Goal: Communication & Community: Connect with others

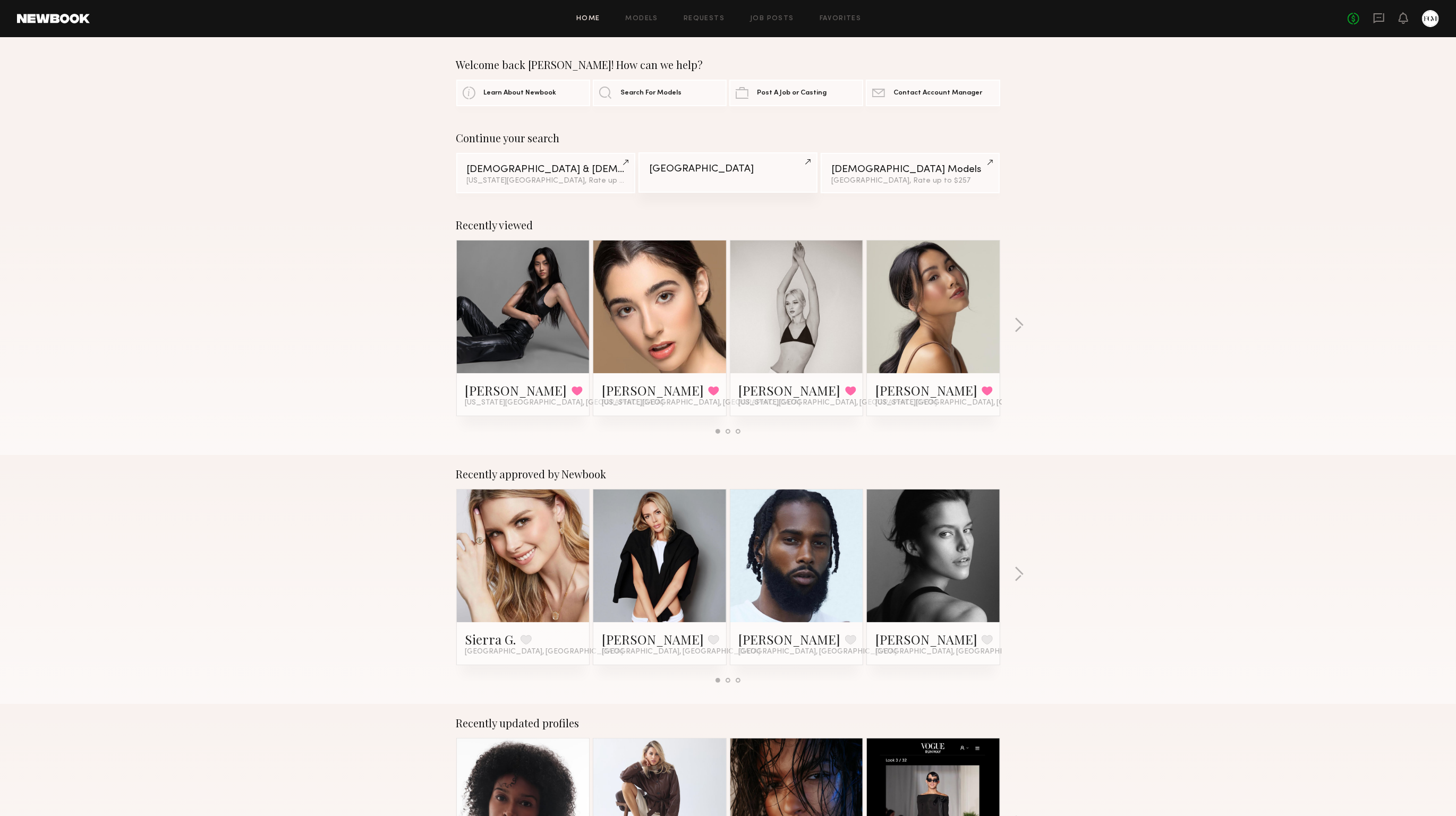
click at [694, 164] on div "Indianapolis" at bounding box center [728, 169] width 158 height 10
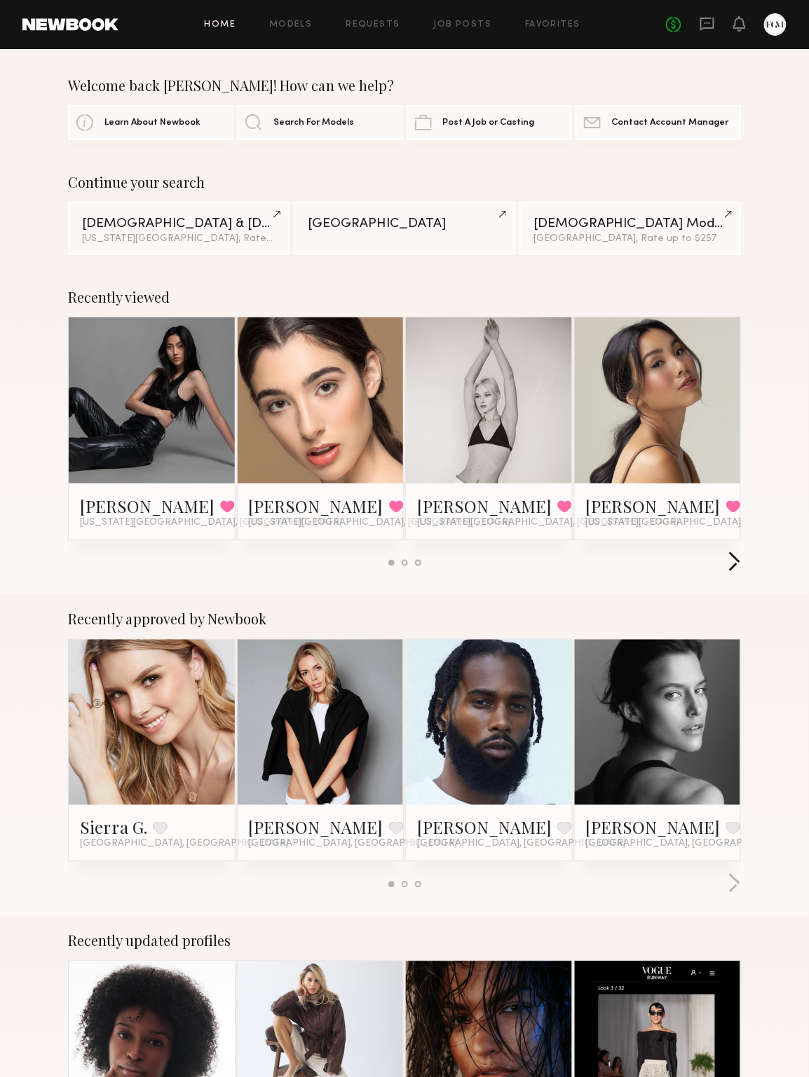
click at [734, 559] on button "button" at bounding box center [733, 562] width 13 height 23
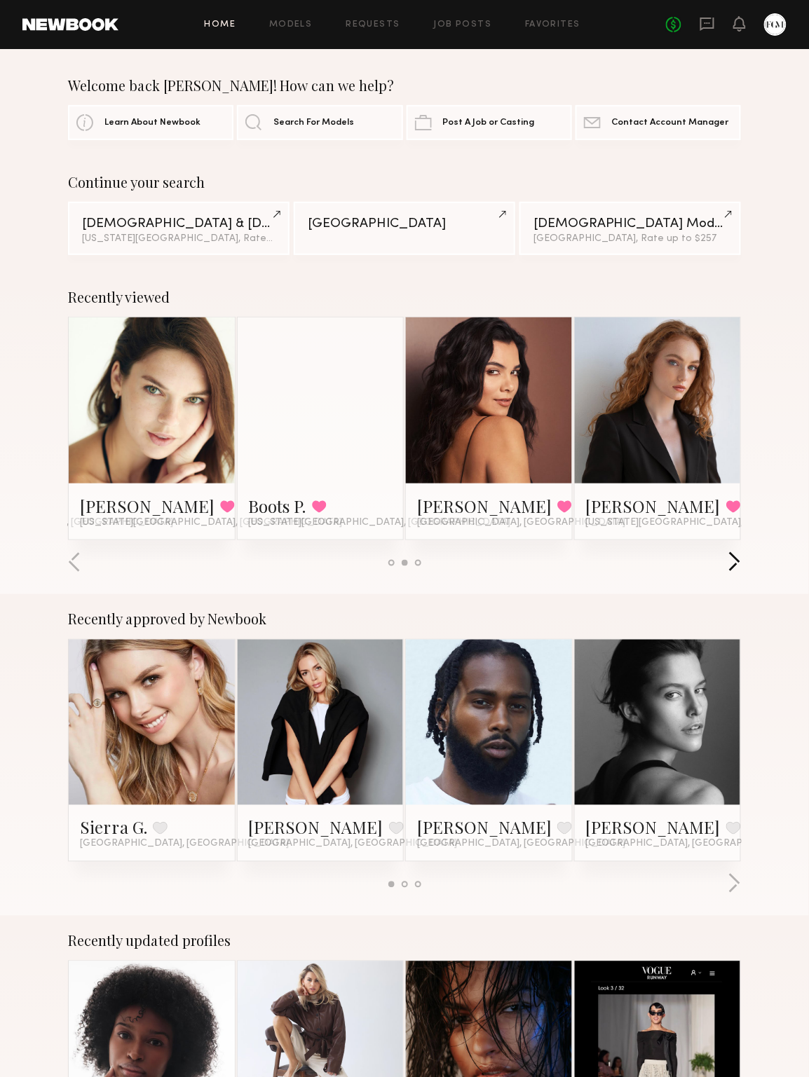
click at [734, 559] on button "button" at bounding box center [733, 562] width 13 height 23
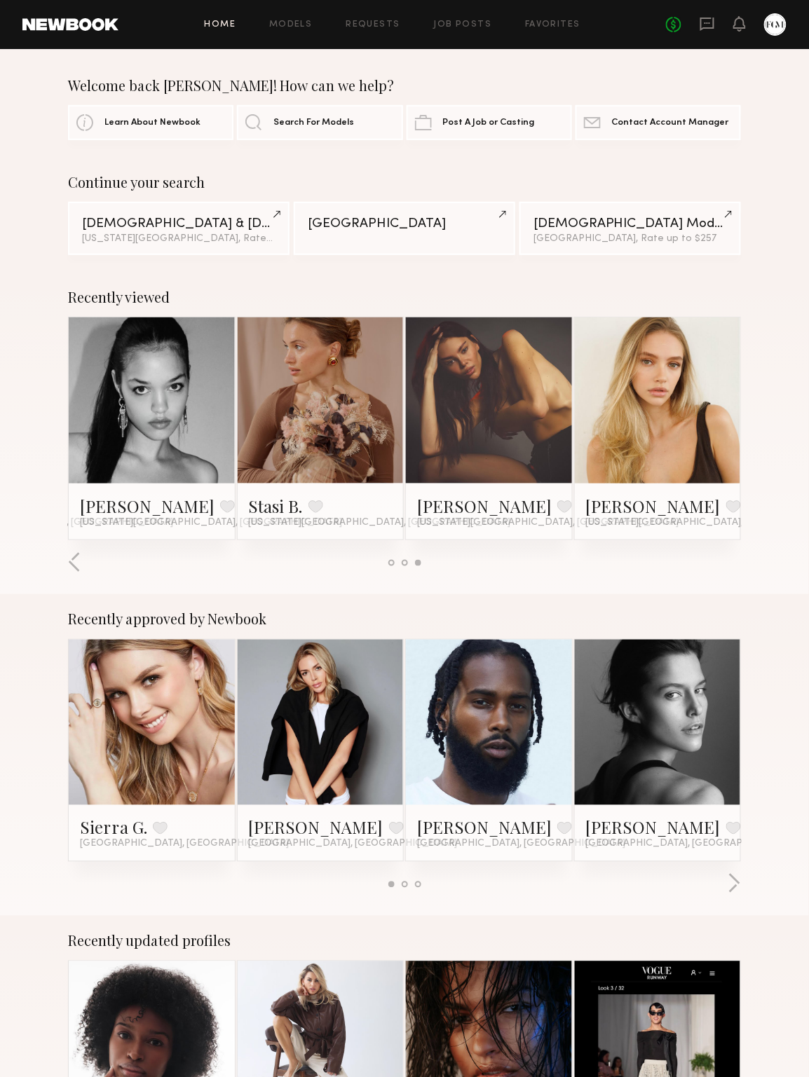
click at [135, 373] on link at bounding box center [152, 400] width 76 height 166
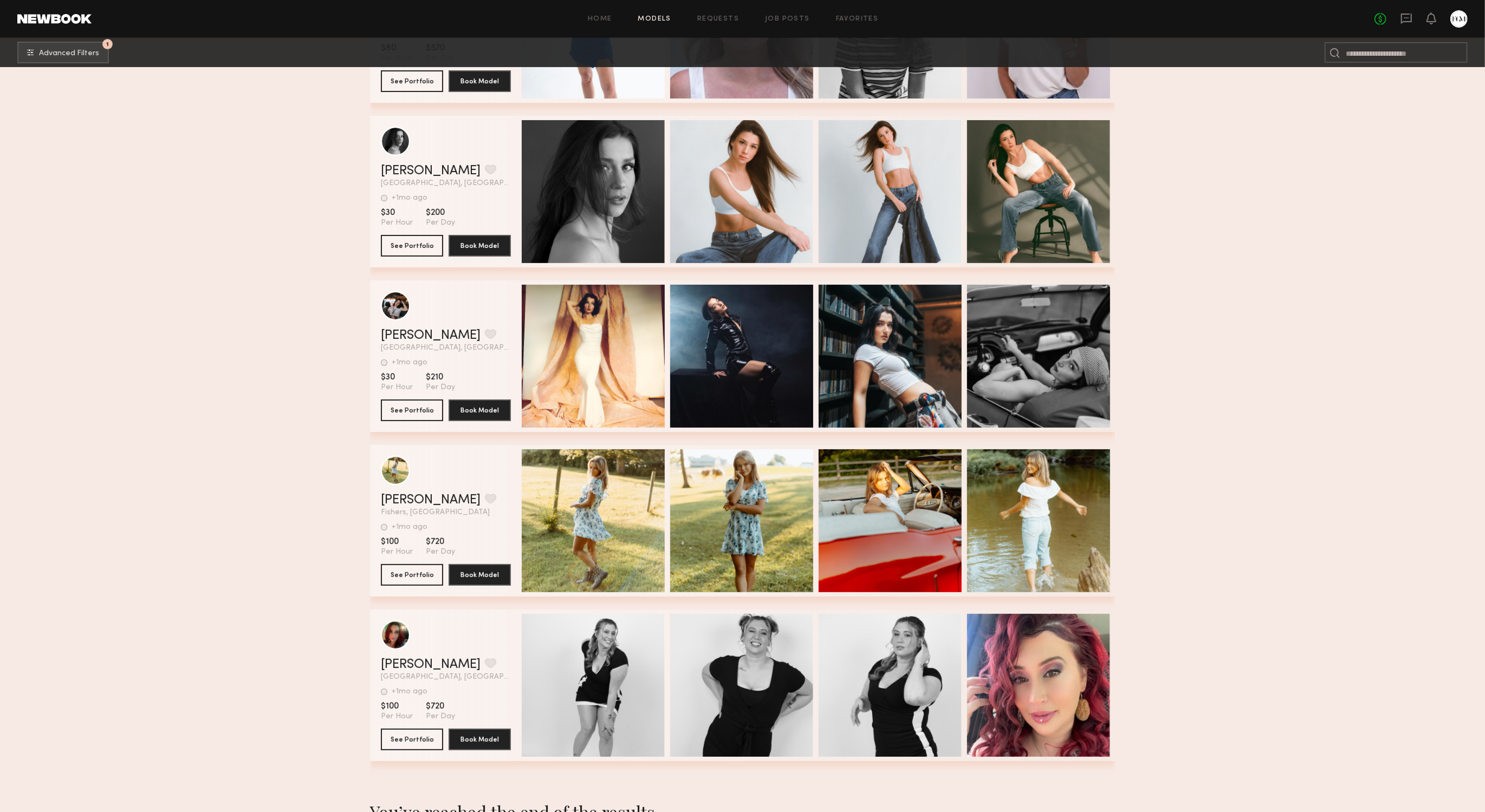
scroll to position [377, 0]
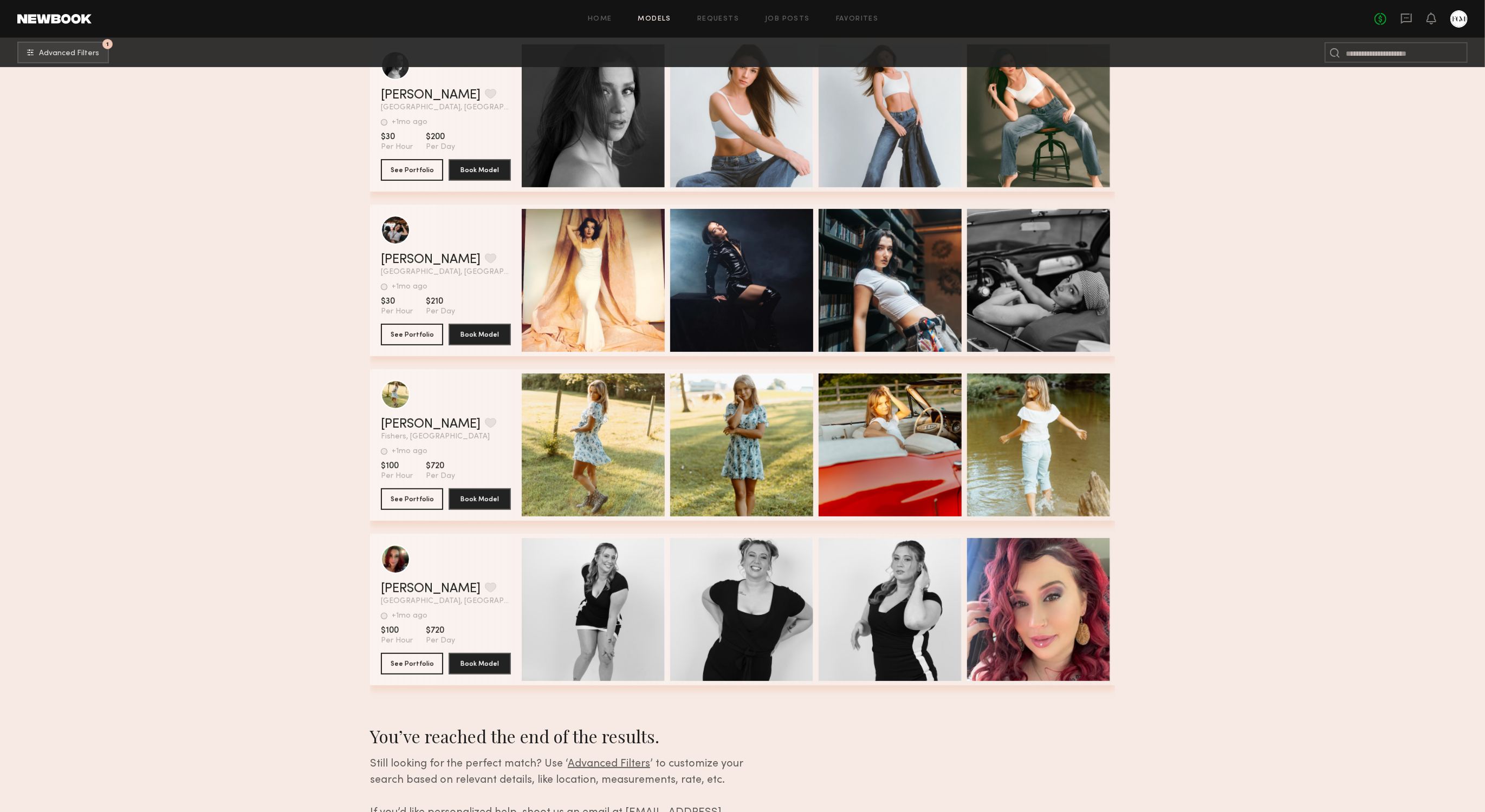
click at [1456, 15] on div at bounding box center [1459, 19] width 17 height 17
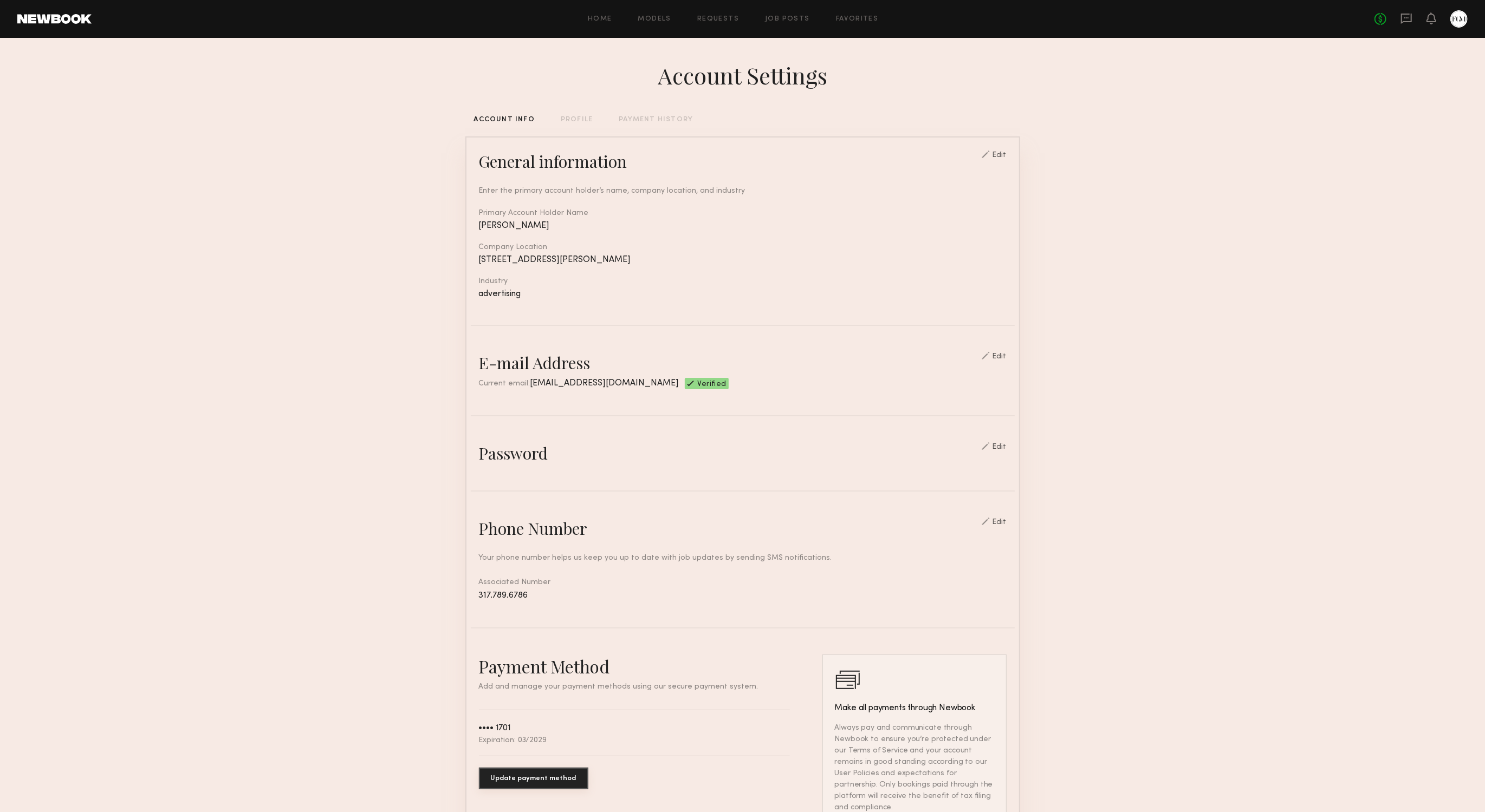
click at [1385, 20] on div "No fees up to $5,000" at bounding box center [1421, 19] width 94 height 17
click at [1401, 19] on icon at bounding box center [1406, 19] width 11 height 10
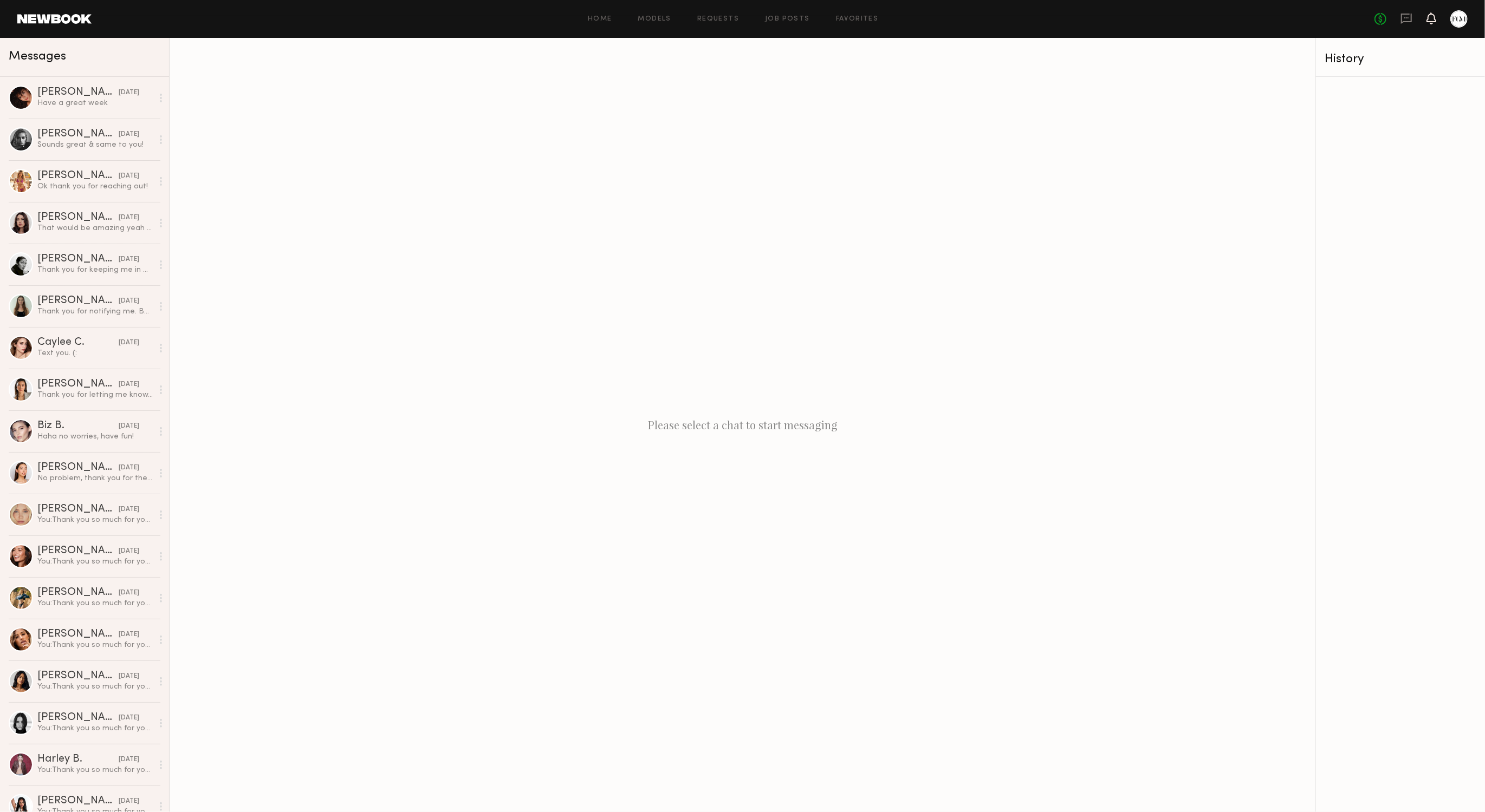
click at [1427, 18] on icon at bounding box center [1431, 18] width 9 height 8
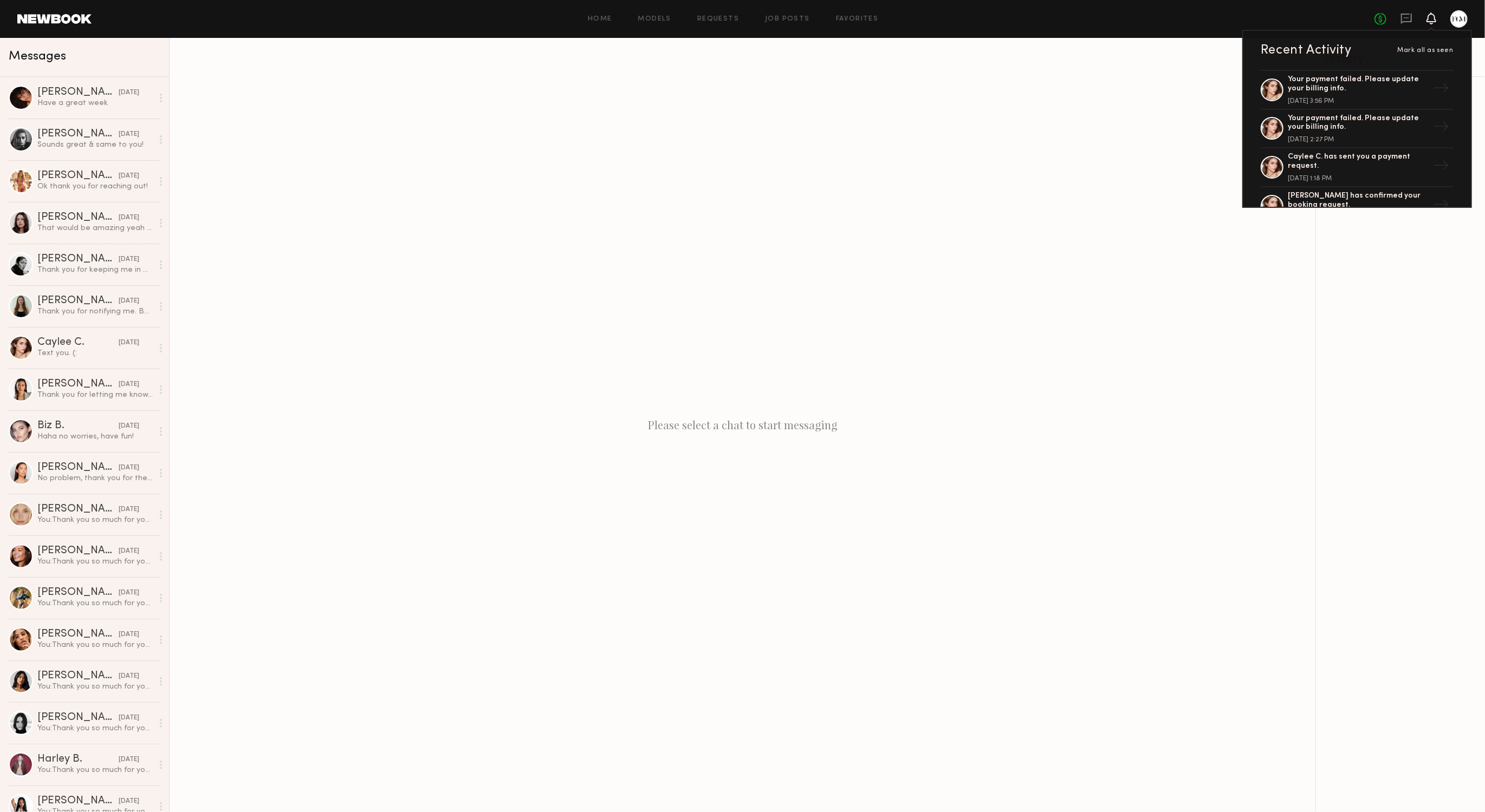
click at [1408, 46] on div "Recent Activity Mark all as seen" at bounding box center [1357, 50] width 192 height 13
click at [1408, 49] on span "Mark all as seen" at bounding box center [1425, 50] width 56 height 6
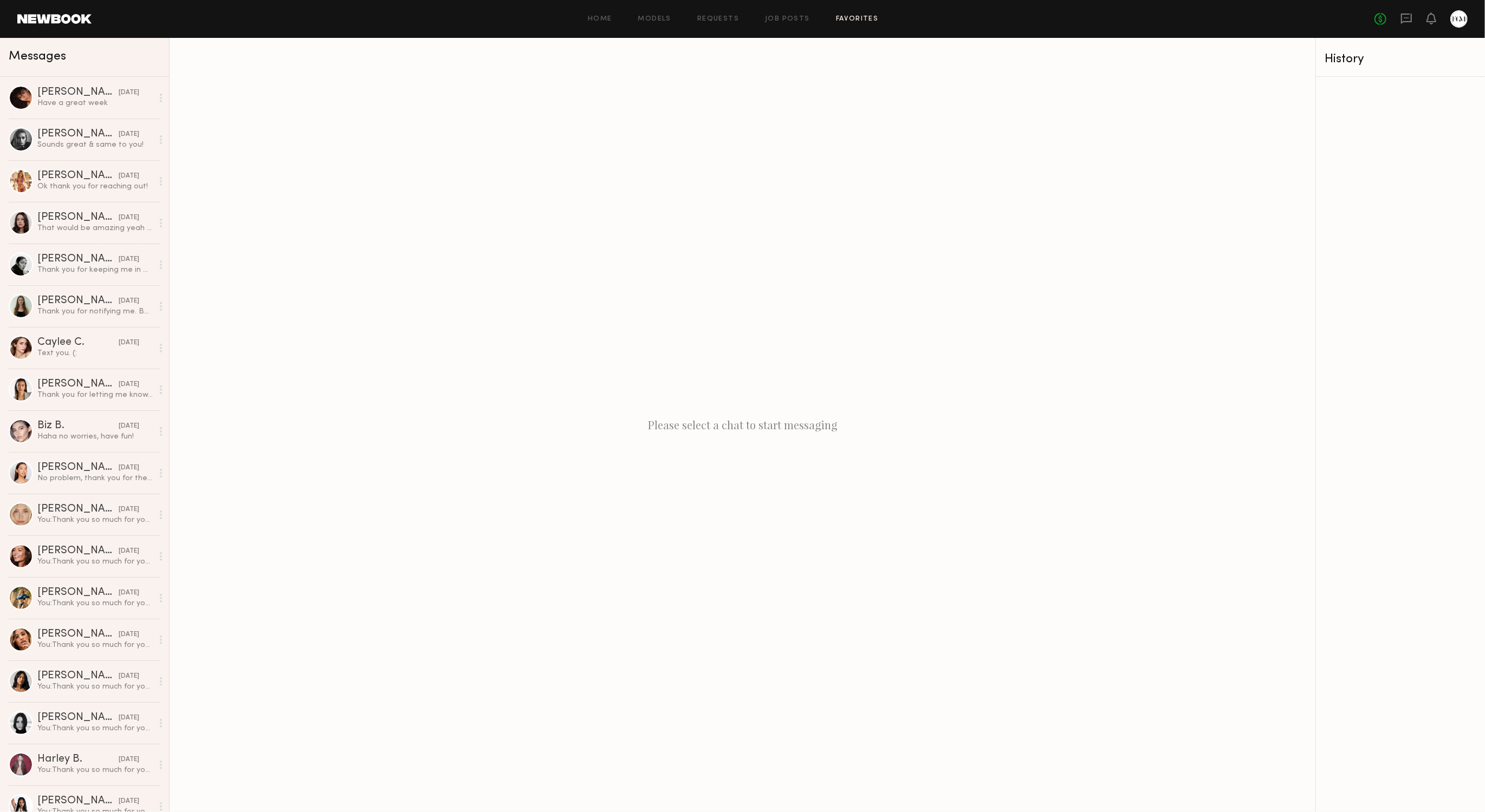
click at [863, 20] on link "Favorites" at bounding box center [857, 19] width 43 height 7
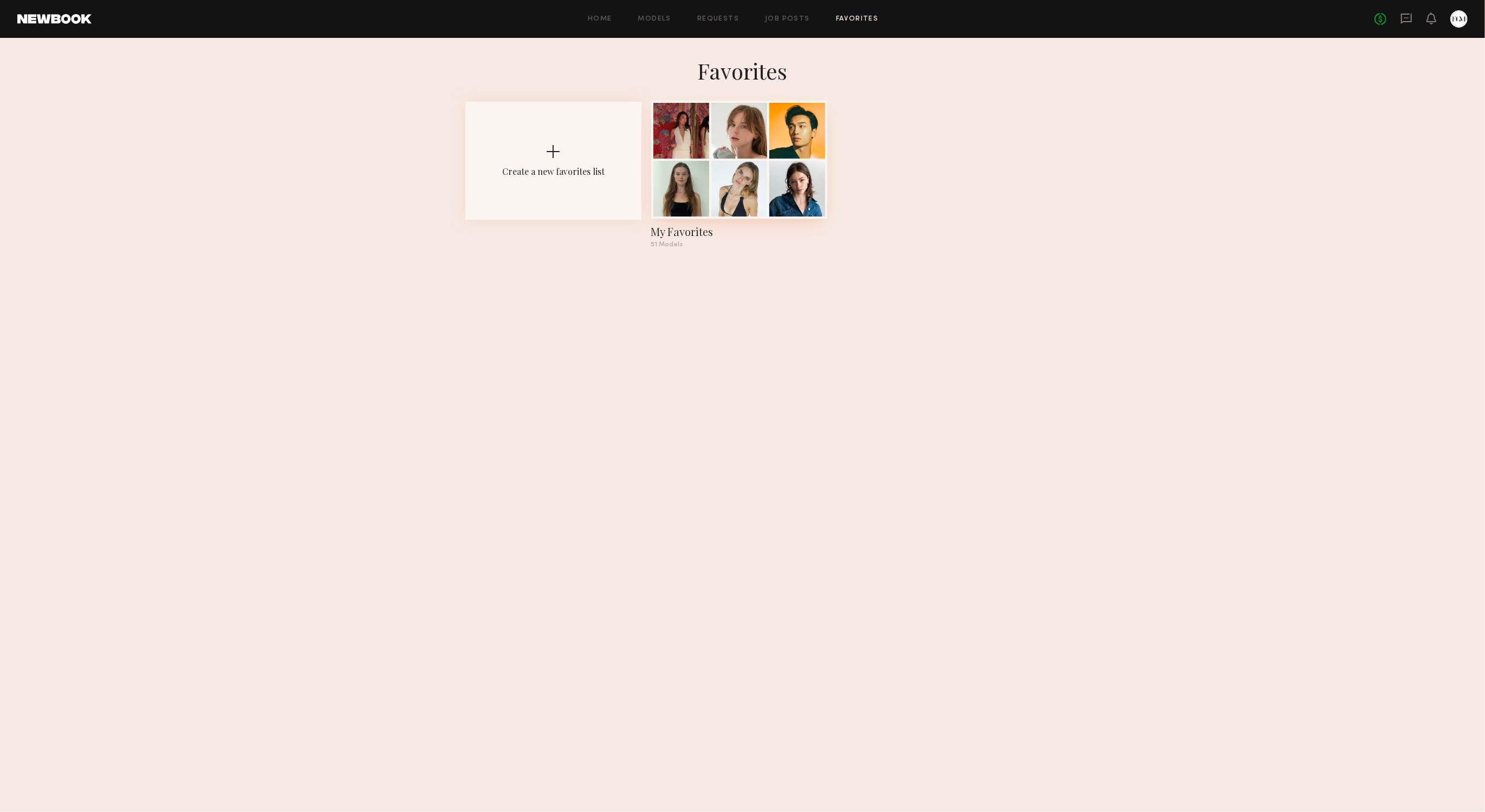
click at [775, 135] on div at bounding box center [797, 131] width 56 height 56
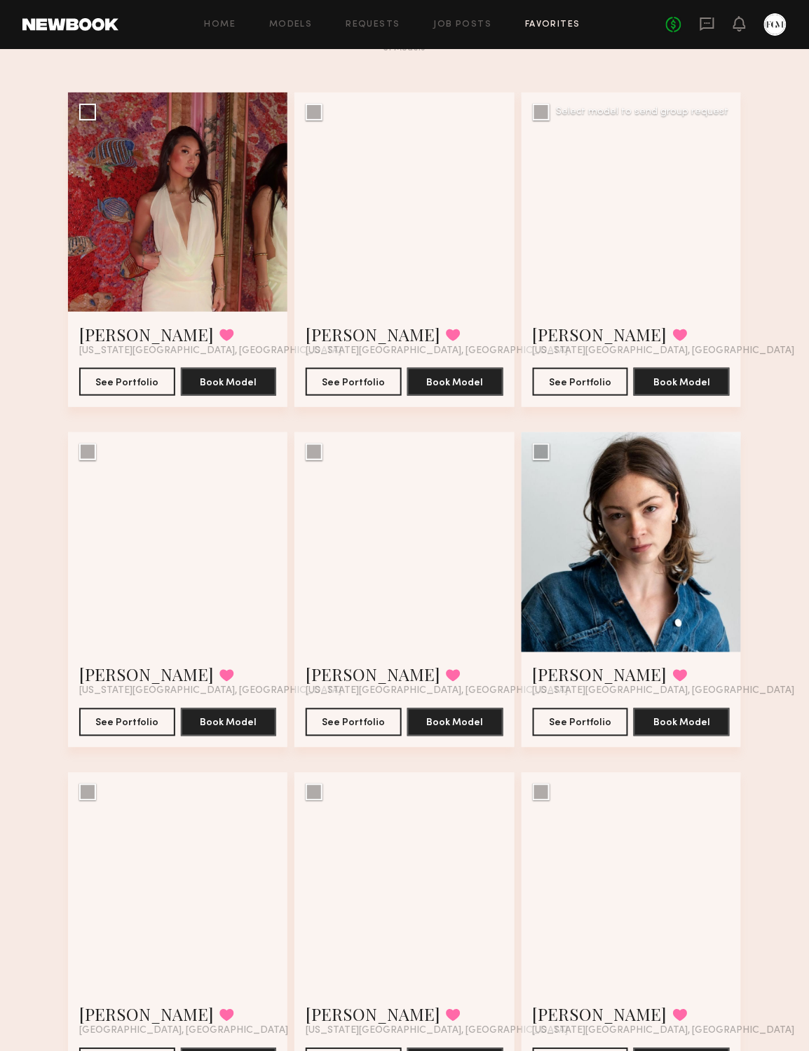
scroll to position [71, 0]
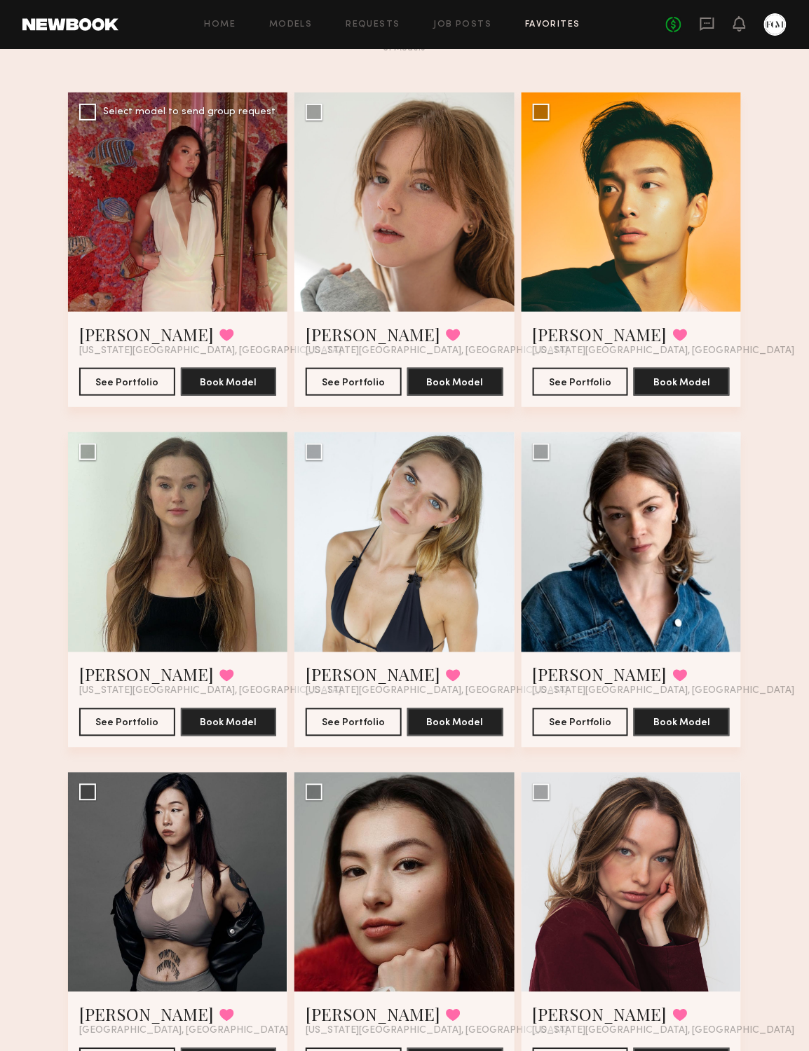
click at [171, 220] on div at bounding box center [177, 201] width 219 height 219
click at [580, 388] on button "See Portfolio" at bounding box center [581, 381] width 96 height 28
click at [163, 378] on button "See Portfolio" at bounding box center [127, 381] width 96 height 28
click at [325, 378] on button "See Portfolio" at bounding box center [354, 381] width 96 height 28
click at [150, 711] on button "See Portfolio" at bounding box center [127, 722] width 96 height 28
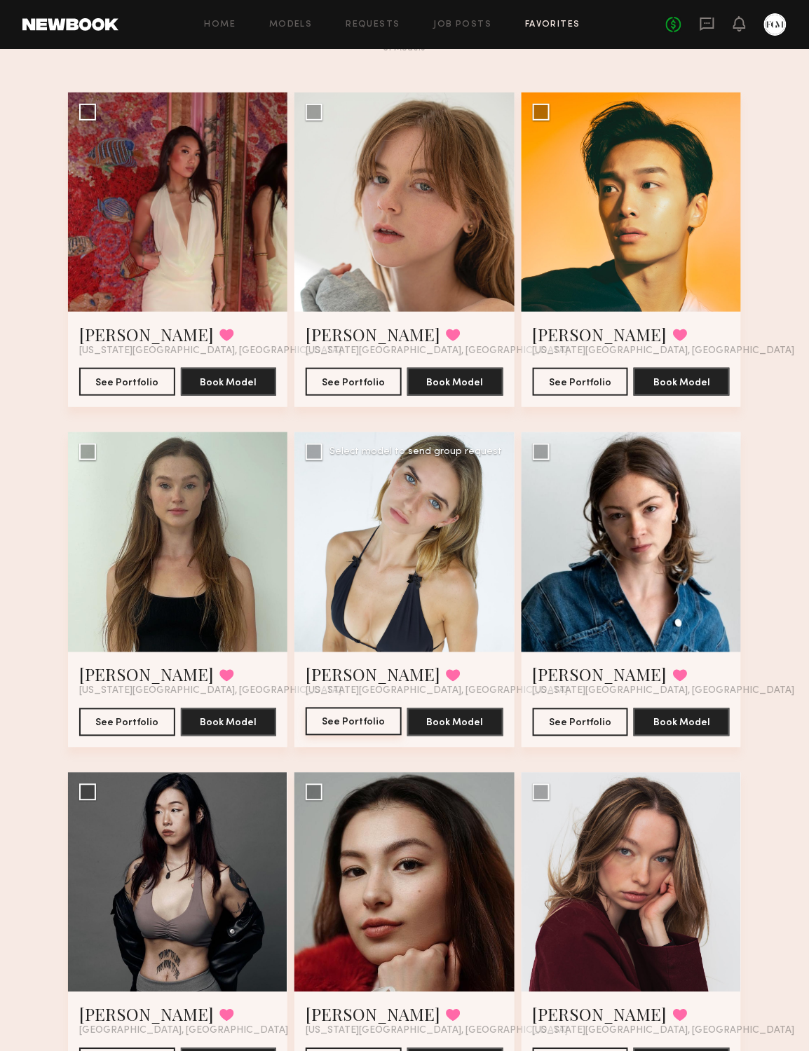
click at [338, 719] on button "See Portfolio" at bounding box center [354, 722] width 96 height 28
click at [596, 713] on button "See Portfolio" at bounding box center [581, 722] width 96 height 28
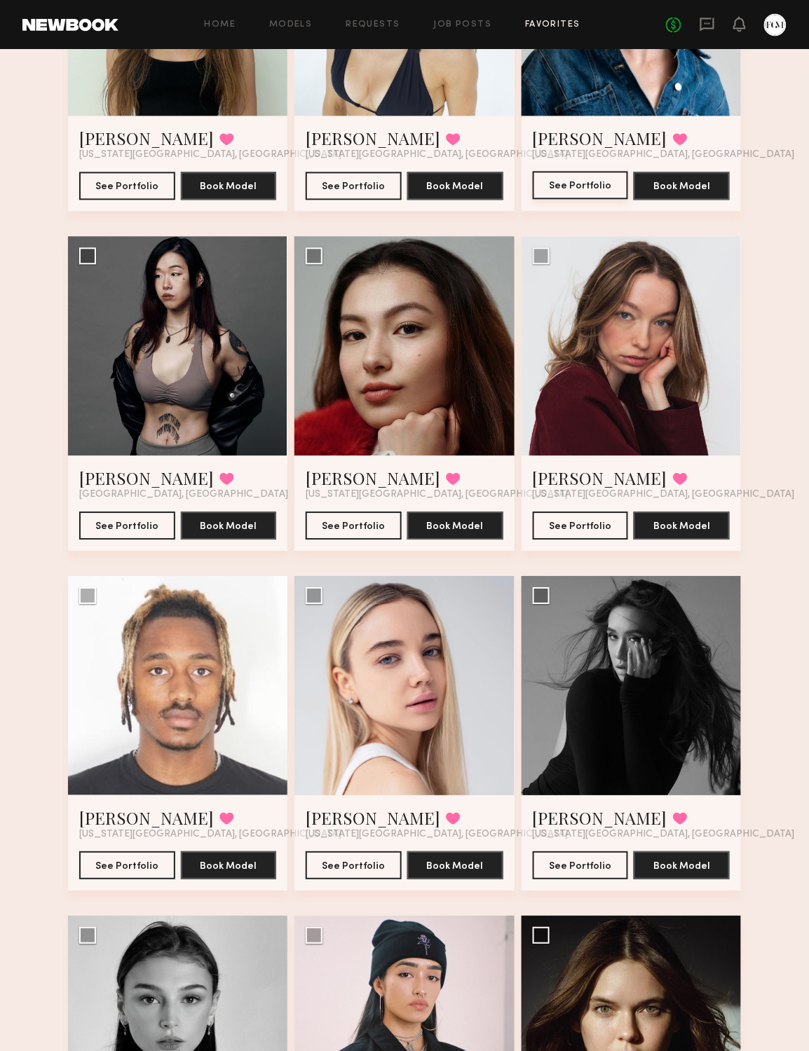
scroll to position [614, 0]
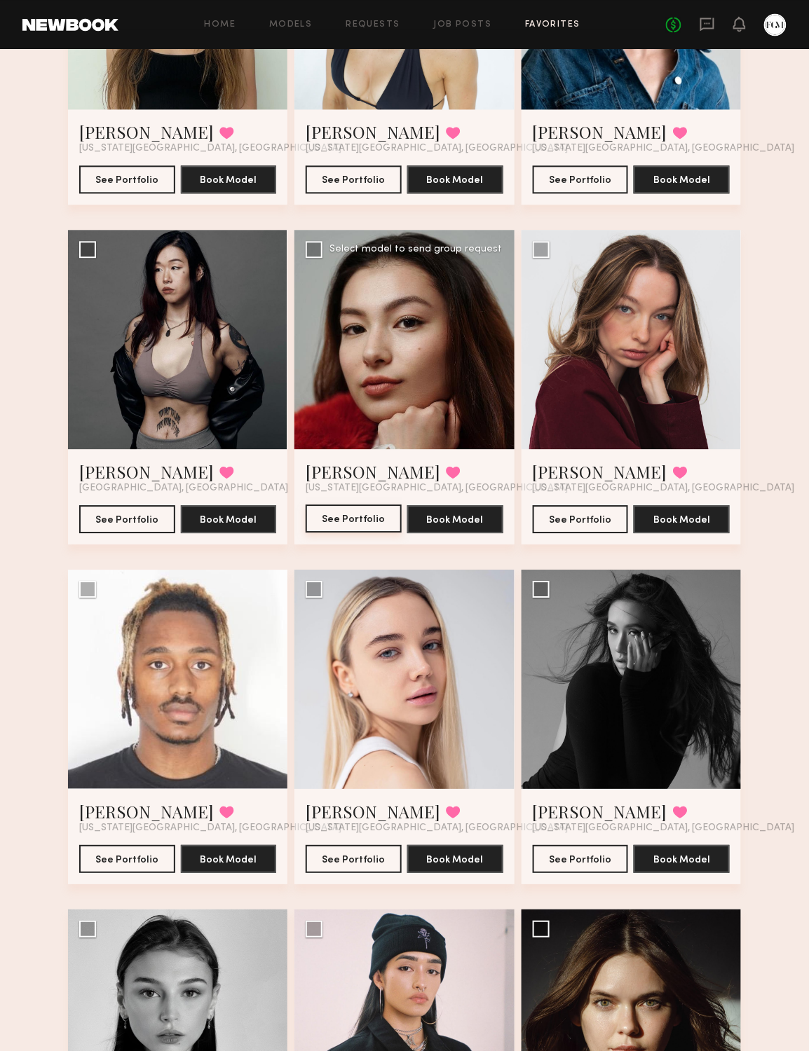
click at [363, 523] on button "See Portfolio" at bounding box center [354, 519] width 96 height 28
click at [132, 520] on button "See Portfolio" at bounding box center [127, 519] width 96 height 28
click at [105, 858] on button "See Portfolio" at bounding box center [127, 858] width 96 height 28
click at [331, 858] on button "See Portfolio" at bounding box center [354, 858] width 96 height 28
click at [558, 861] on button "See Portfolio" at bounding box center [581, 858] width 96 height 28
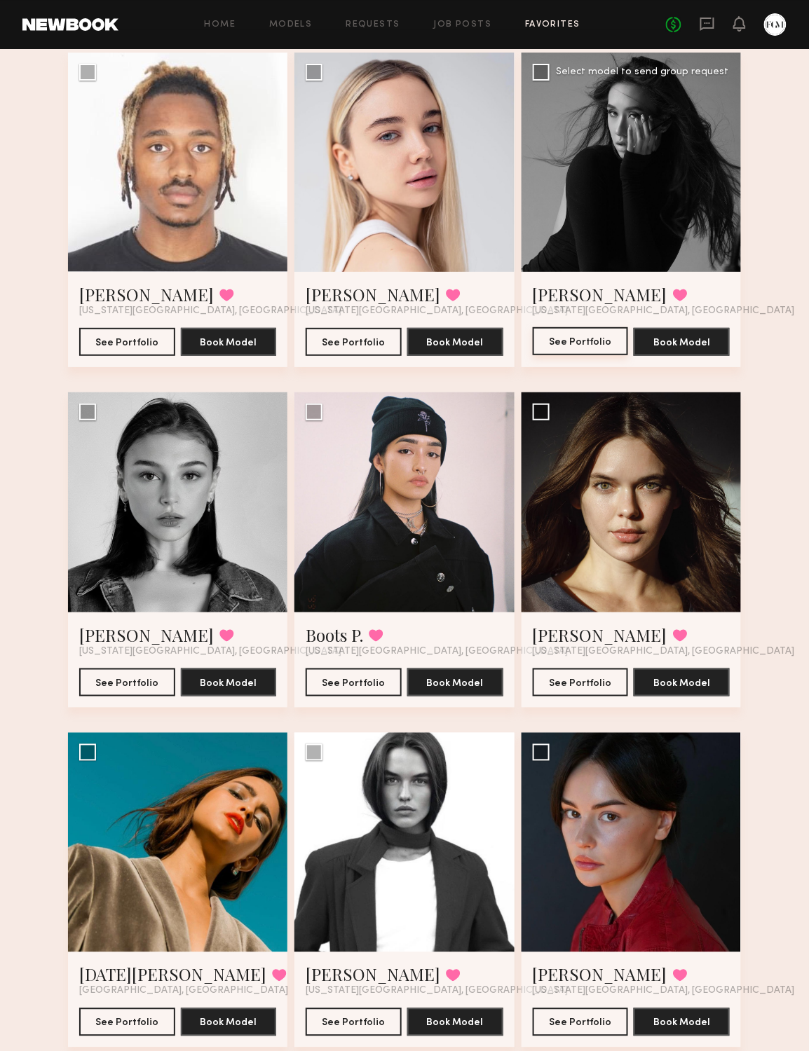
scroll to position [1153, 0]
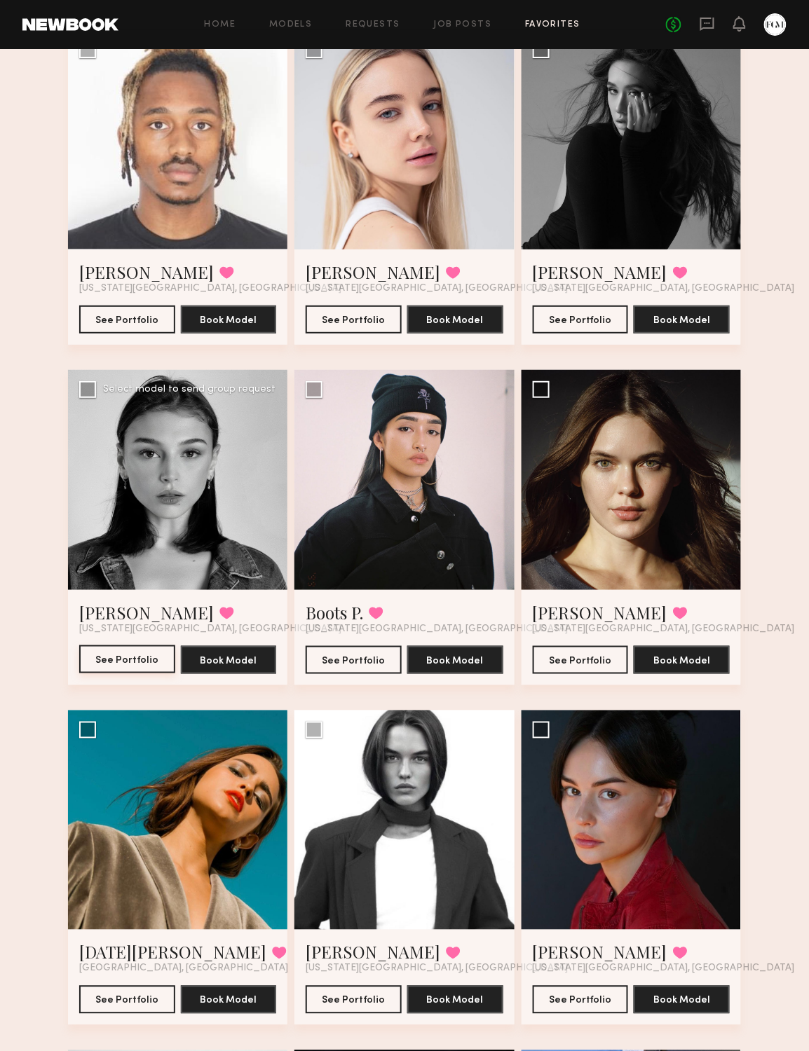
click at [144, 654] on button "See Portfolio" at bounding box center [127, 659] width 96 height 28
click at [325, 659] on button "See Portfolio" at bounding box center [354, 659] width 96 height 28
click at [548, 654] on button "See Portfolio" at bounding box center [581, 659] width 96 height 28
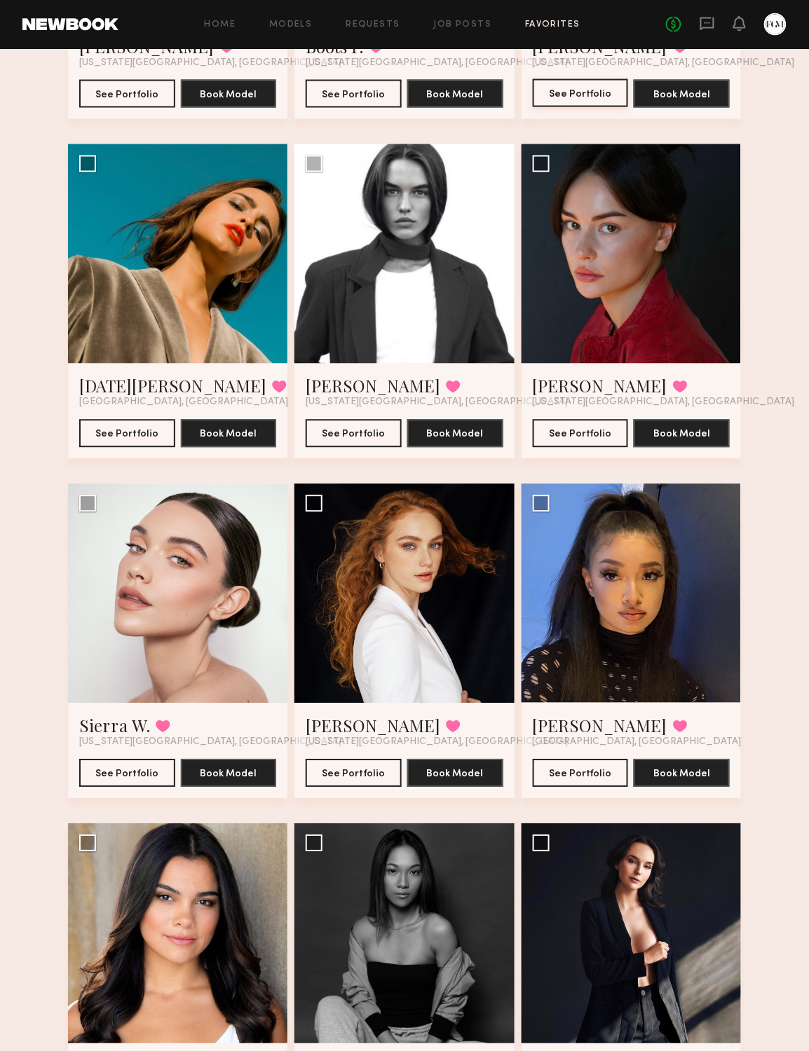
scroll to position [1725, 0]
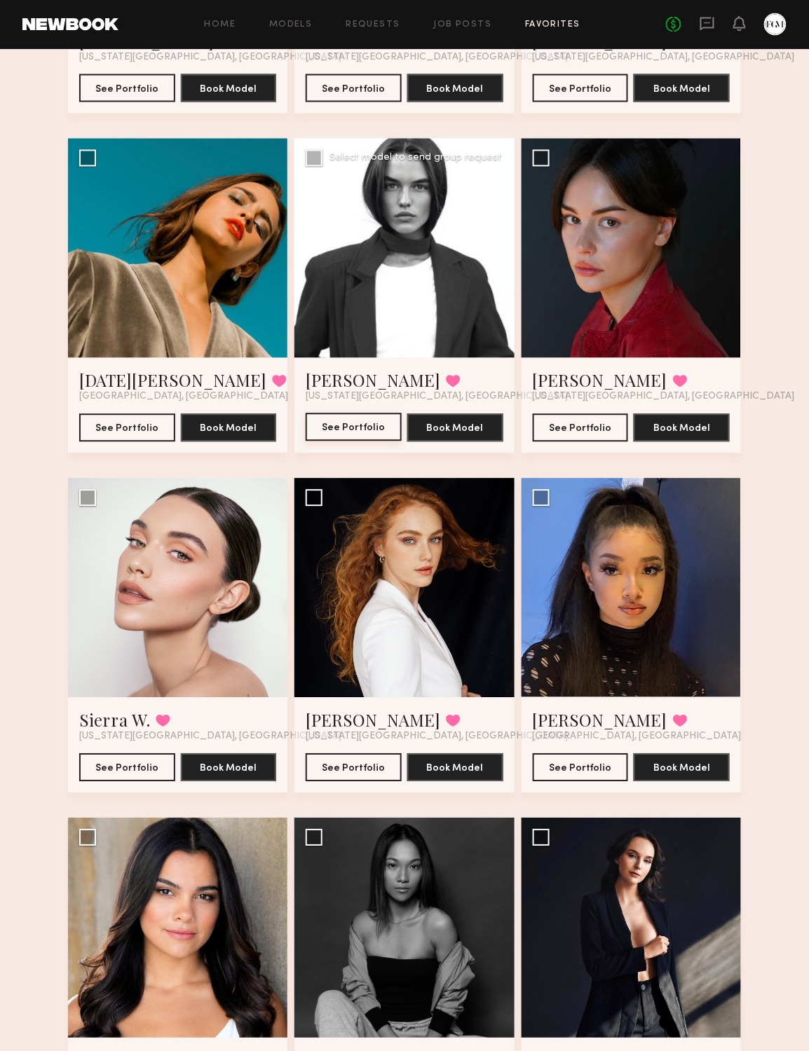
click at [364, 427] on button "See Portfolio" at bounding box center [354, 427] width 96 height 28
click at [128, 425] on button "See Portfolio" at bounding box center [127, 427] width 96 height 28
click at [587, 425] on button "See Portfolio" at bounding box center [581, 427] width 96 height 28
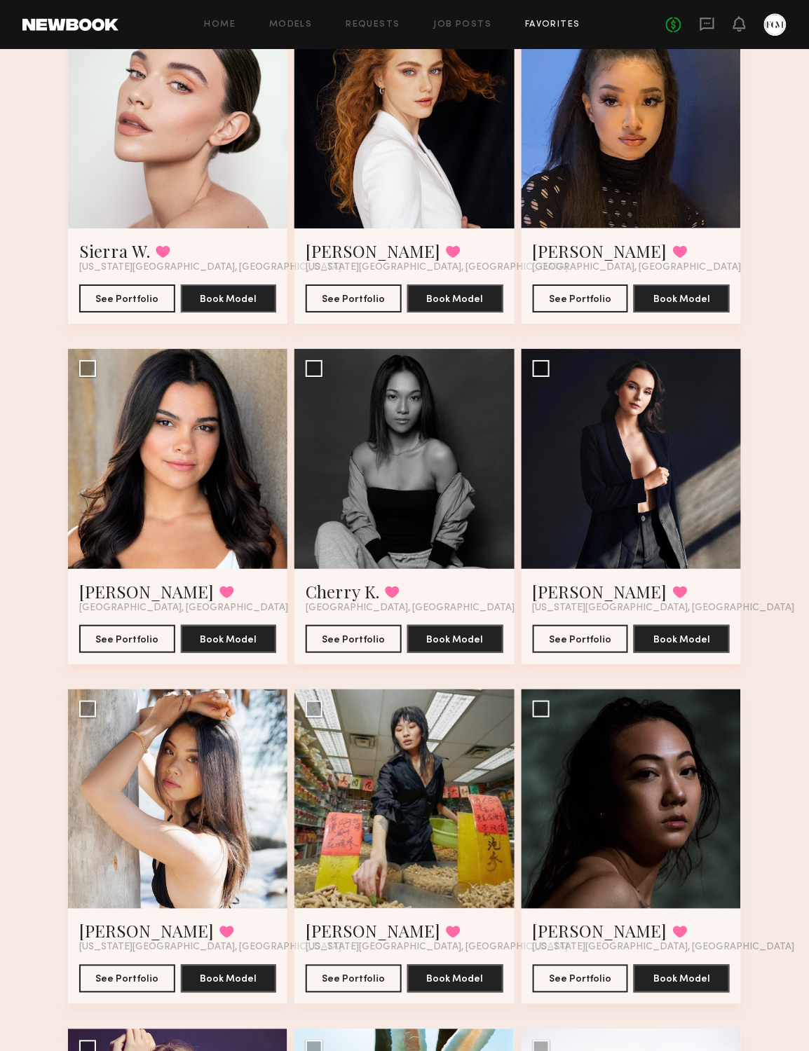
scroll to position [2198, 0]
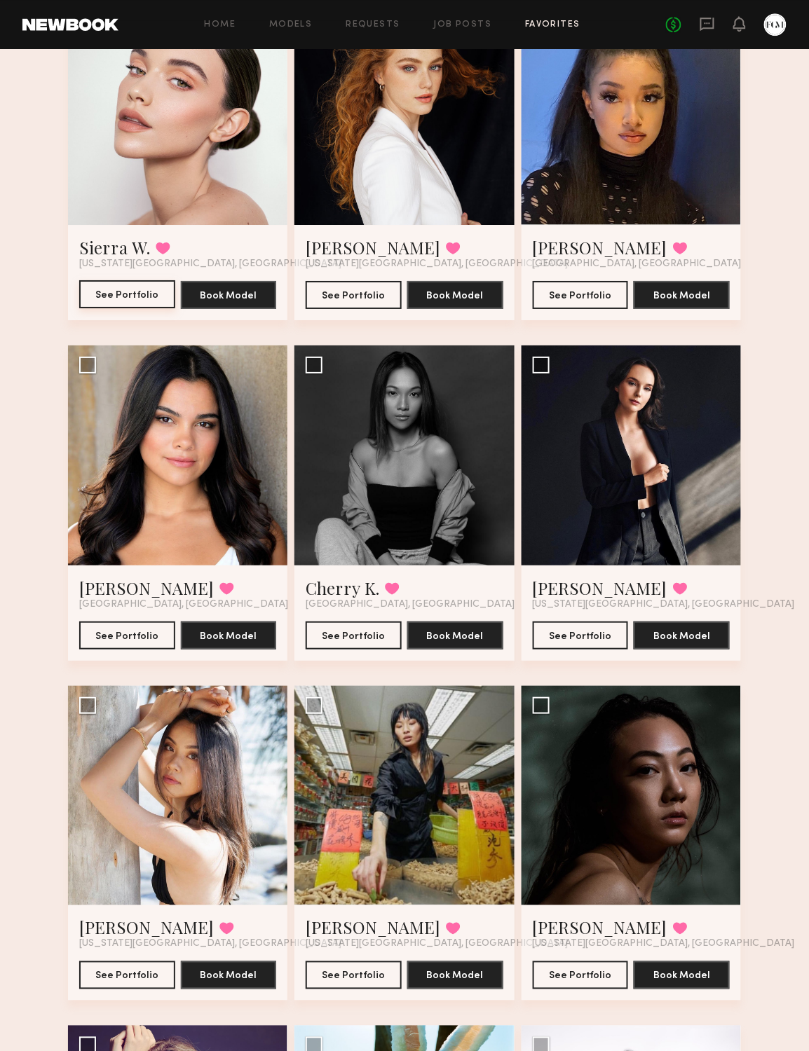
click at [133, 296] on button "See Portfolio" at bounding box center [127, 294] width 96 height 28
click at [317, 293] on button "See Portfolio" at bounding box center [354, 294] width 96 height 28
click at [592, 291] on button "See Portfolio" at bounding box center [581, 294] width 96 height 28
click at [139, 629] on button "See Portfolio" at bounding box center [127, 635] width 96 height 28
click at [322, 629] on button "See Portfolio" at bounding box center [354, 635] width 96 height 28
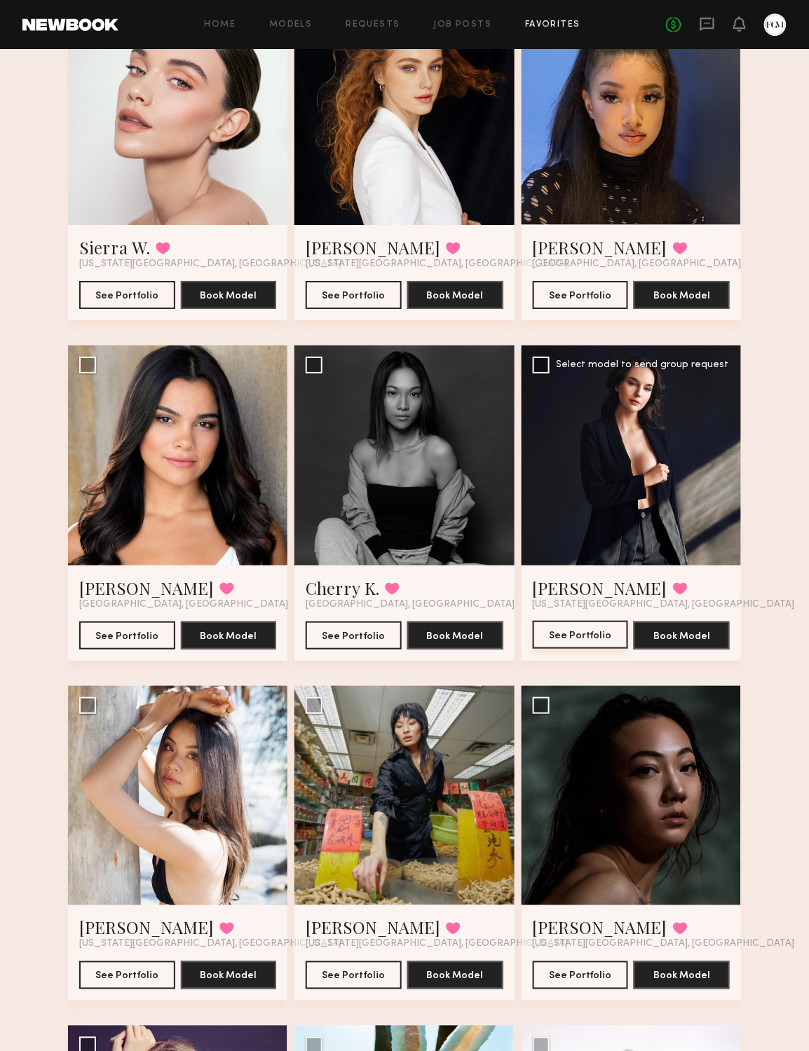
click at [548, 630] on button "See Portfolio" at bounding box center [581, 635] width 96 height 28
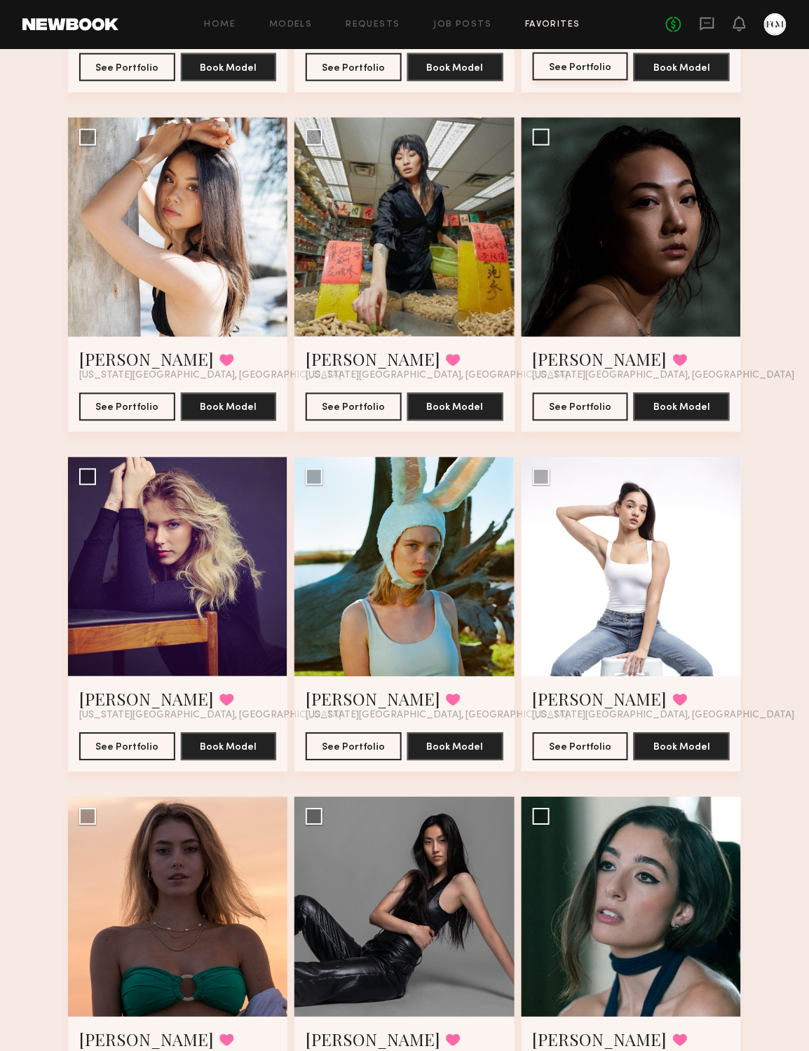
scroll to position [2770, 0]
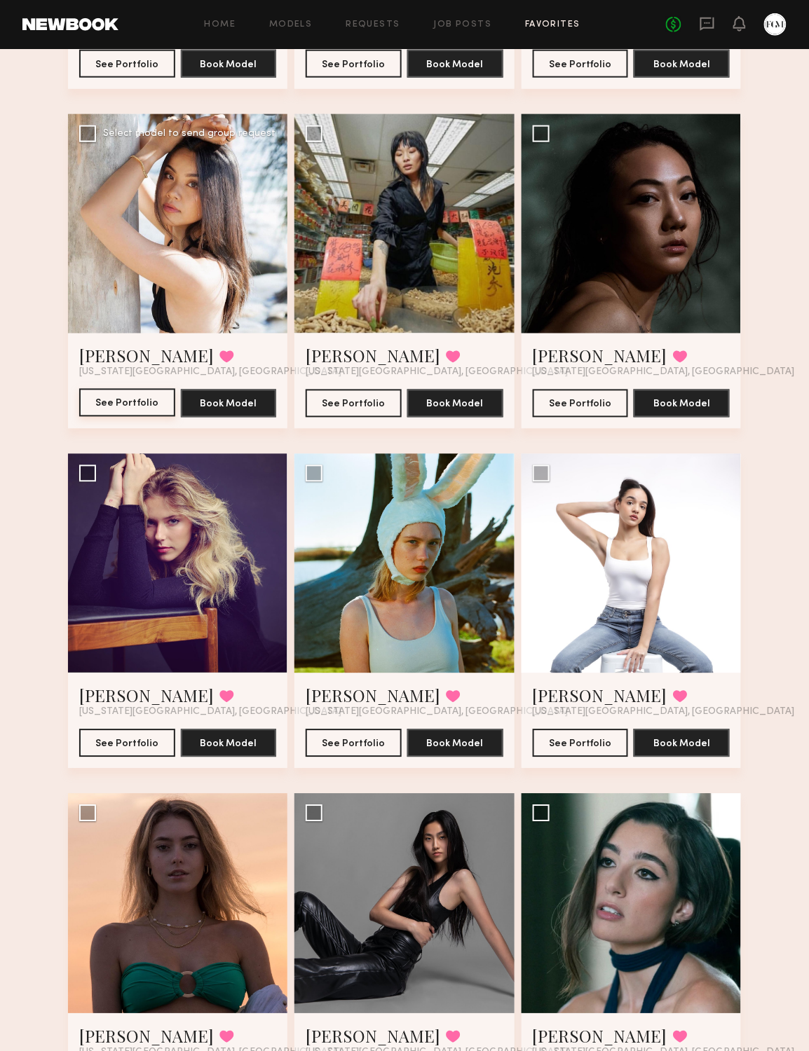
click at [137, 406] on button "See Portfolio" at bounding box center [127, 403] width 96 height 28
click at [123, 734] on button "See Portfolio" at bounding box center [127, 743] width 96 height 28
click at [337, 730] on button "See Portfolio" at bounding box center [354, 743] width 96 height 28
click at [558, 748] on button "See Portfolio" at bounding box center [581, 743] width 96 height 28
click at [570, 399] on button "See Portfolio" at bounding box center [581, 403] width 96 height 28
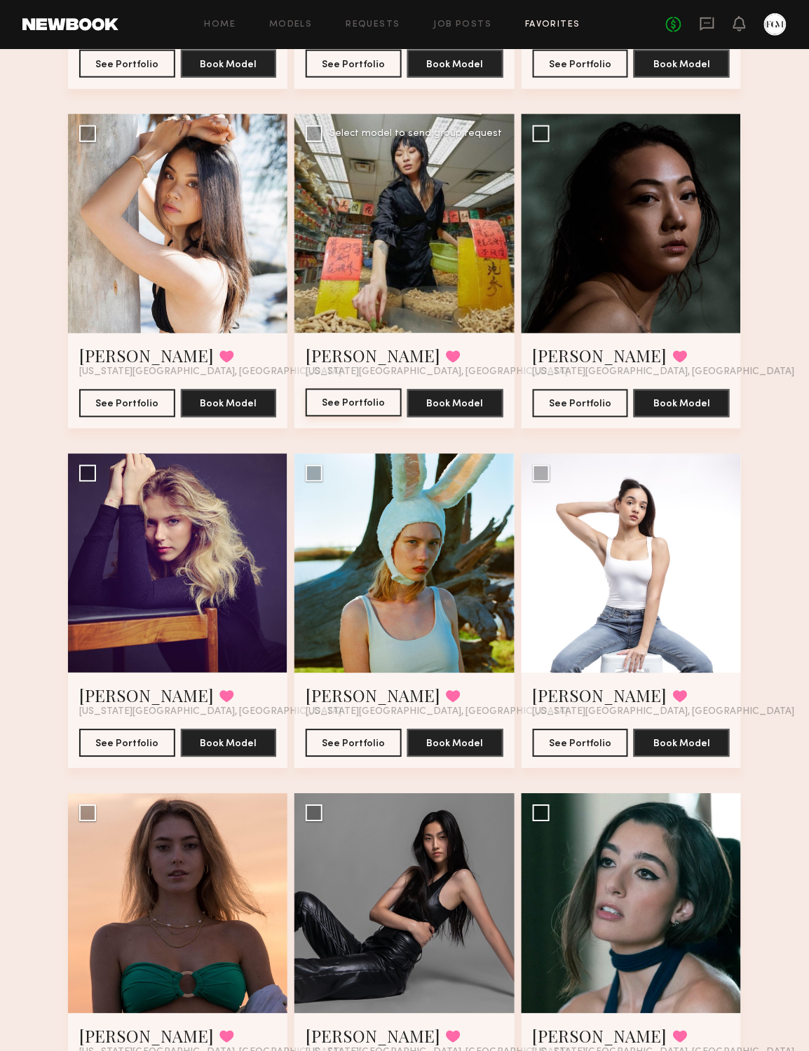
click at [355, 399] on button "See Portfolio" at bounding box center [354, 403] width 96 height 28
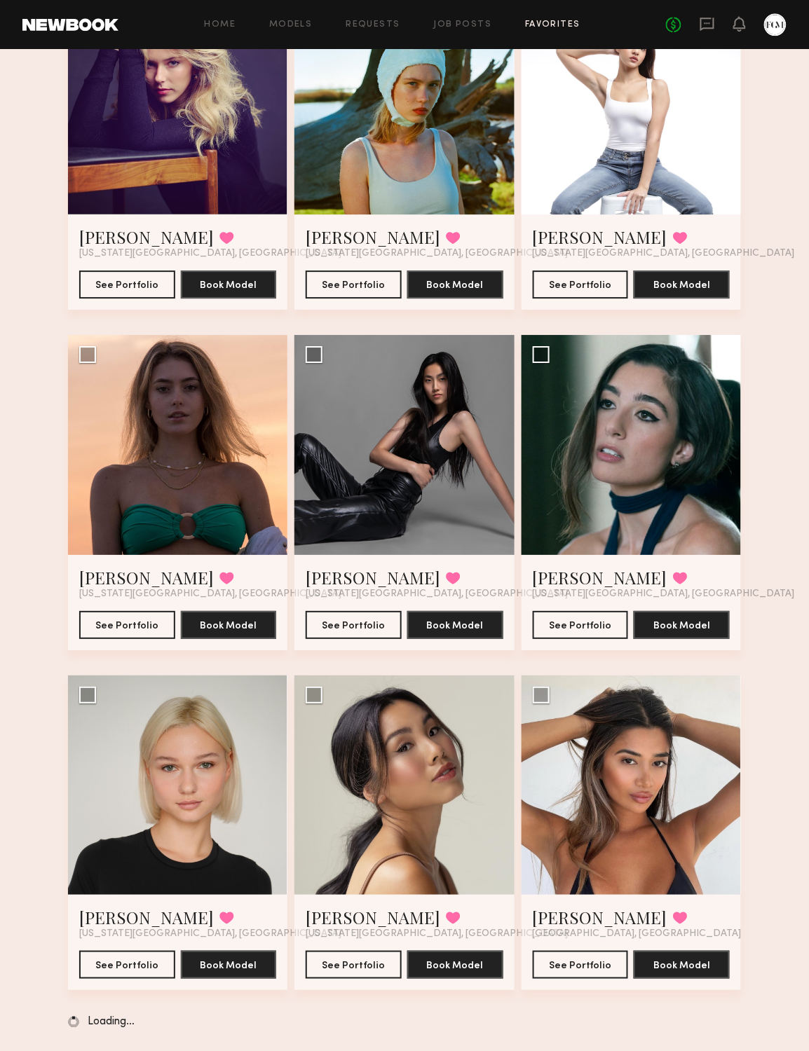
scroll to position [3228, 0]
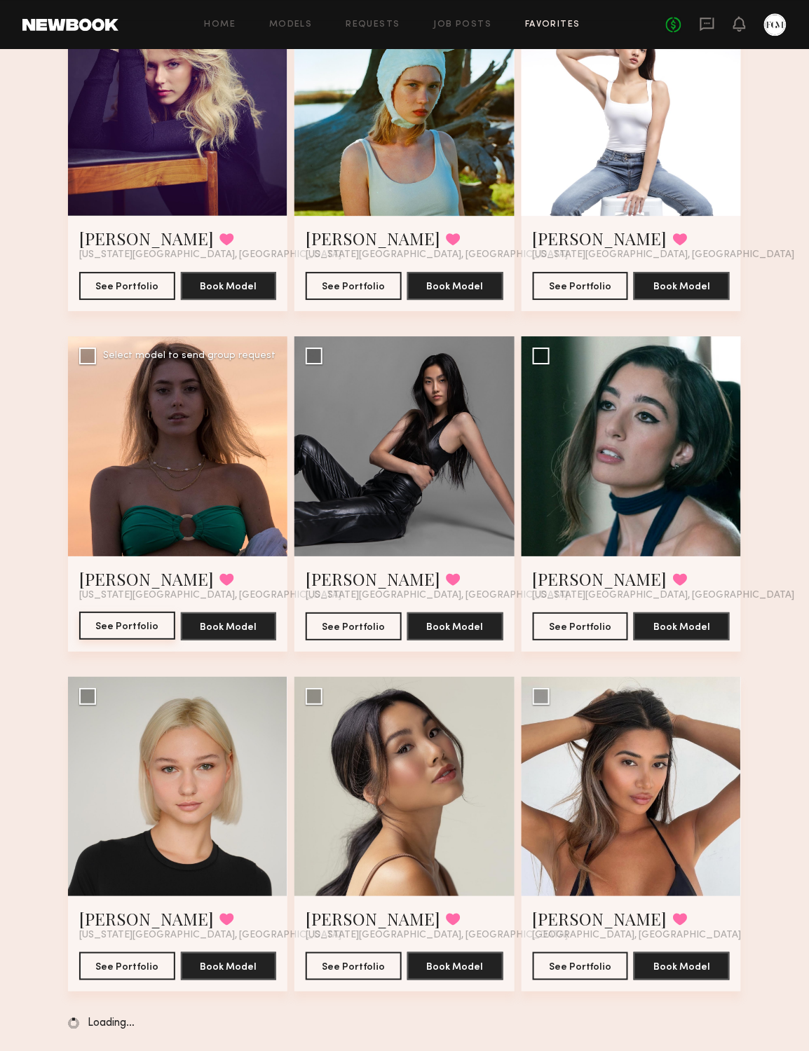
click at [112, 617] on button "See Portfolio" at bounding box center [127, 626] width 96 height 28
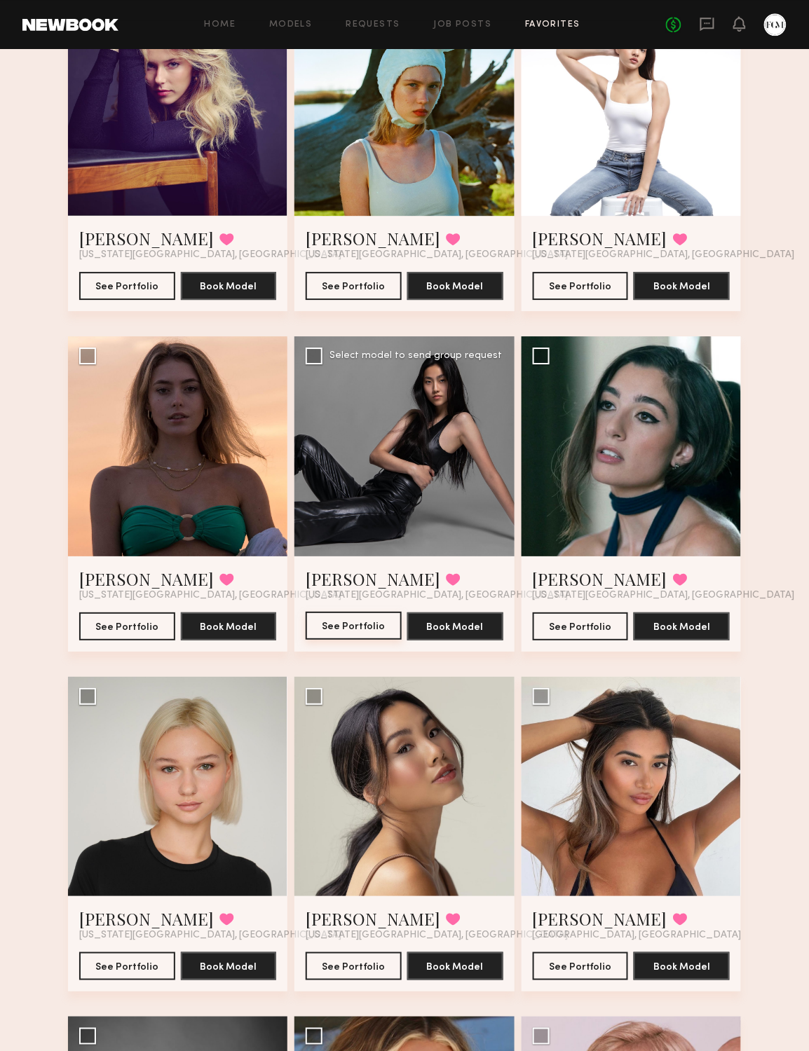
click at [343, 627] on button "See Portfolio" at bounding box center [354, 626] width 96 height 28
click at [547, 621] on button "See Portfolio" at bounding box center [581, 626] width 96 height 28
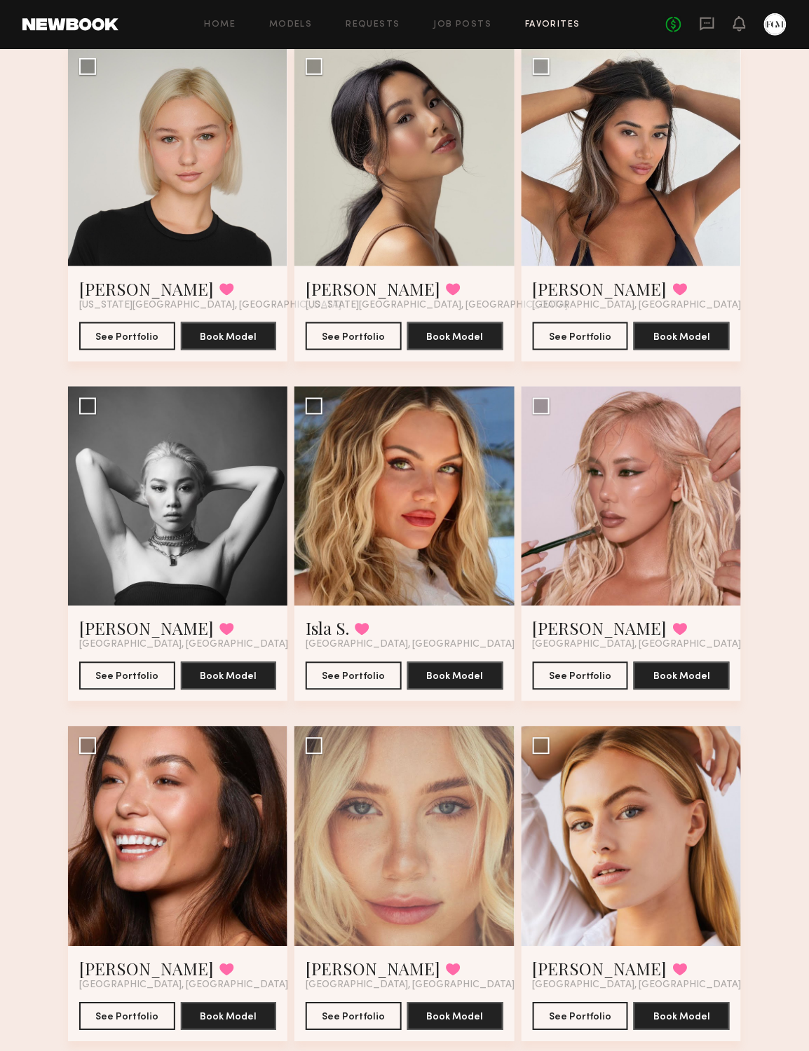
scroll to position [3860, 0]
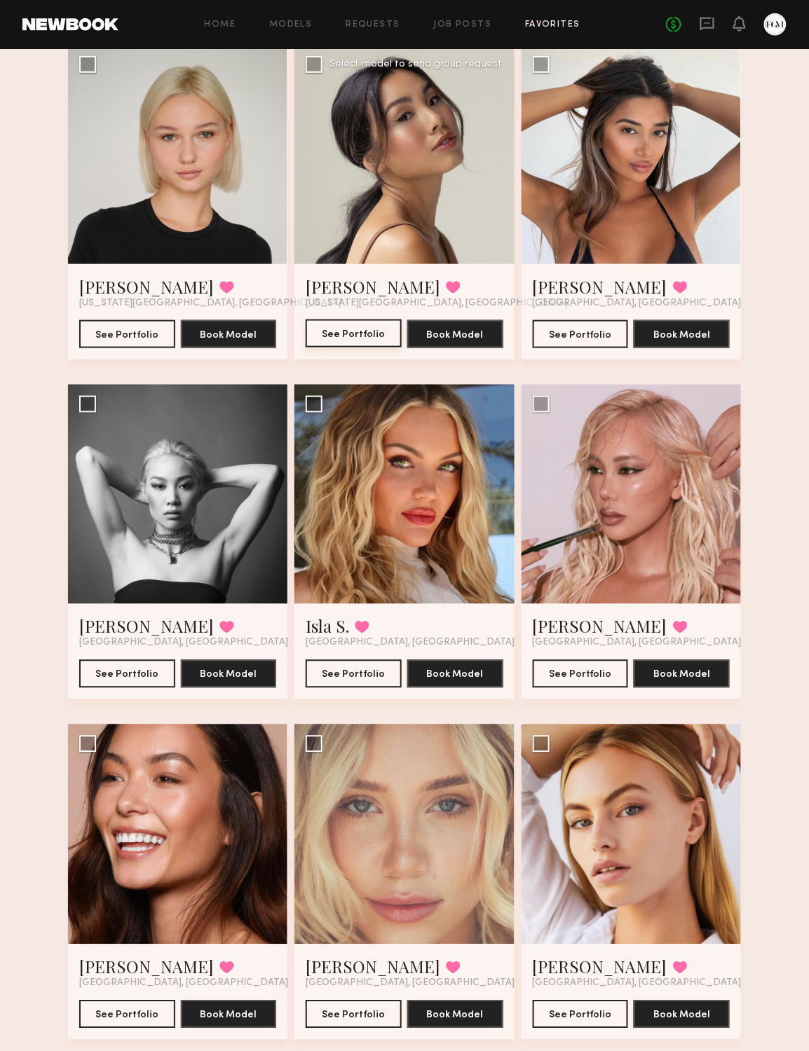
click at [327, 328] on button "See Portfolio" at bounding box center [354, 334] width 96 height 28
click at [138, 331] on button "See Portfolio" at bounding box center [127, 334] width 96 height 28
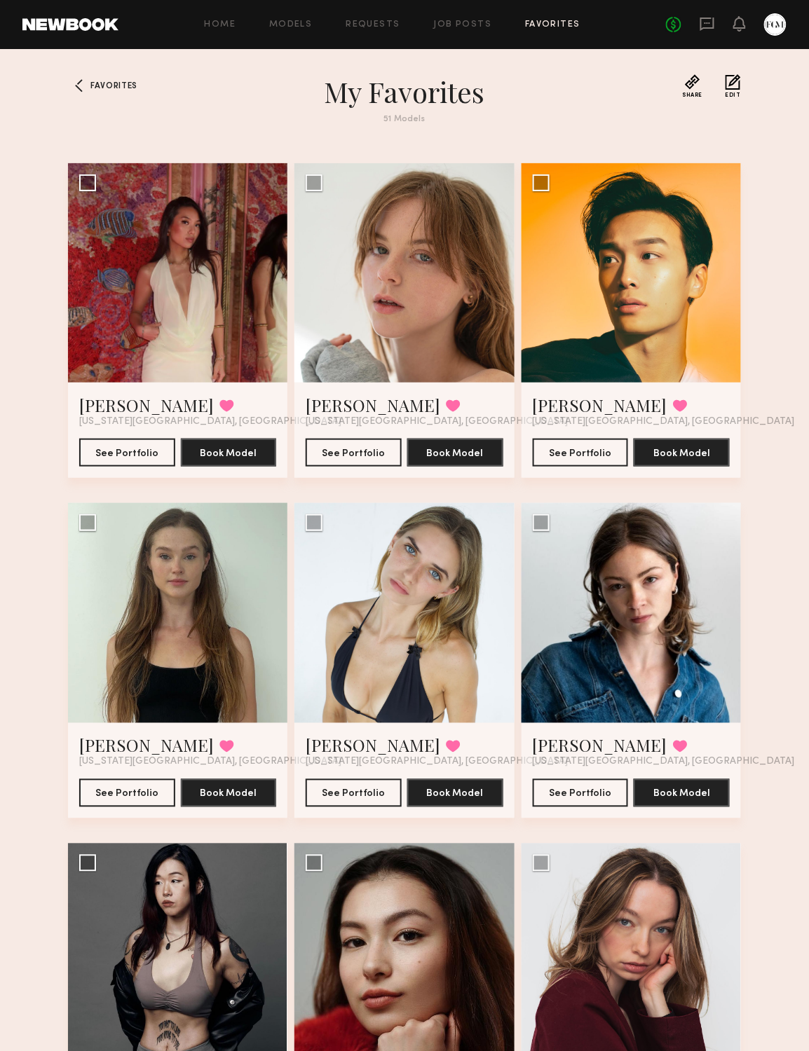
scroll to position [0, 0]
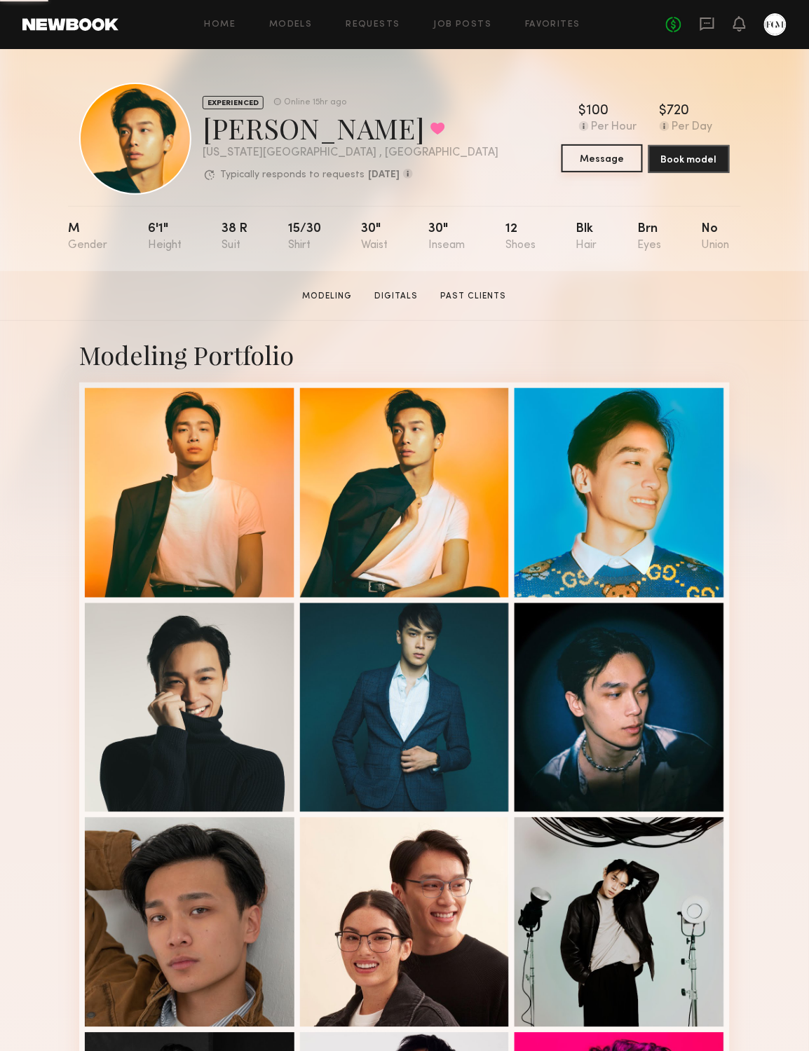
click at [620, 169] on button "Message" at bounding box center [601, 158] width 81 height 28
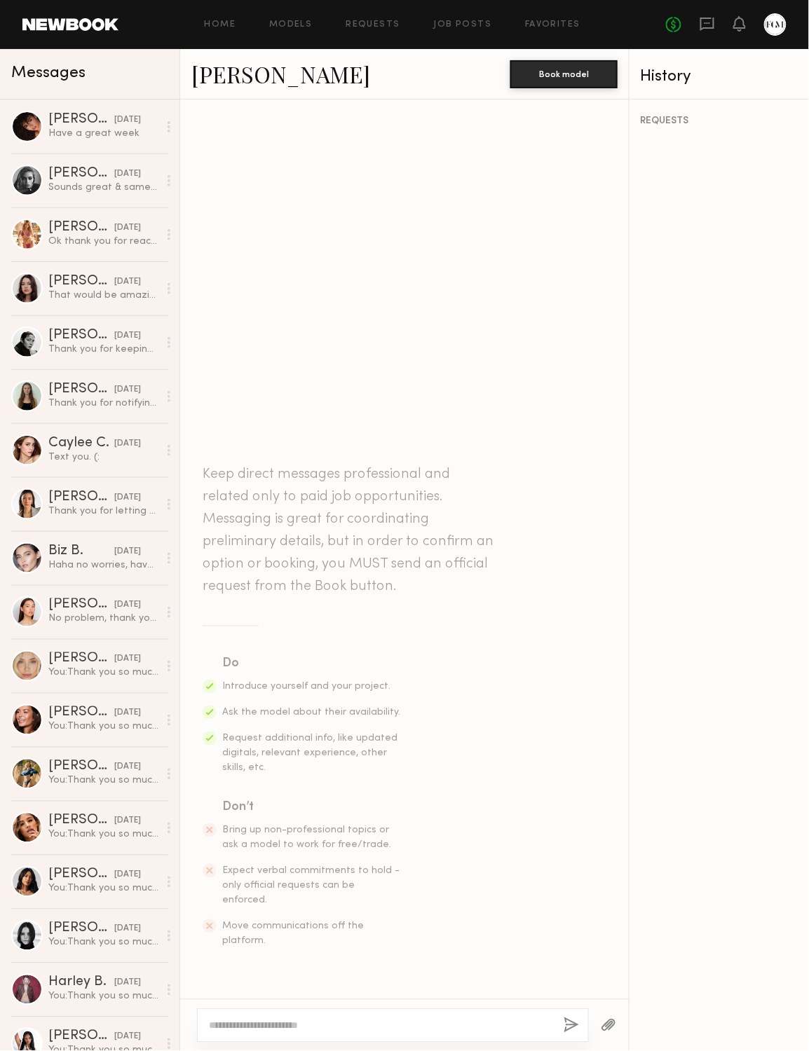
paste textarea "**********"
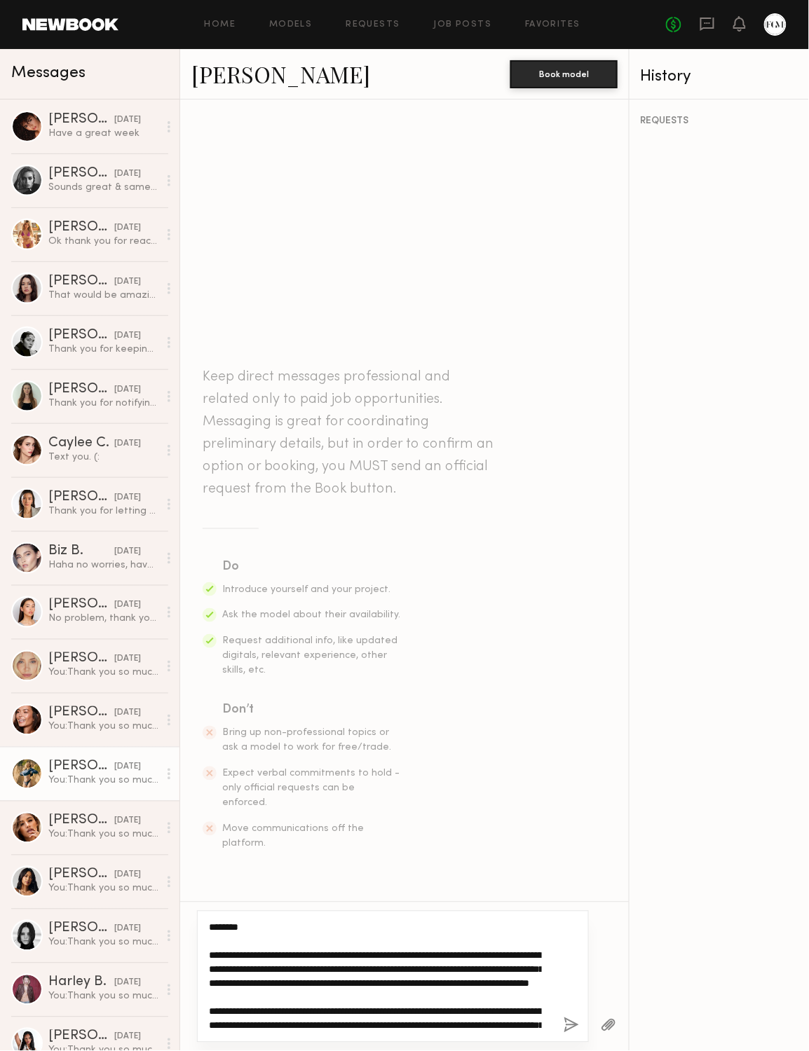
drag, startPoint x: 310, startPoint y: 1024, endPoint x: 128, endPoint y: 769, distance: 313.5
click at [128, 769] on div "Messages Ágatha F. 02/06/2025 Have a great week Madison S. 01/23/2025 Sounds gr…" at bounding box center [404, 550] width 809 height 1002
type textarea "**********"
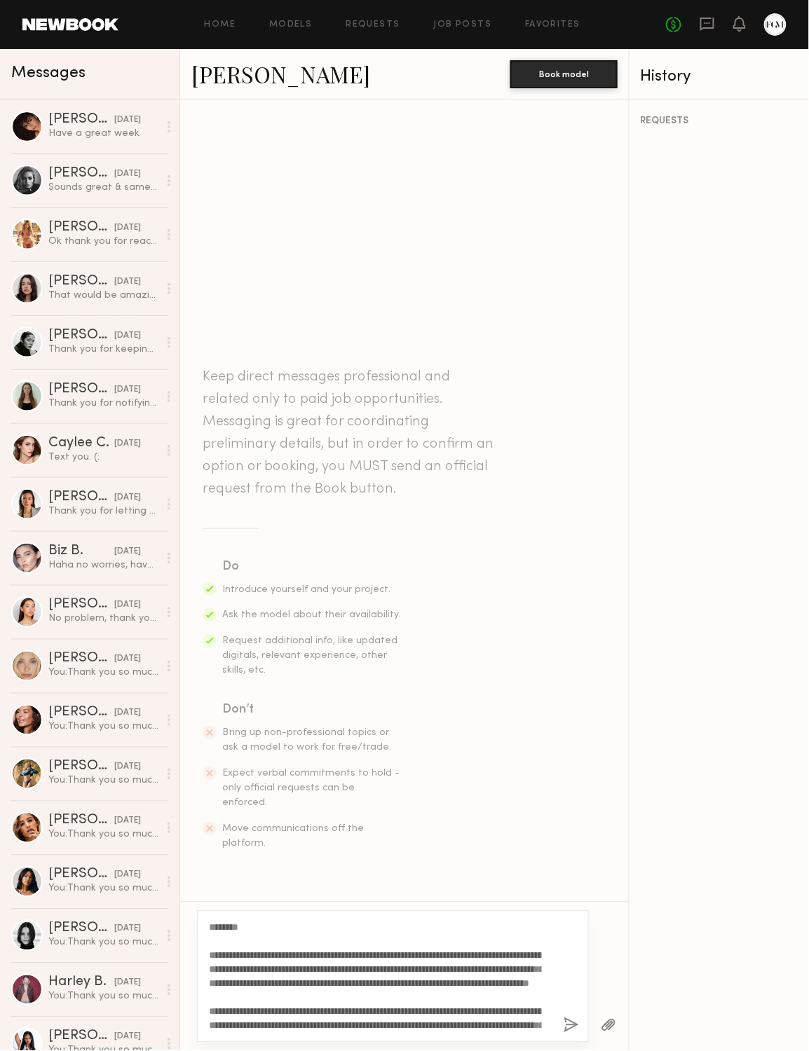
click at [563, 1019] on button "button" at bounding box center [570, 1026] width 15 height 18
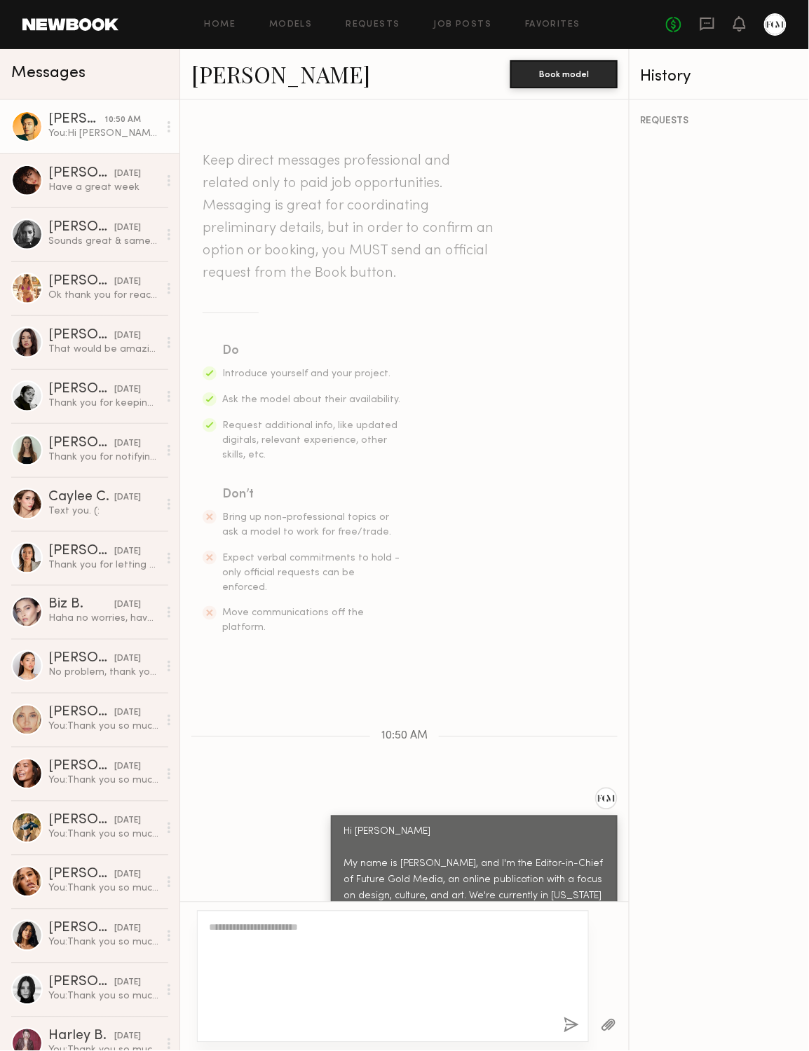
scroll to position [252, 0]
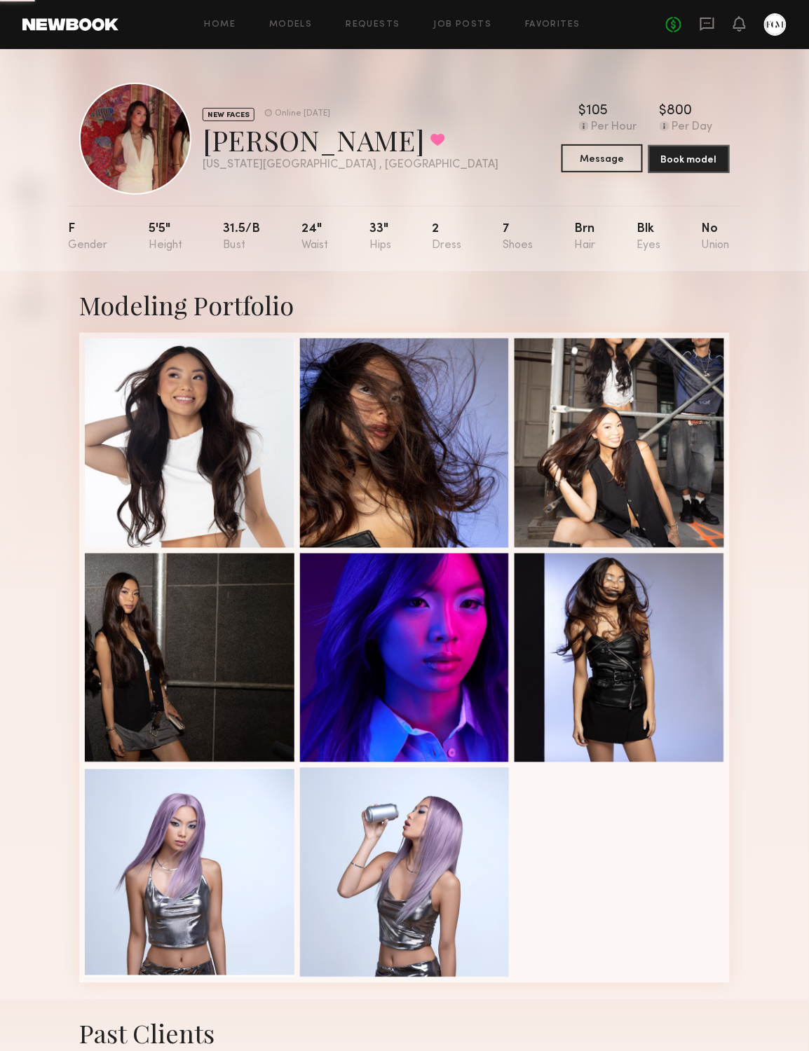
click at [615, 158] on button "Message" at bounding box center [601, 158] width 81 height 28
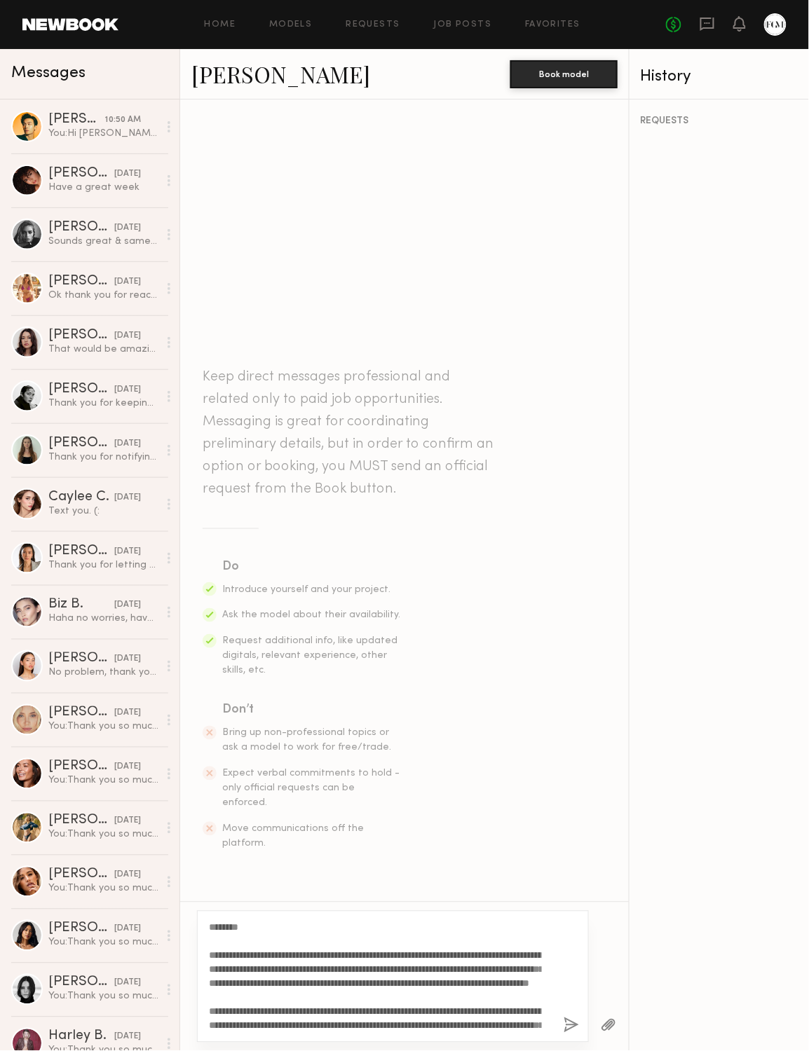
click at [235, 924] on textarea "**********" at bounding box center [375, 977] width 333 height 112
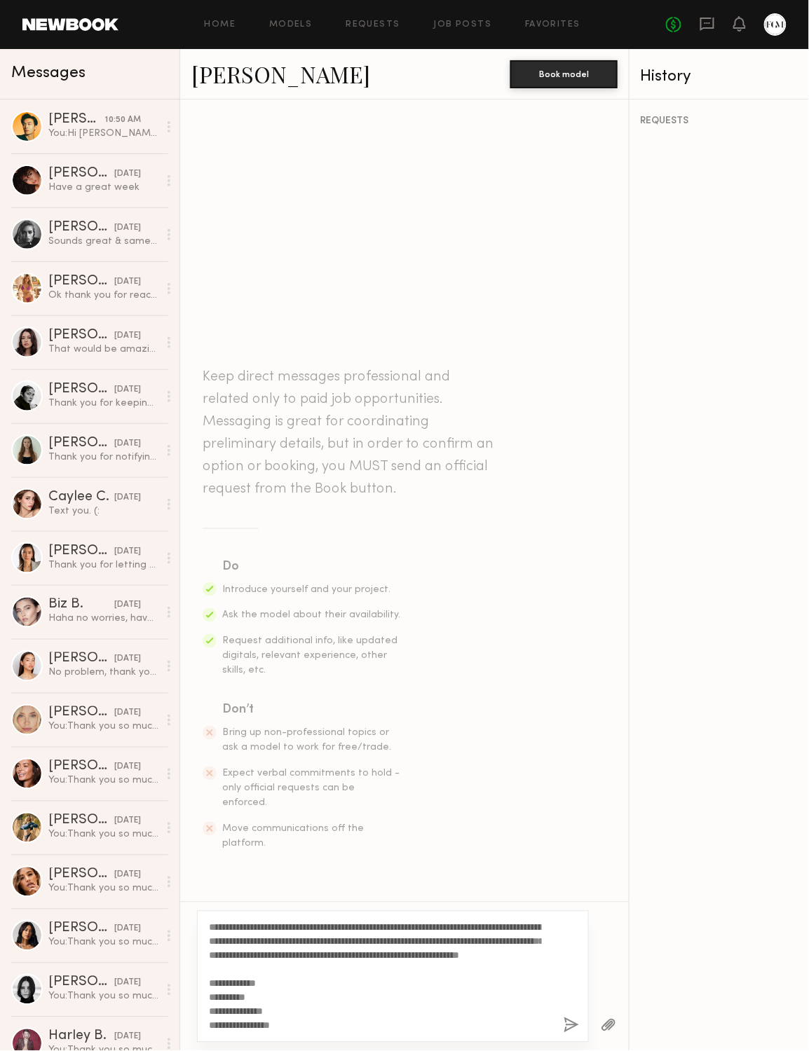
scroll to position [196, 0]
type textarea "**********"
click at [563, 1017] on button "button" at bounding box center [570, 1026] width 15 height 18
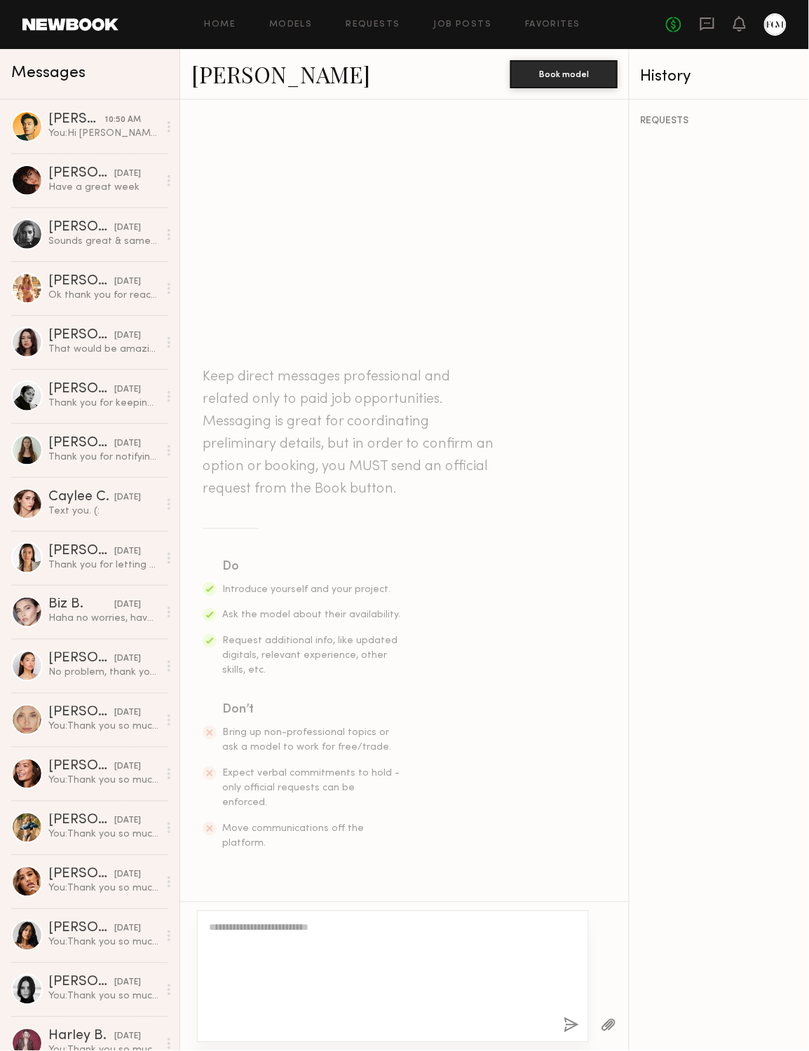
scroll to position [252, 0]
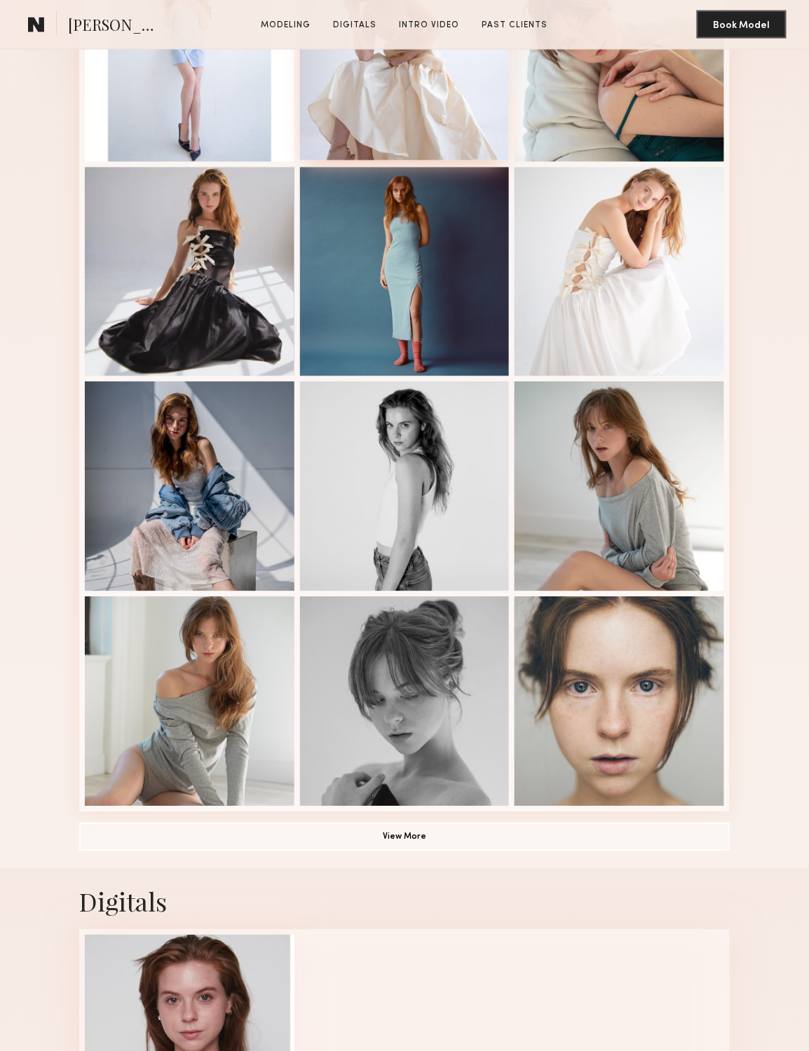
scroll to position [687, 0]
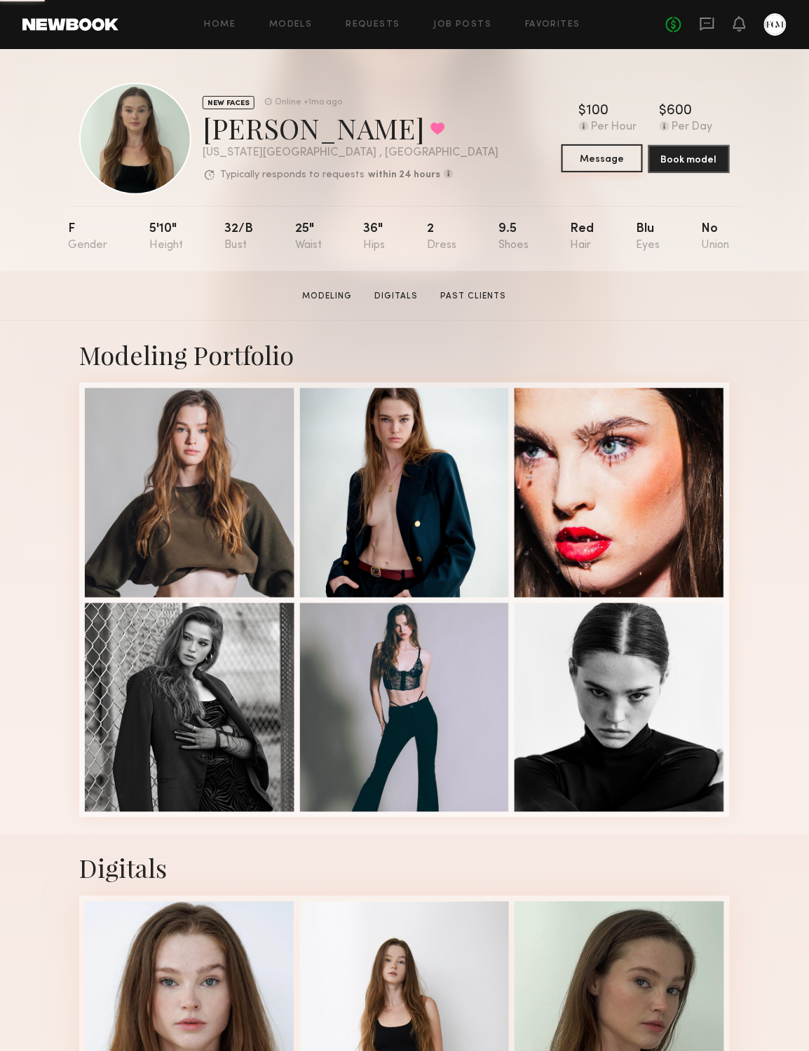
click at [628, 164] on button "Message" at bounding box center [601, 158] width 81 height 28
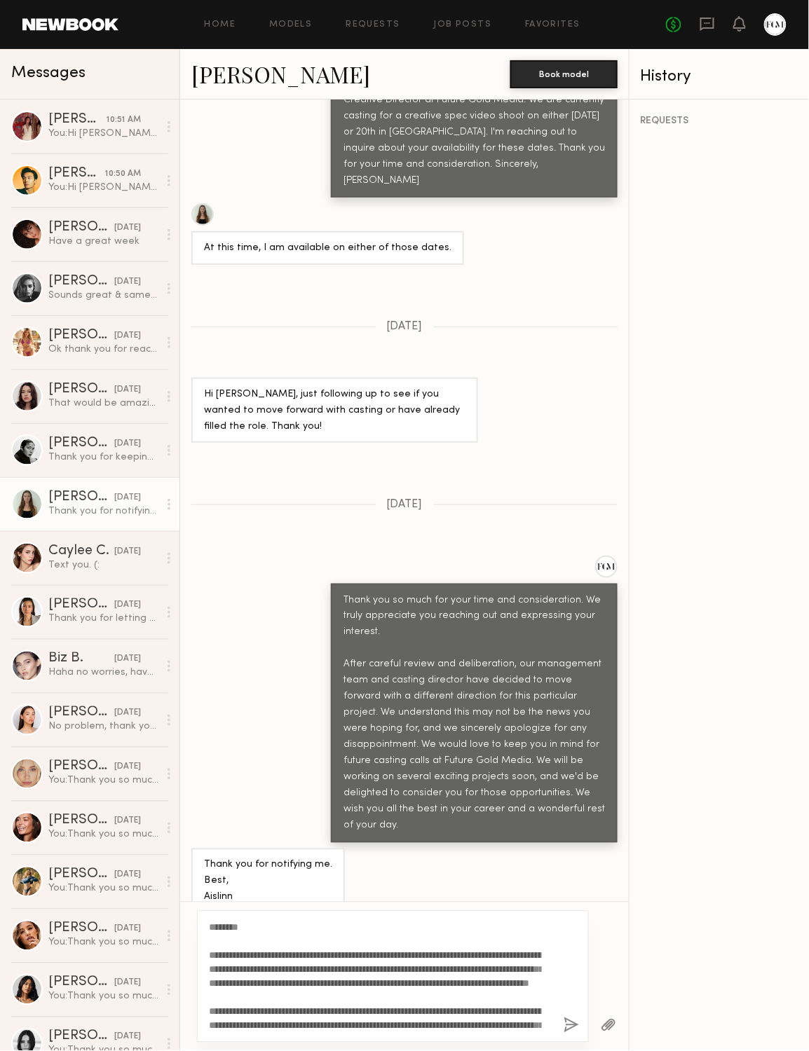
drag, startPoint x: 212, startPoint y: 952, endPoint x: 536, endPoint y: 988, distance: 326.5
click at [536, 988] on textarea "**********" at bounding box center [375, 977] width 333 height 112
click at [461, 982] on textarea "**********" at bounding box center [375, 977] width 333 height 112
drag, startPoint x: 480, startPoint y: 967, endPoint x: 196, endPoint y: 953, distance: 284.1
click at [196, 953] on div "**********" at bounding box center [404, 976] width 448 height 149
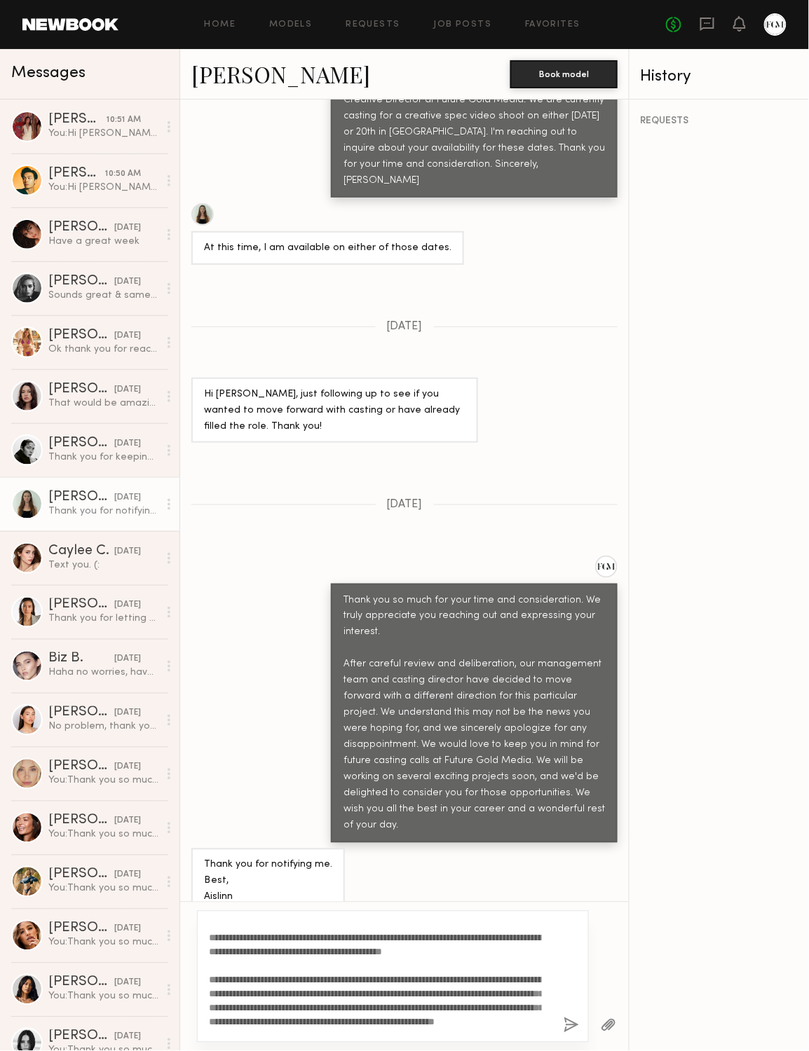
scroll to position [14, 0]
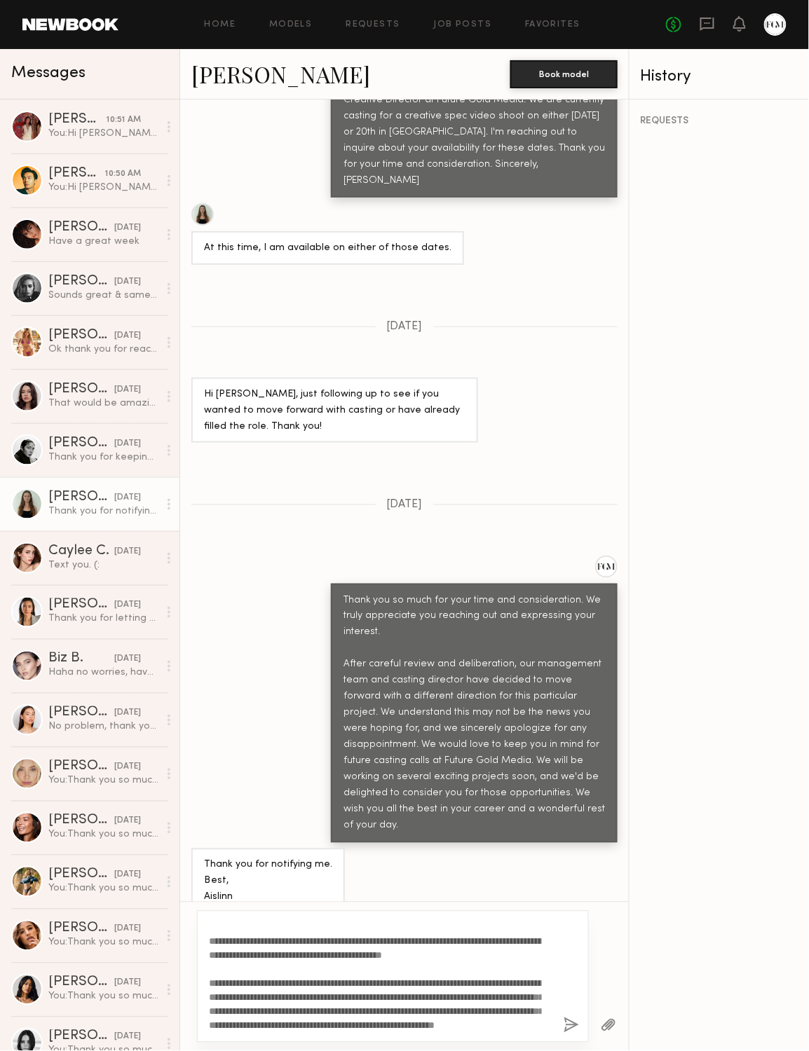
click at [339, 956] on textarea "**********" at bounding box center [375, 977] width 333 height 112
click at [303, 967] on textarea "**********" at bounding box center [375, 977] width 333 height 112
click at [276, 966] on textarea "**********" at bounding box center [375, 977] width 333 height 112
drag, startPoint x: 299, startPoint y: 966, endPoint x: 203, endPoint y: 960, distance: 95.5
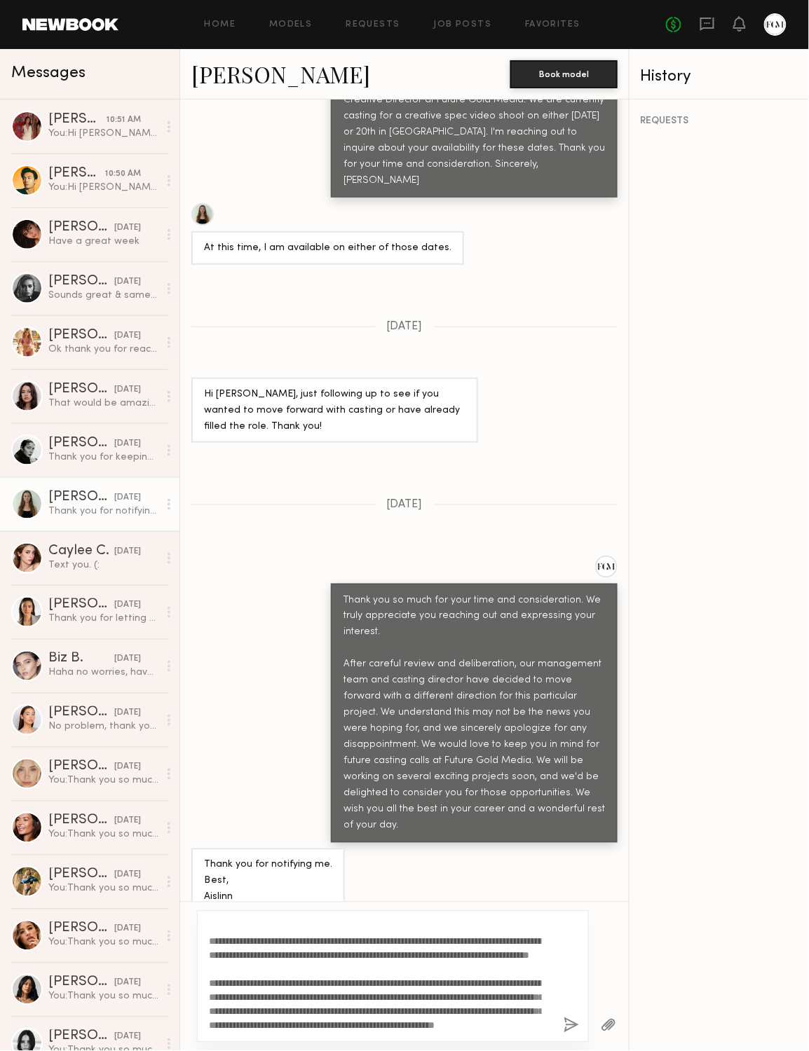
click at [203, 960] on div "**********" at bounding box center [393, 977] width 392 height 132
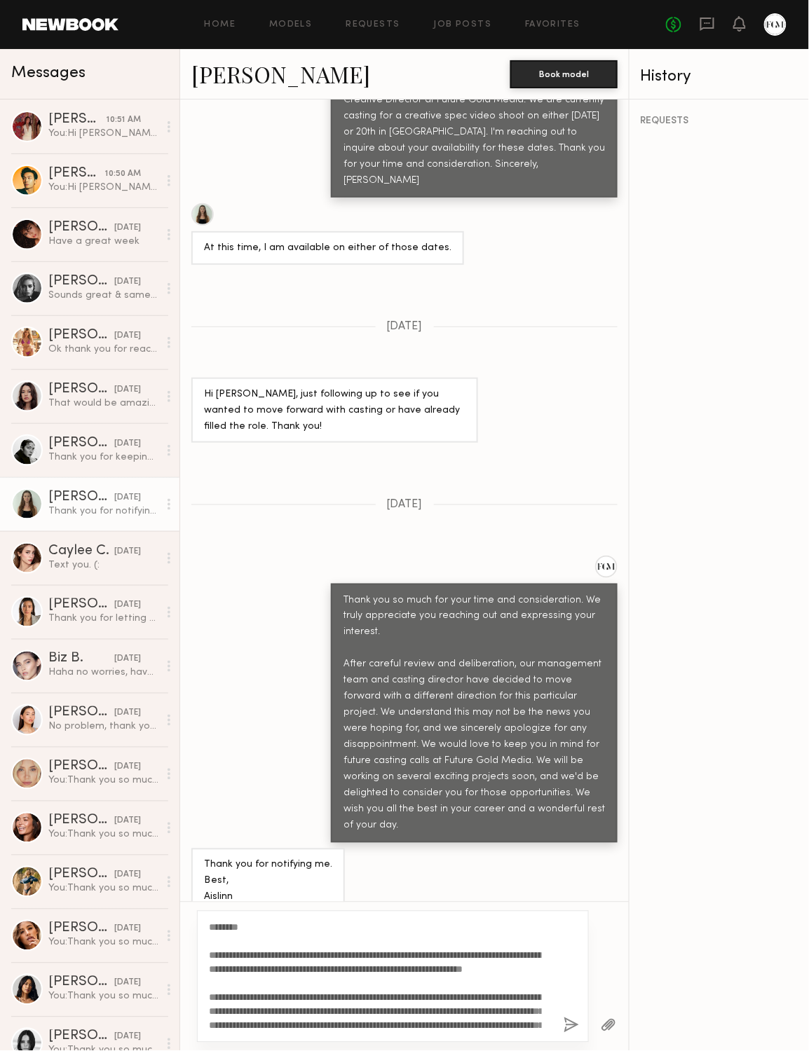
scroll to position [0, 0]
click at [236, 928] on textarea "**********" at bounding box center [375, 977] width 333 height 112
type textarea "**********"
click at [563, 1023] on button "button" at bounding box center [570, 1026] width 15 height 18
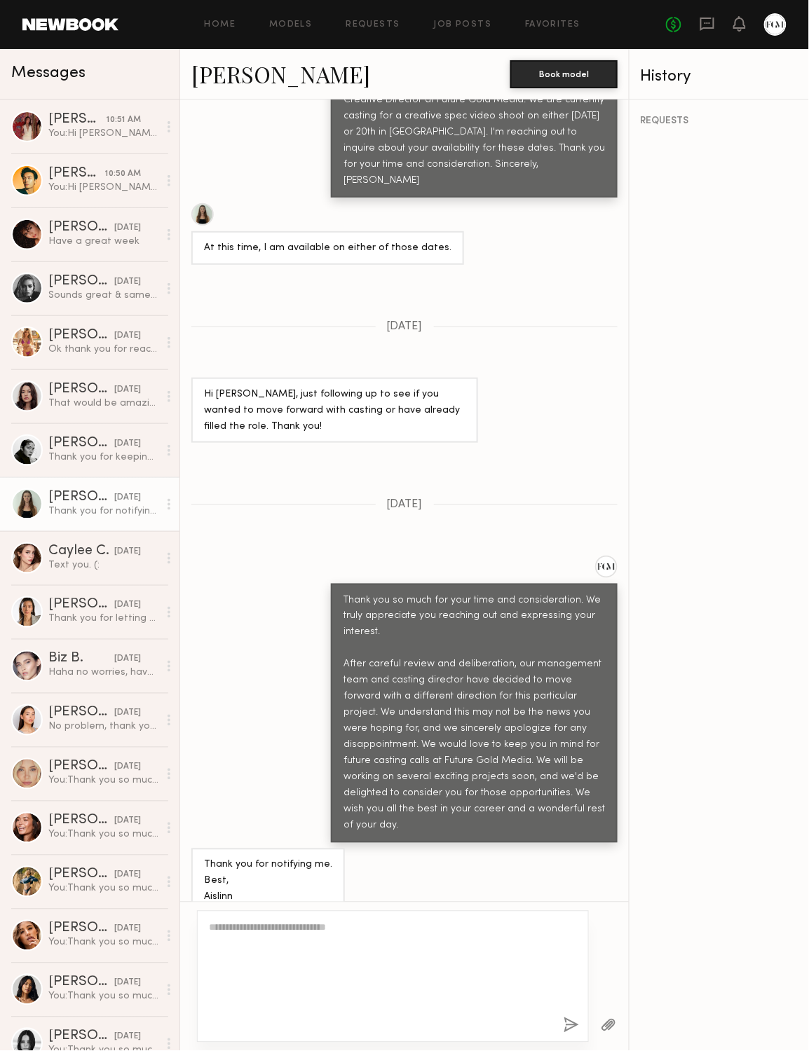
scroll to position [1396, 0]
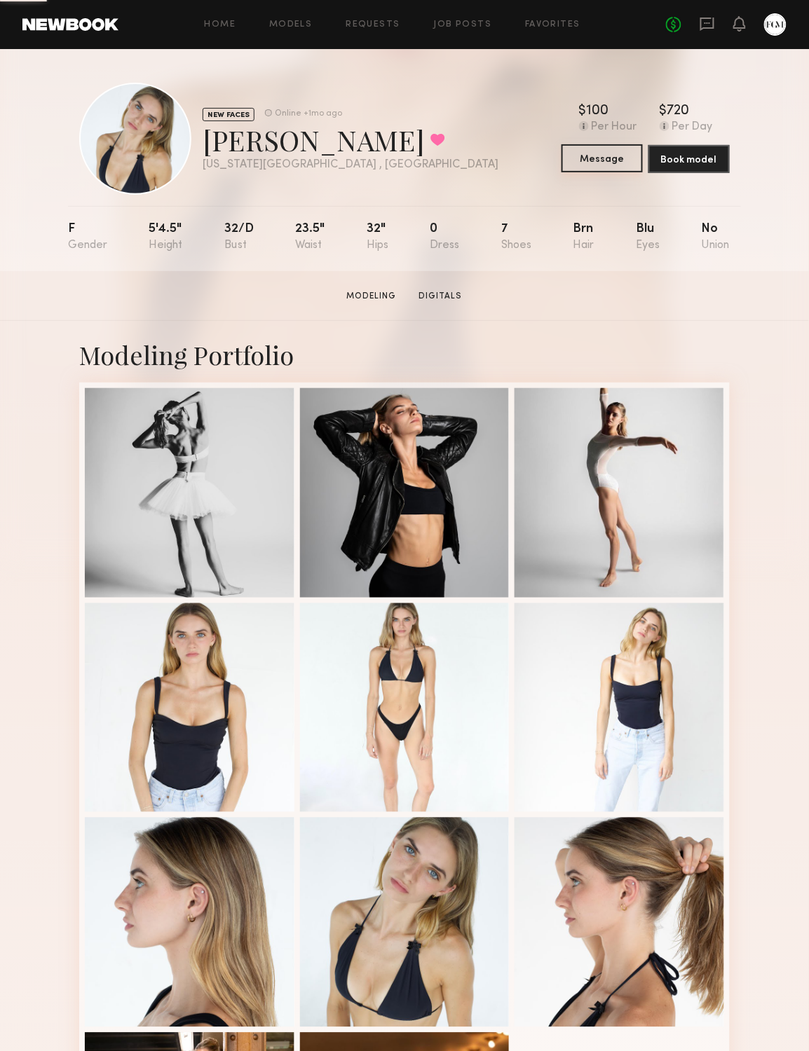
click at [592, 169] on button "Message" at bounding box center [601, 158] width 81 height 28
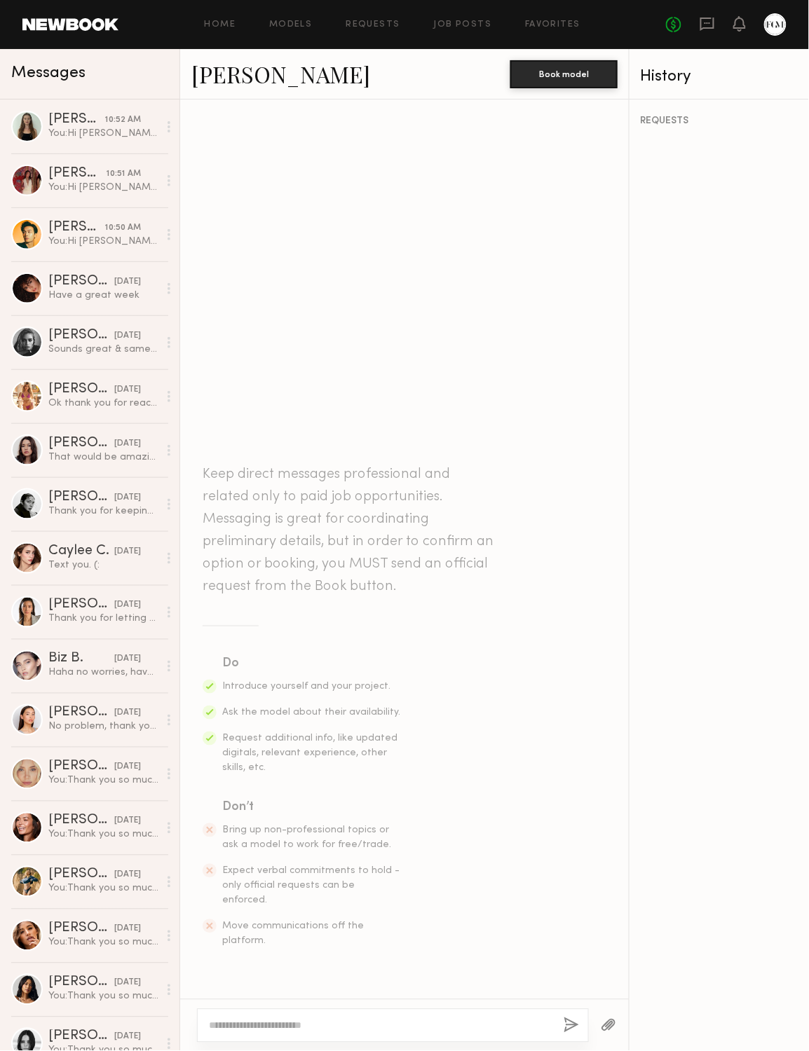
paste textarea "**********"
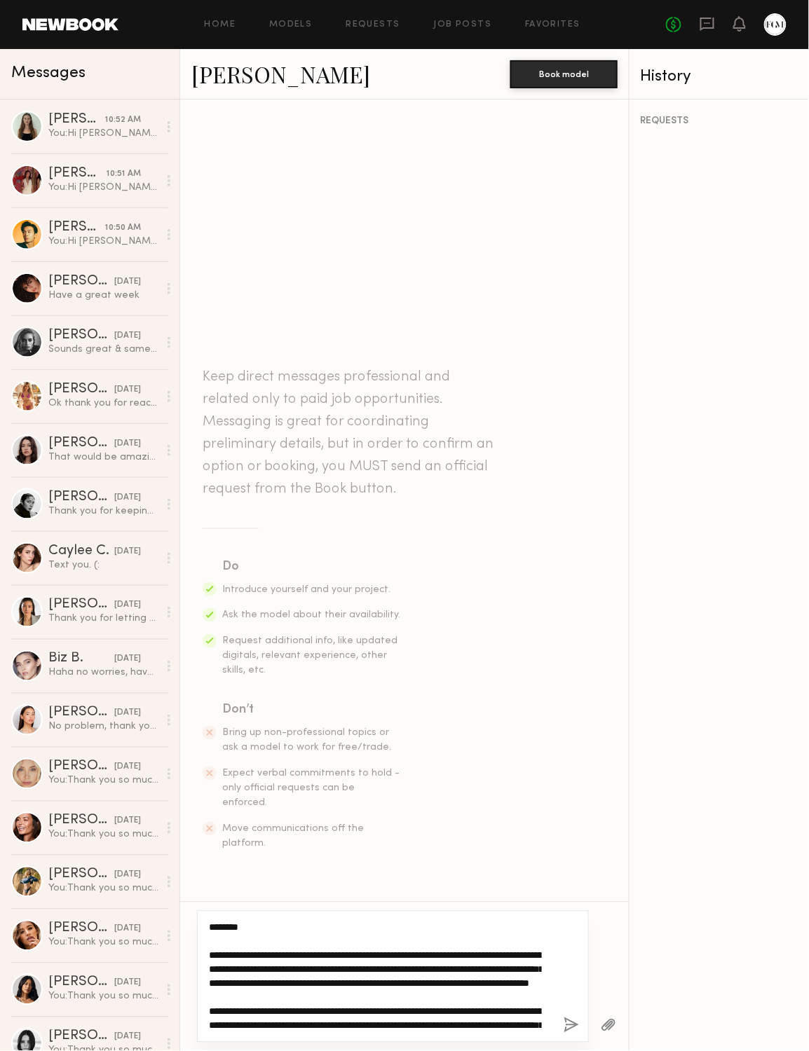
click at [233, 928] on textarea "**********" at bounding box center [375, 977] width 333 height 112
type textarea "**********"
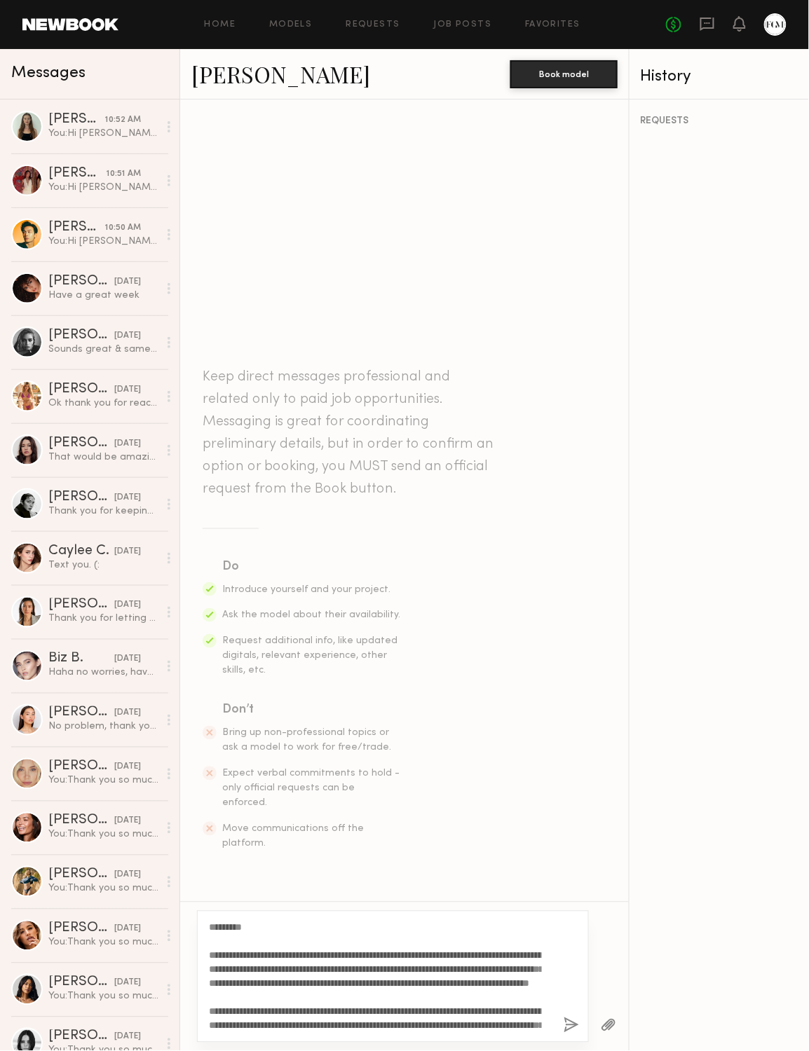
click at [563, 1017] on button "button" at bounding box center [570, 1026] width 15 height 18
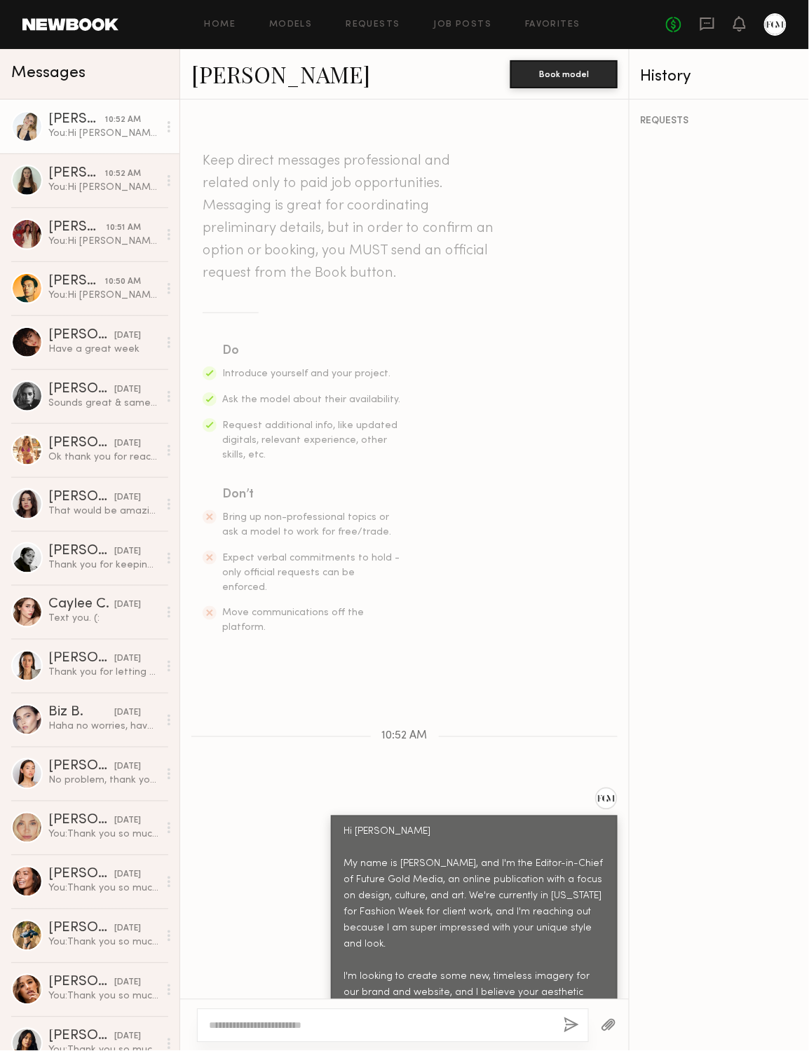
scroll to position [252, 0]
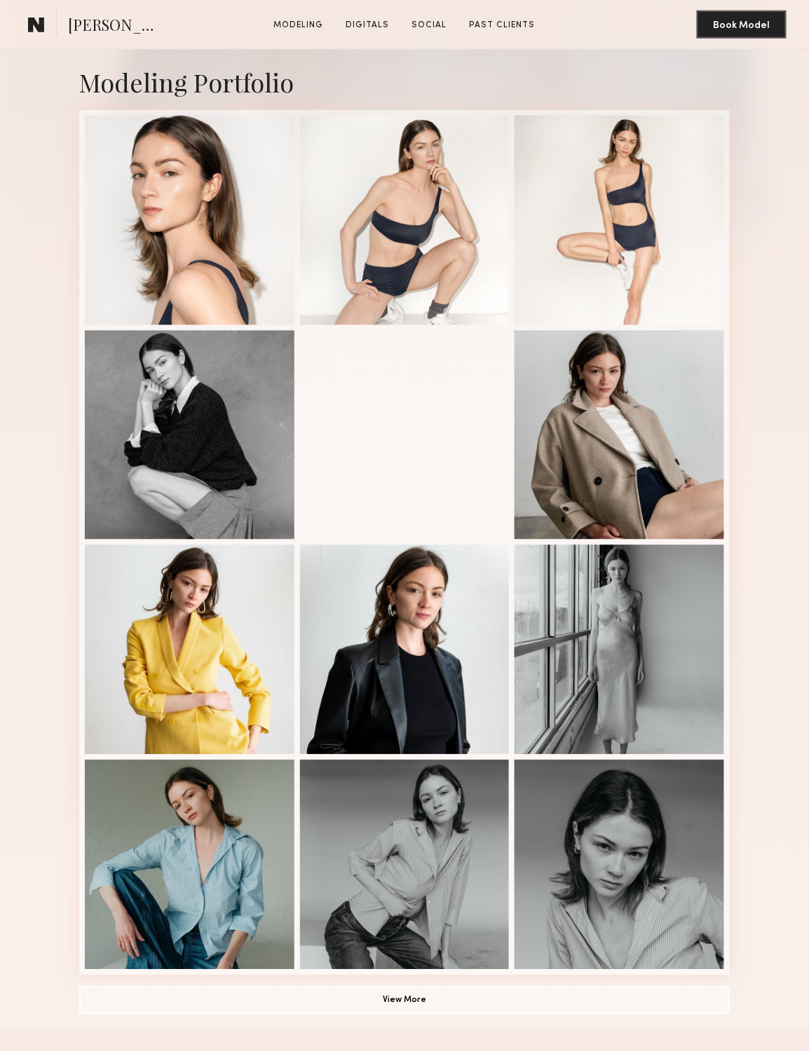
scroll to position [681, 0]
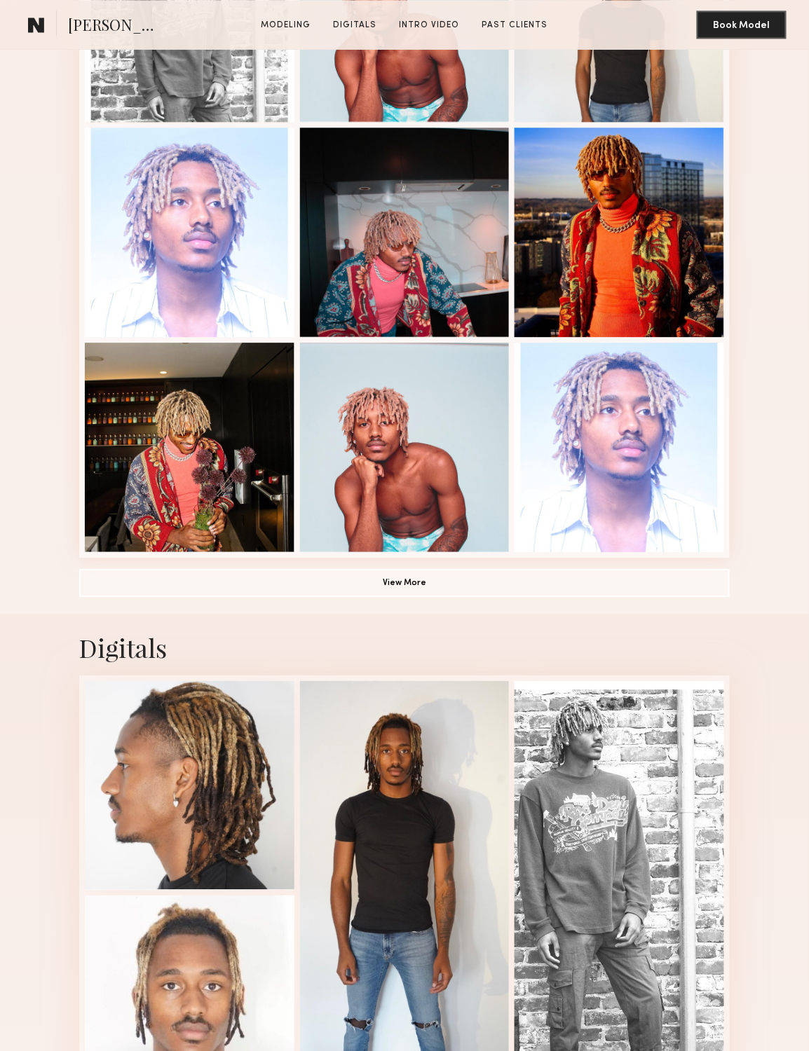
scroll to position [971, 0]
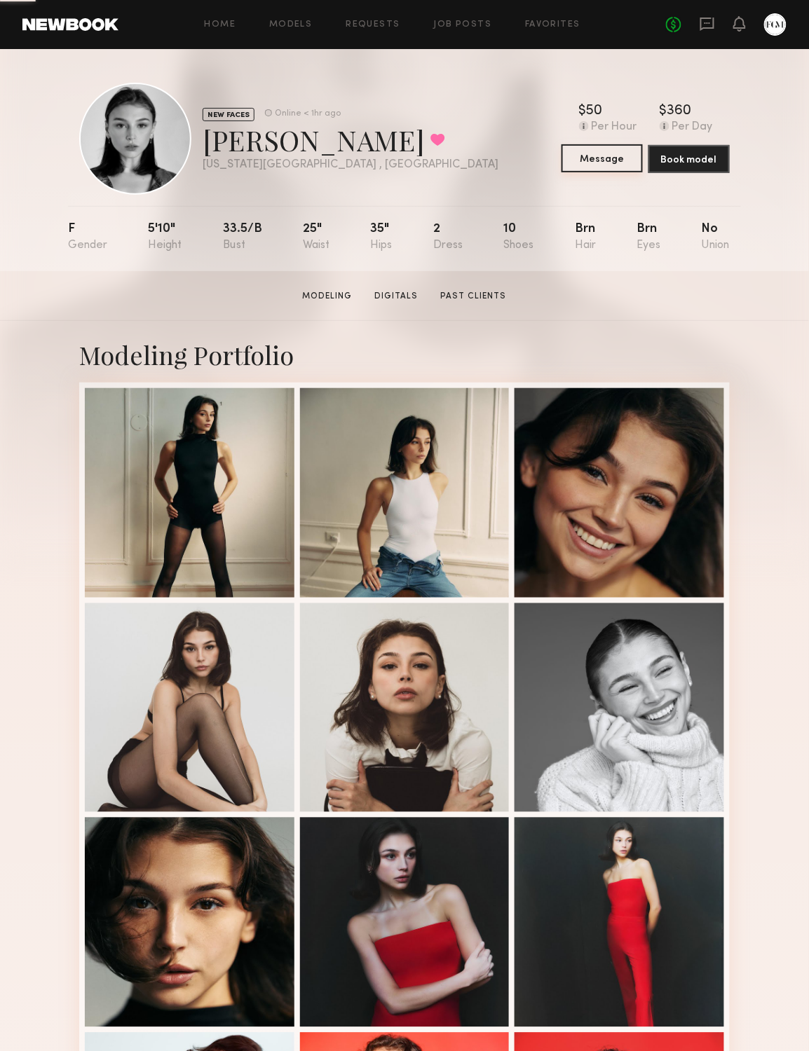
click at [626, 160] on button "Message" at bounding box center [601, 158] width 81 height 28
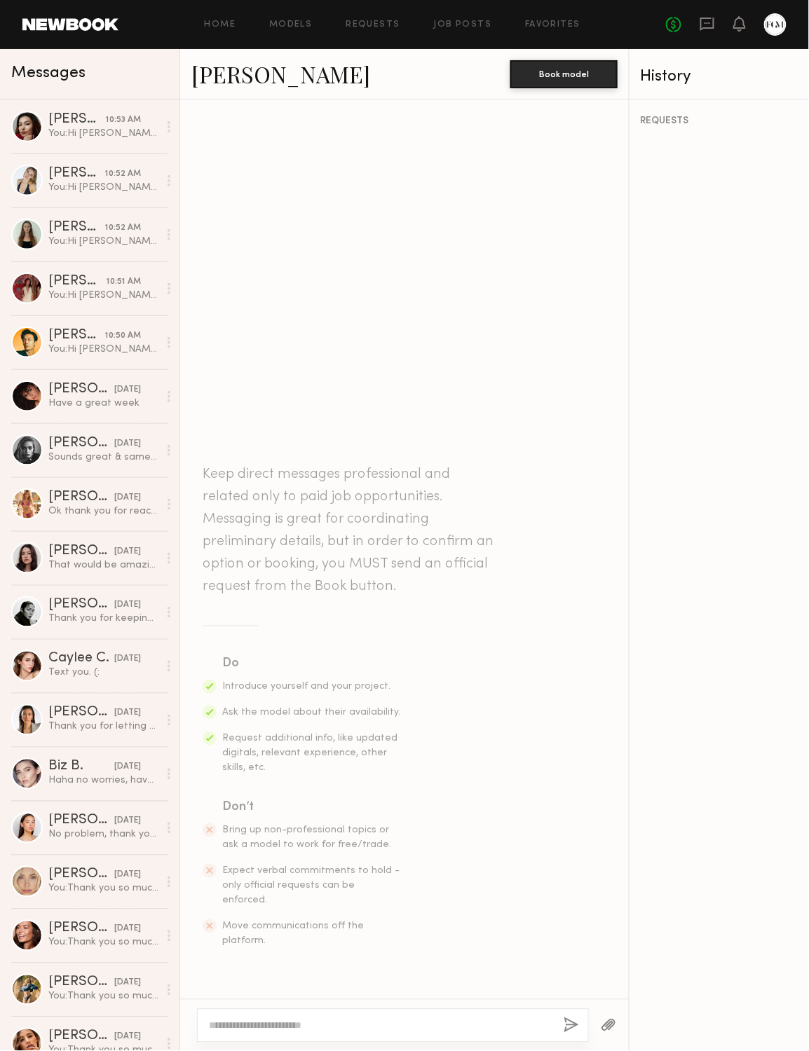
paste textarea "**********"
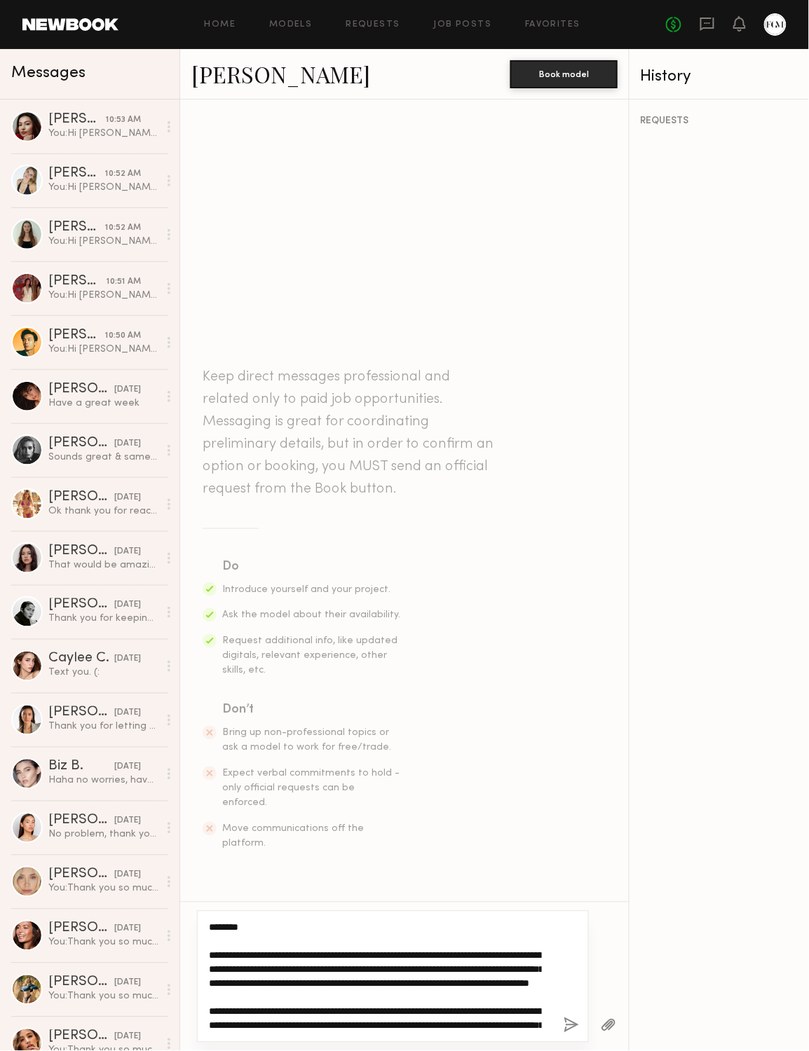
click at [235, 924] on textarea "**********" at bounding box center [375, 977] width 333 height 112
type textarea "**********"
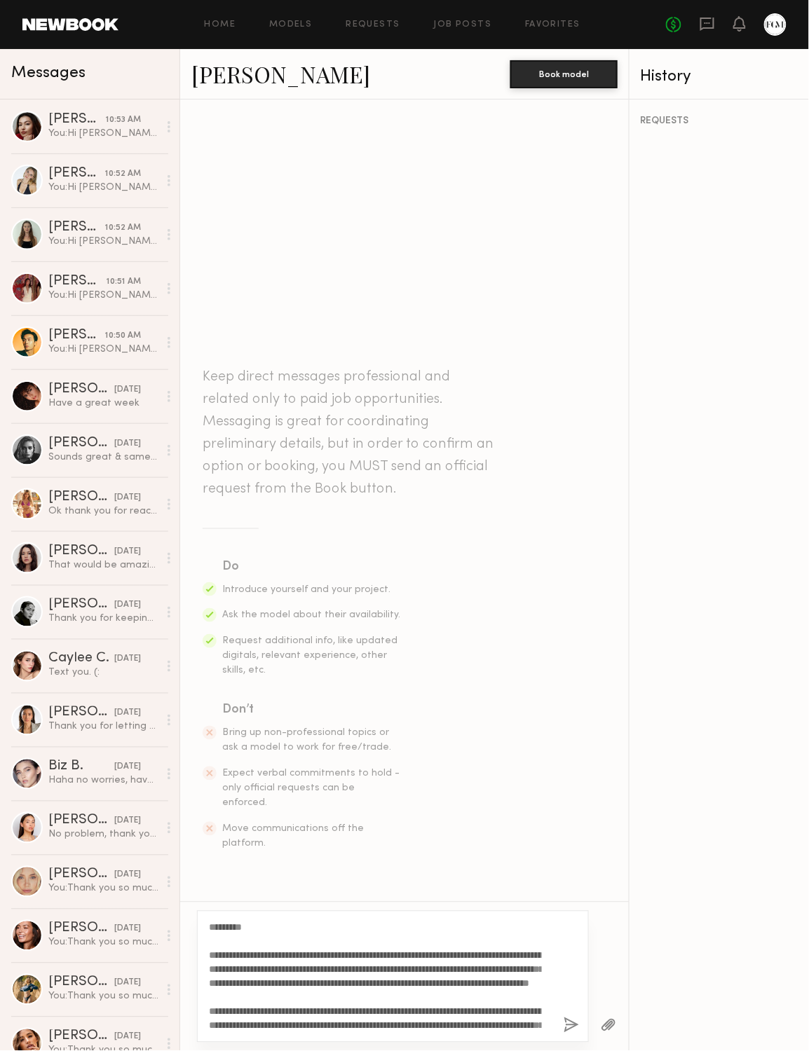
click at [568, 1017] on button "button" at bounding box center [570, 1026] width 15 height 18
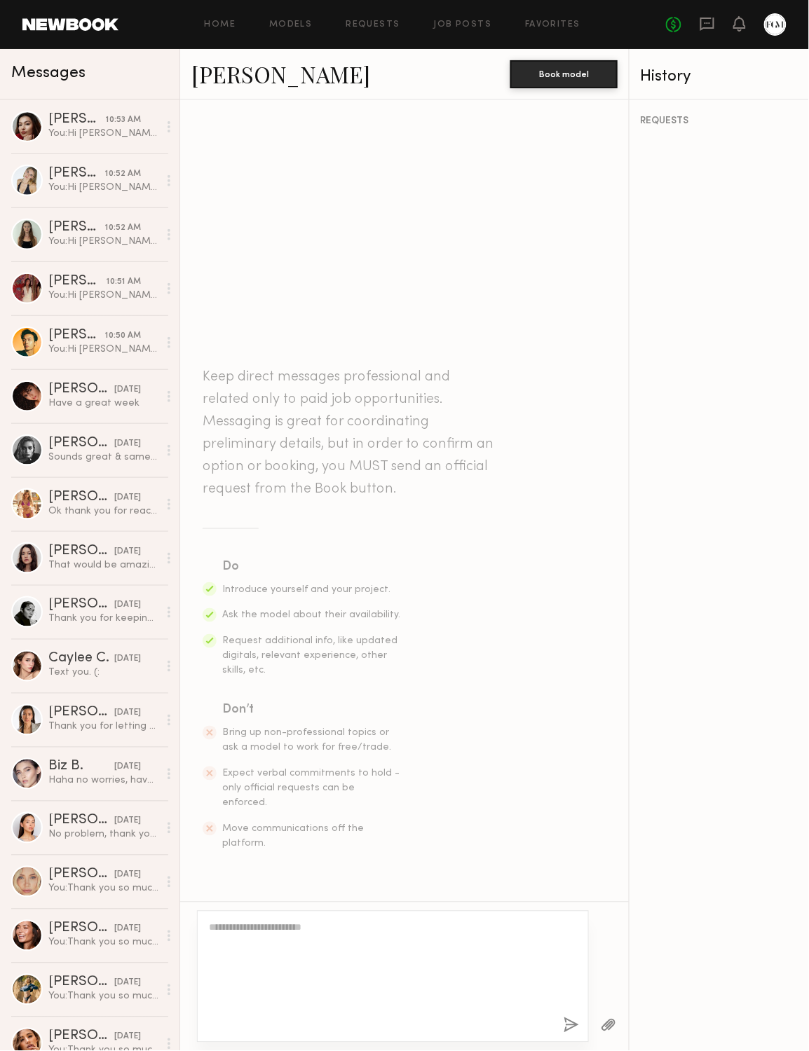
scroll to position [252, 0]
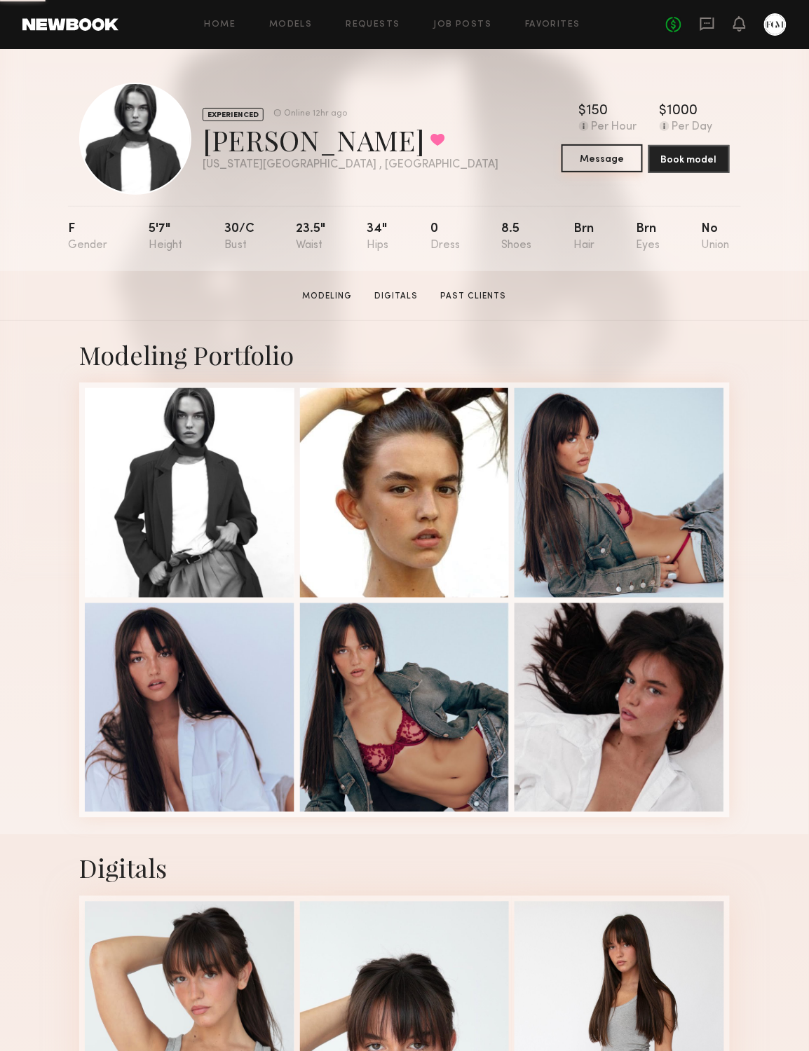
click at [607, 160] on button "Message" at bounding box center [601, 158] width 81 height 28
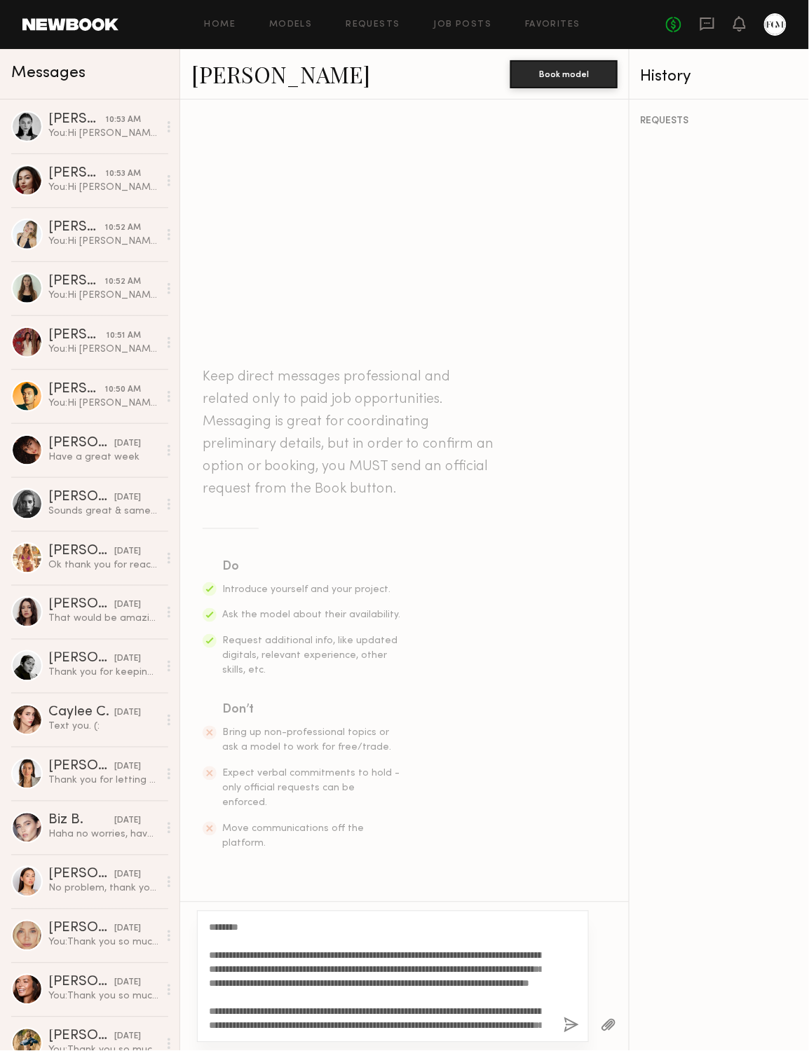
click at [231, 925] on textarea "**********" at bounding box center [375, 977] width 333 height 112
type textarea "**********"
click at [563, 1017] on button "button" at bounding box center [570, 1026] width 15 height 18
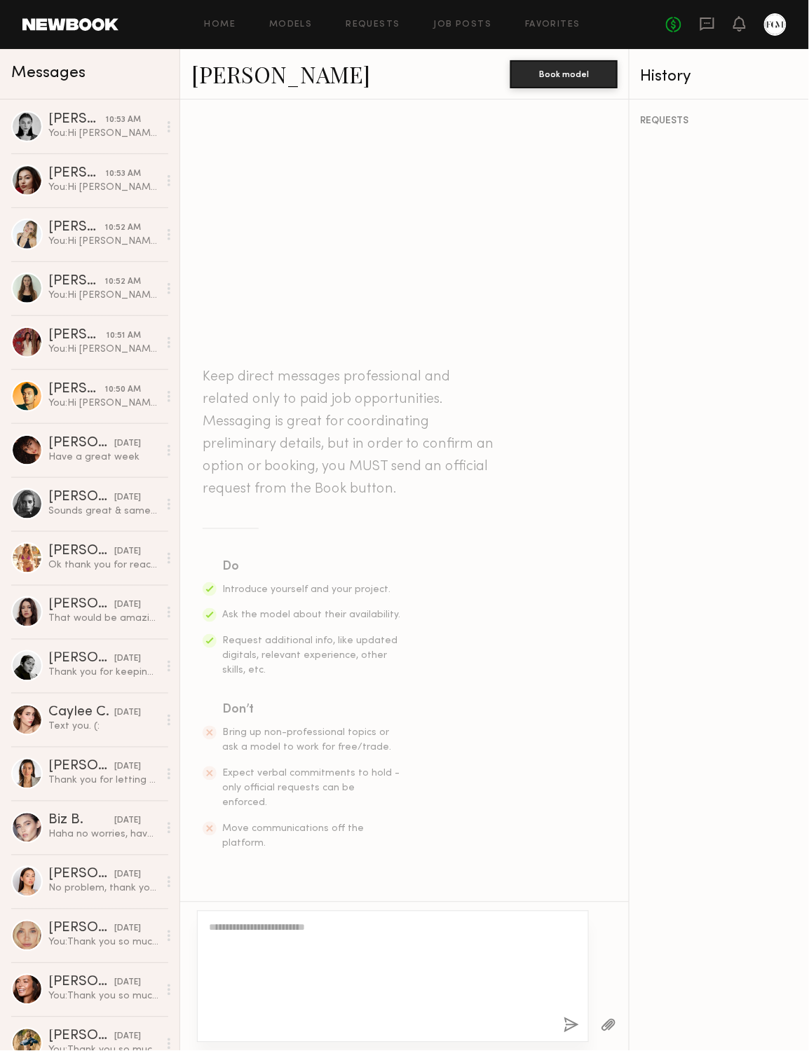
scroll to position [252, 0]
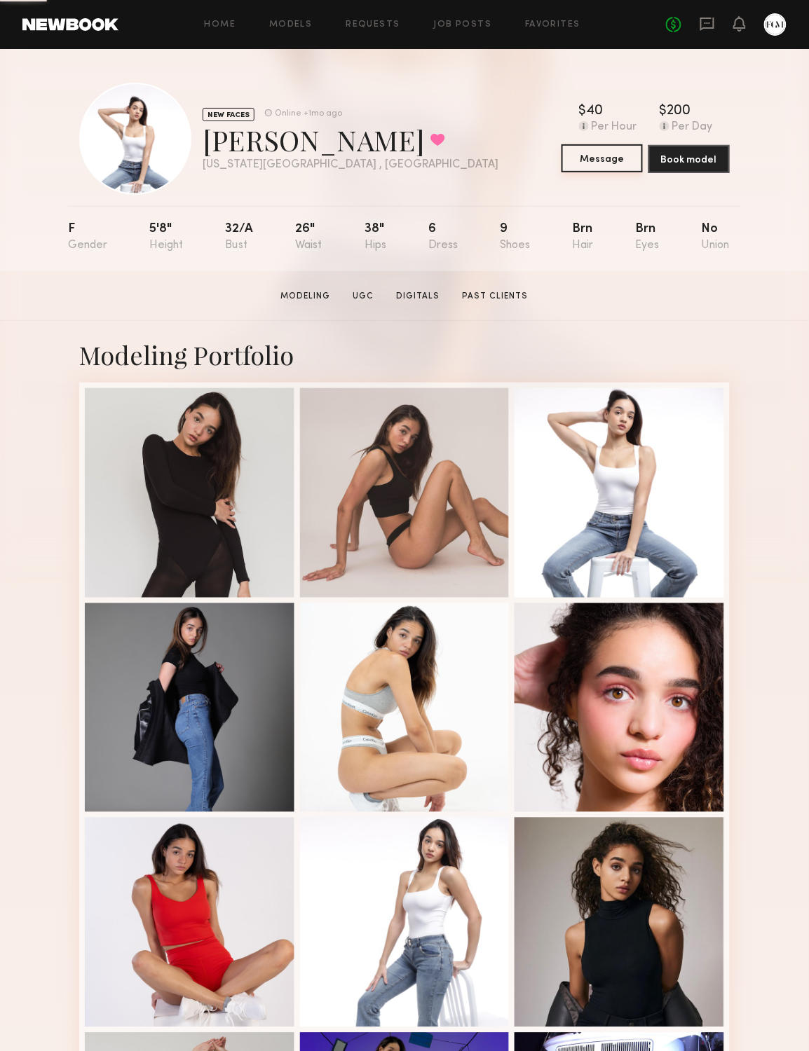
click at [615, 153] on button "Message" at bounding box center [601, 158] width 81 height 28
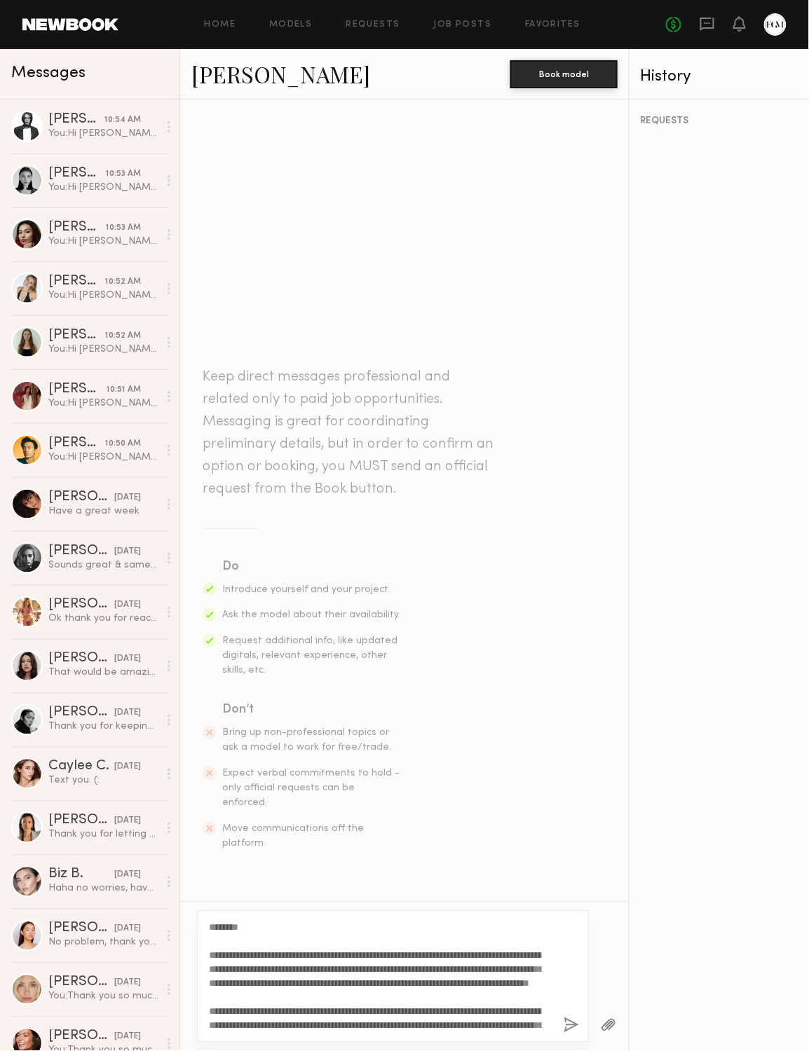
click at [233, 926] on textarea "**********" at bounding box center [375, 977] width 333 height 112
type textarea "**********"
click at [563, 1022] on button "button" at bounding box center [570, 1026] width 15 height 18
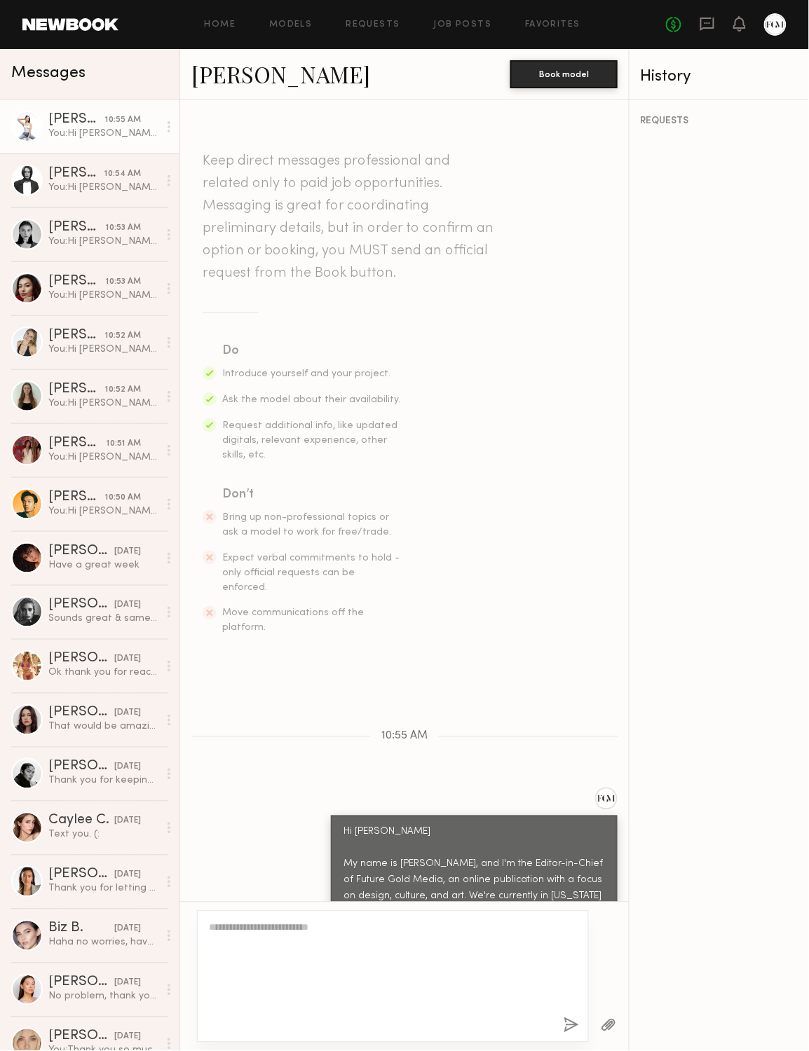
scroll to position [252, 0]
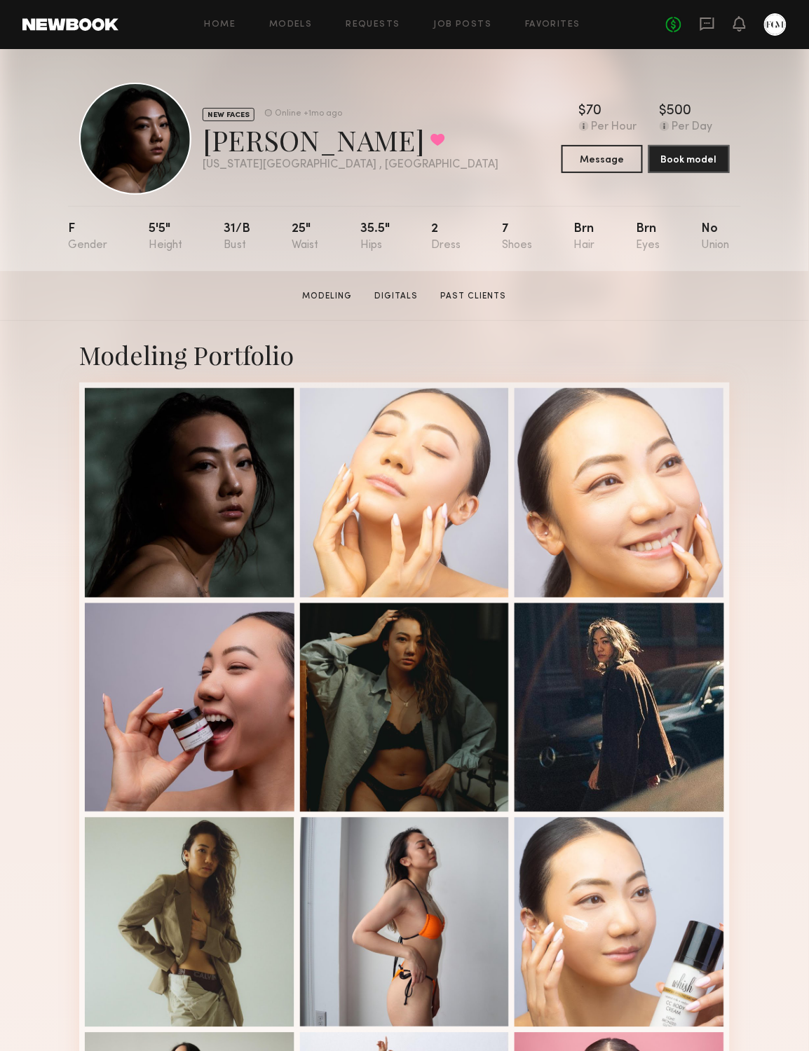
scroll to position [713, 0]
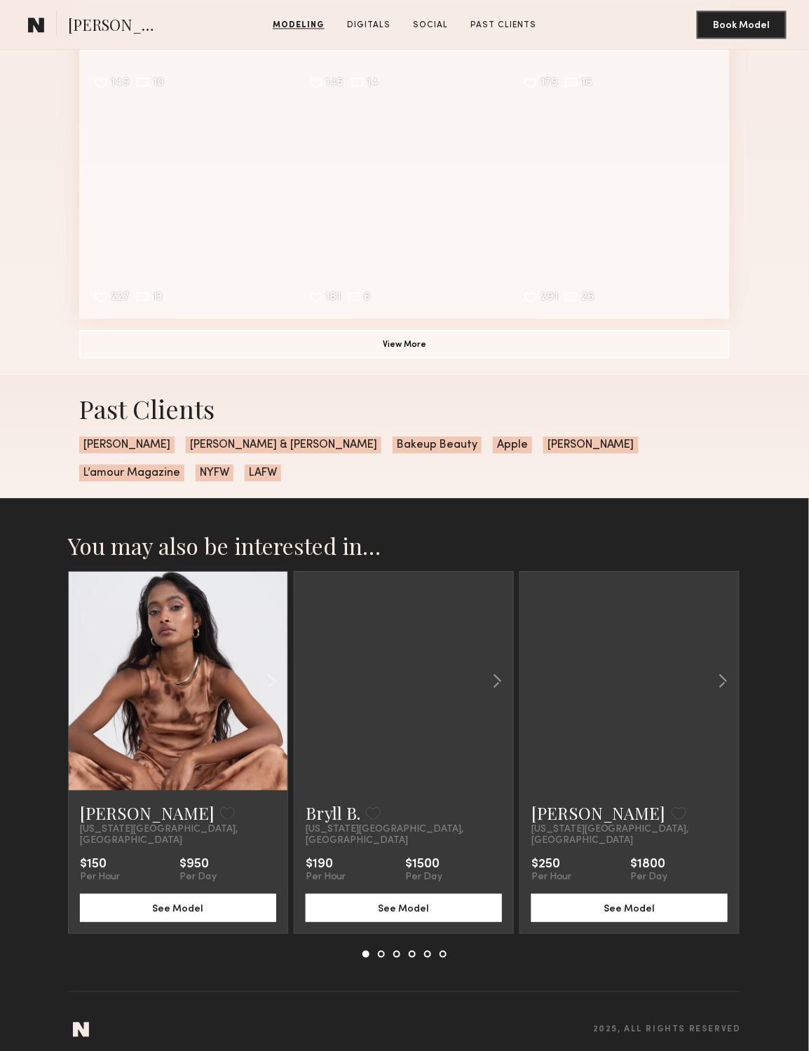
scroll to position [1966, 0]
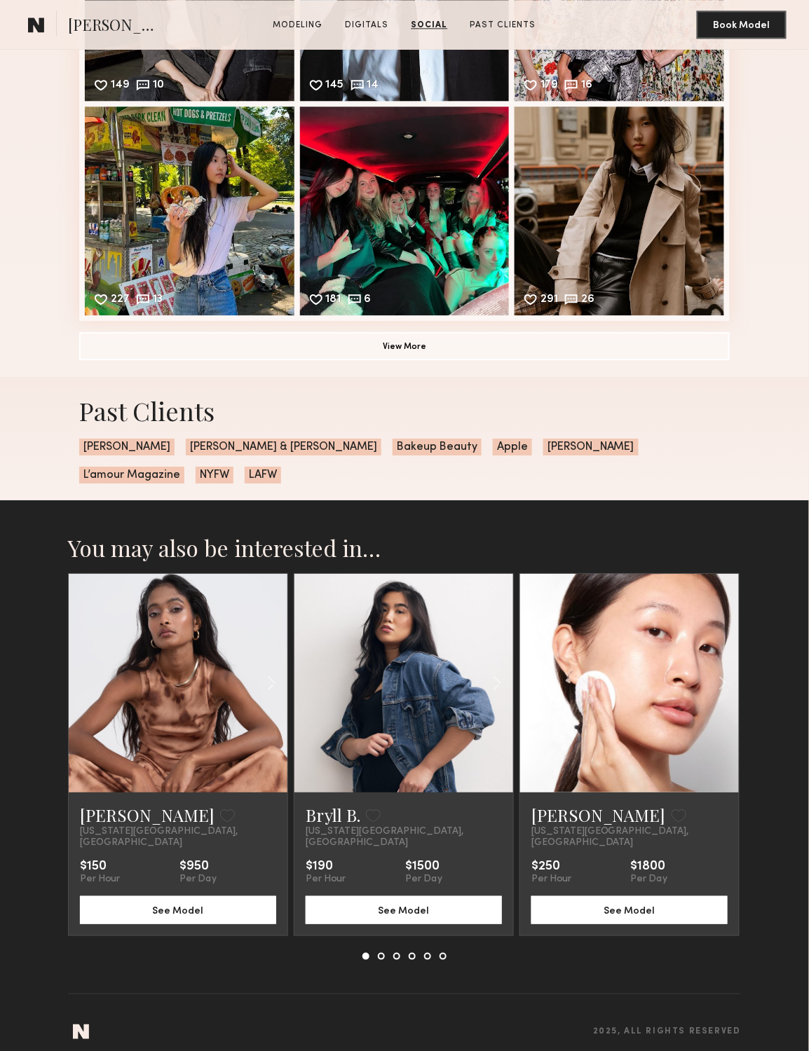
click at [191, 643] on link at bounding box center [178, 683] width 74 height 219
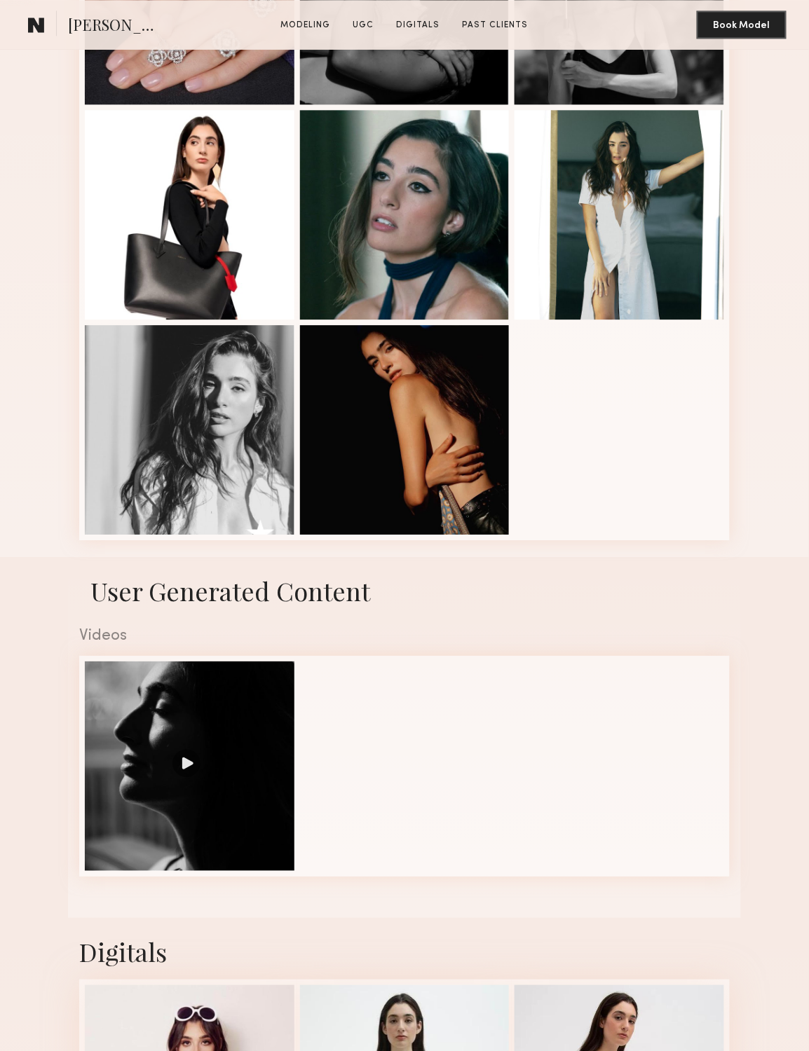
scroll to position [786, 0]
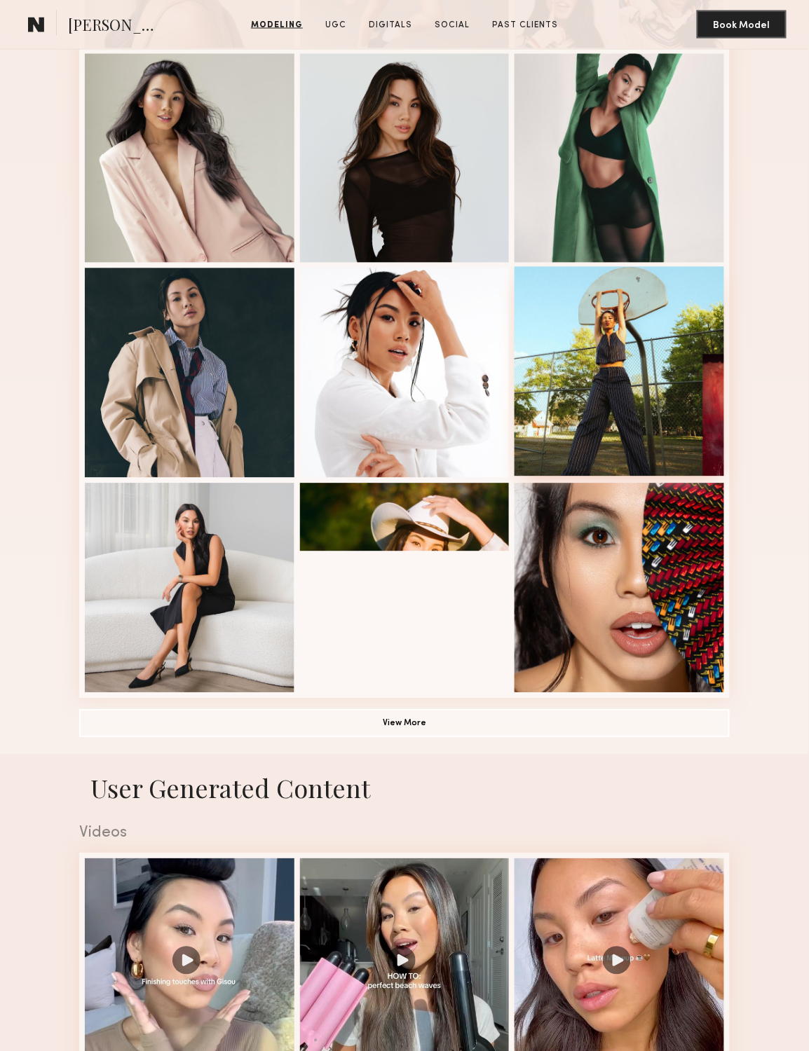
scroll to position [1425, 0]
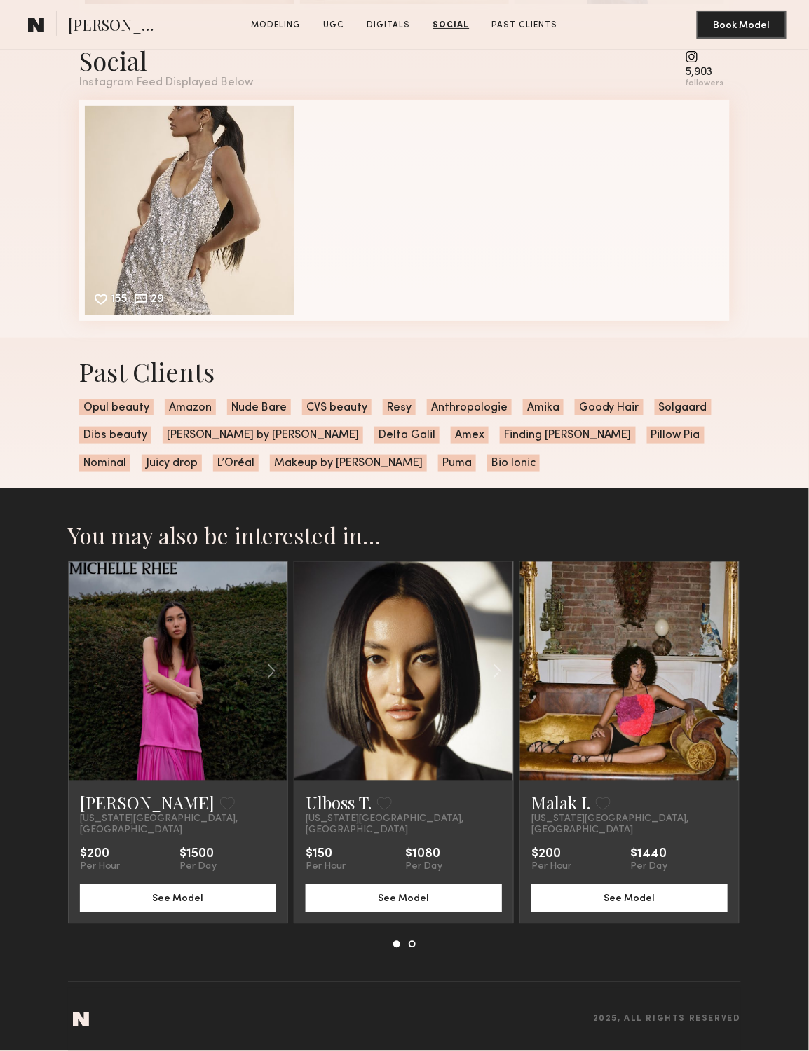
scroll to position [3732, 0]
click at [455, 693] on div at bounding box center [477, 671] width 72 height 219
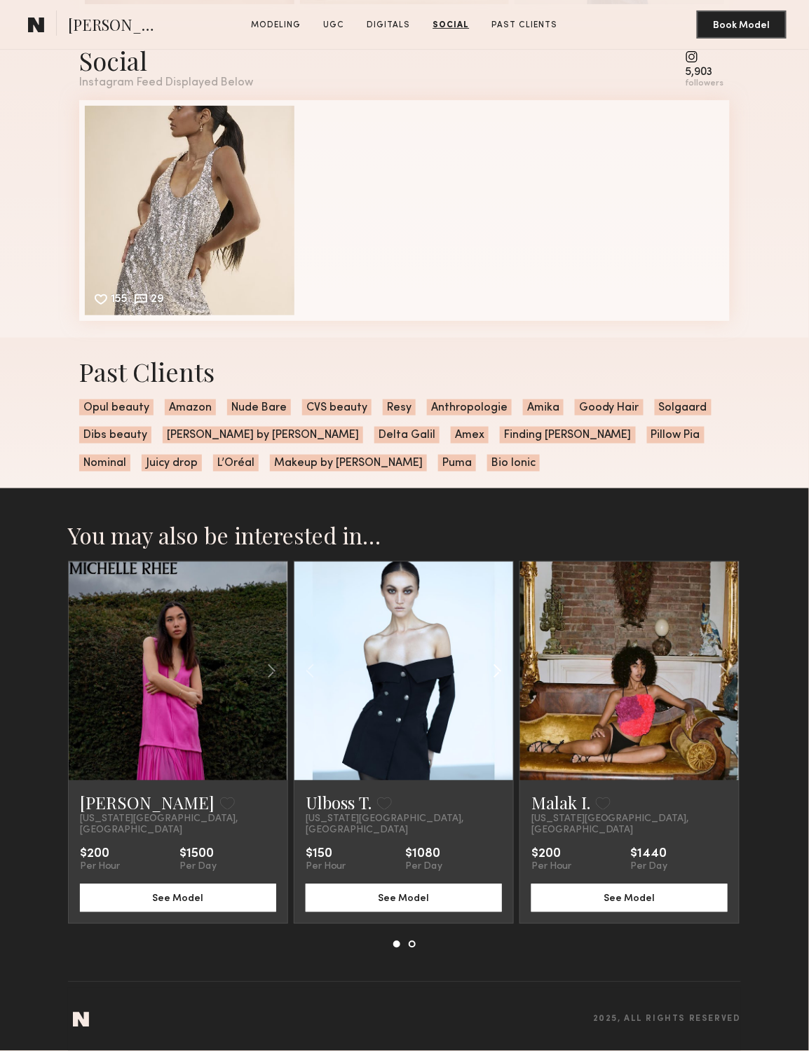
click at [450, 761] on div at bounding box center [477, 671] width 72 height 219
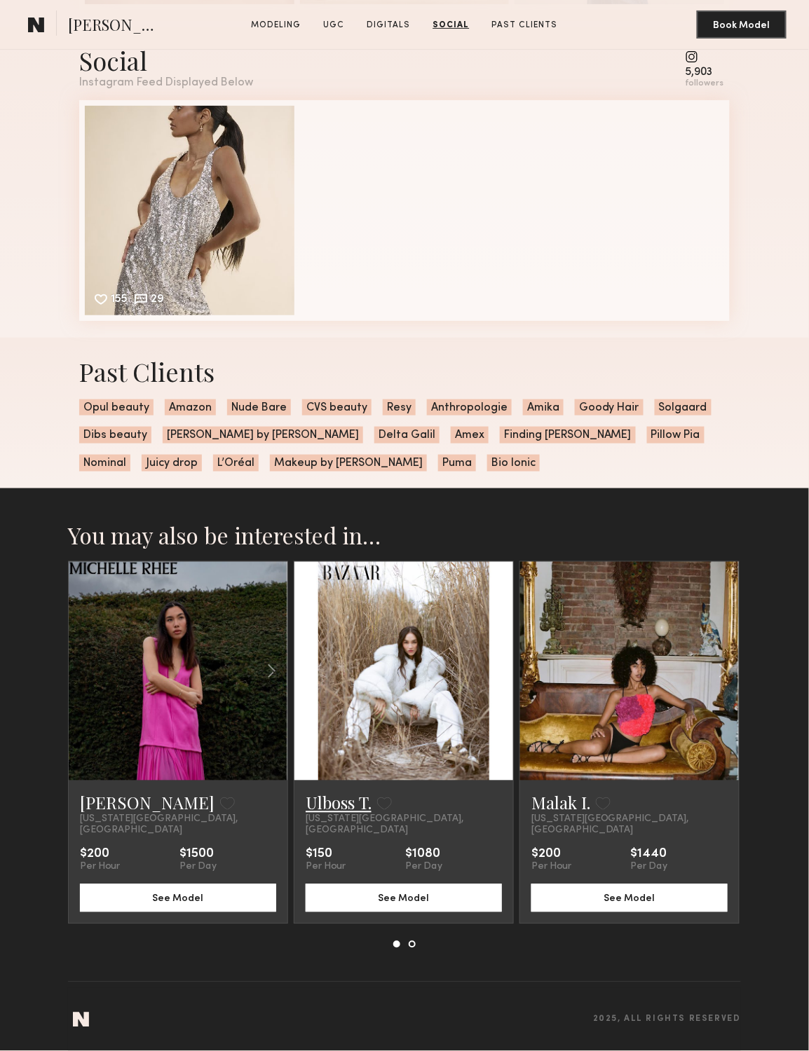
click at [343, 814] on link "Ulboss T." at bounding box center [339, 803] width 66 height 22
click at [554, 814] on link "Malak I." at bounding box center [560, 803] width 59 height 22
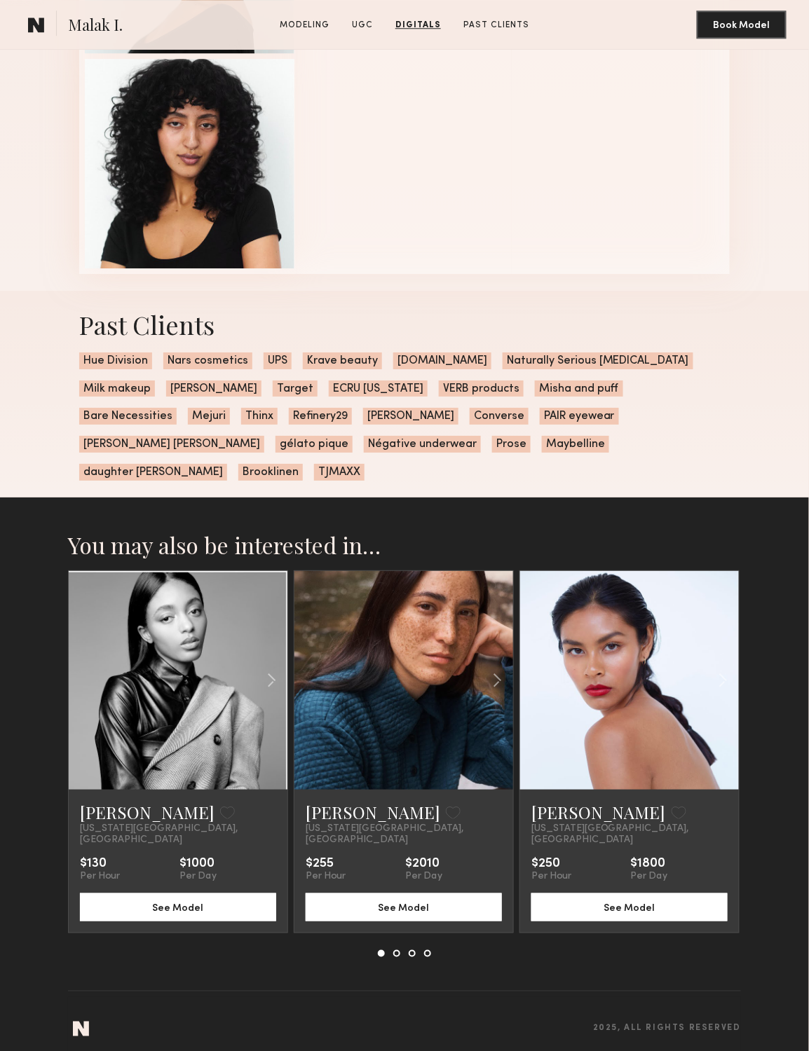
scroll to position [2102, 0]
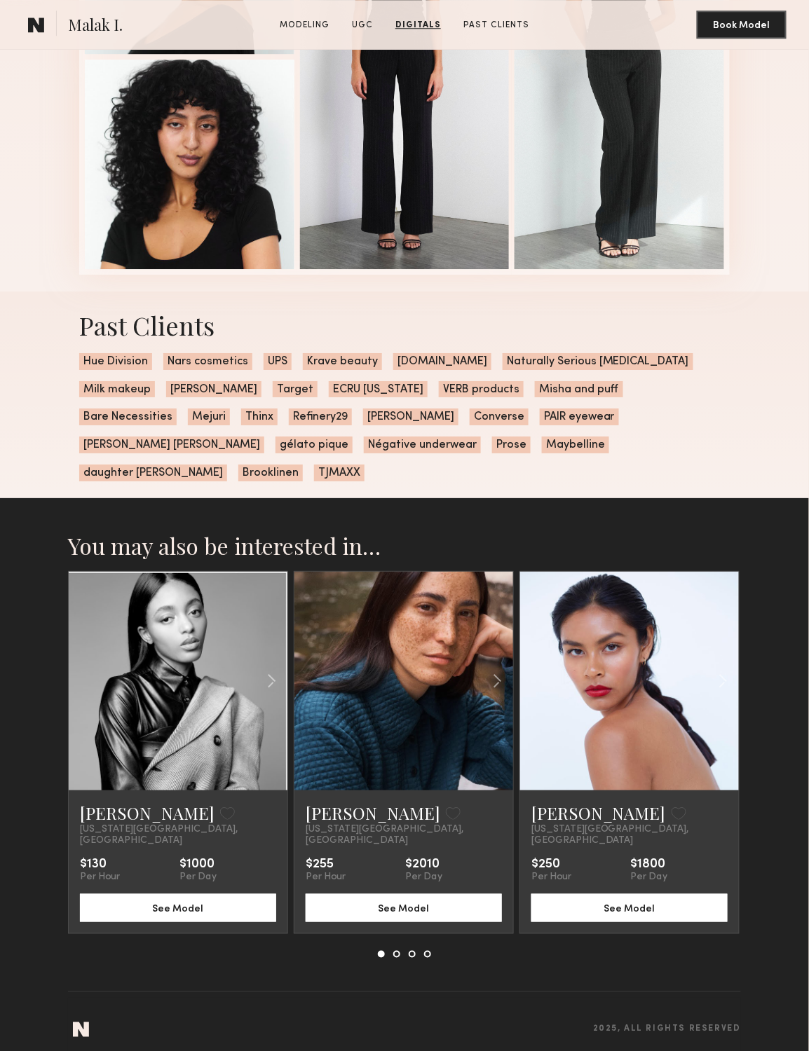
click at [394, 951] on button at bounding box center [396, 954] width 7 height 7
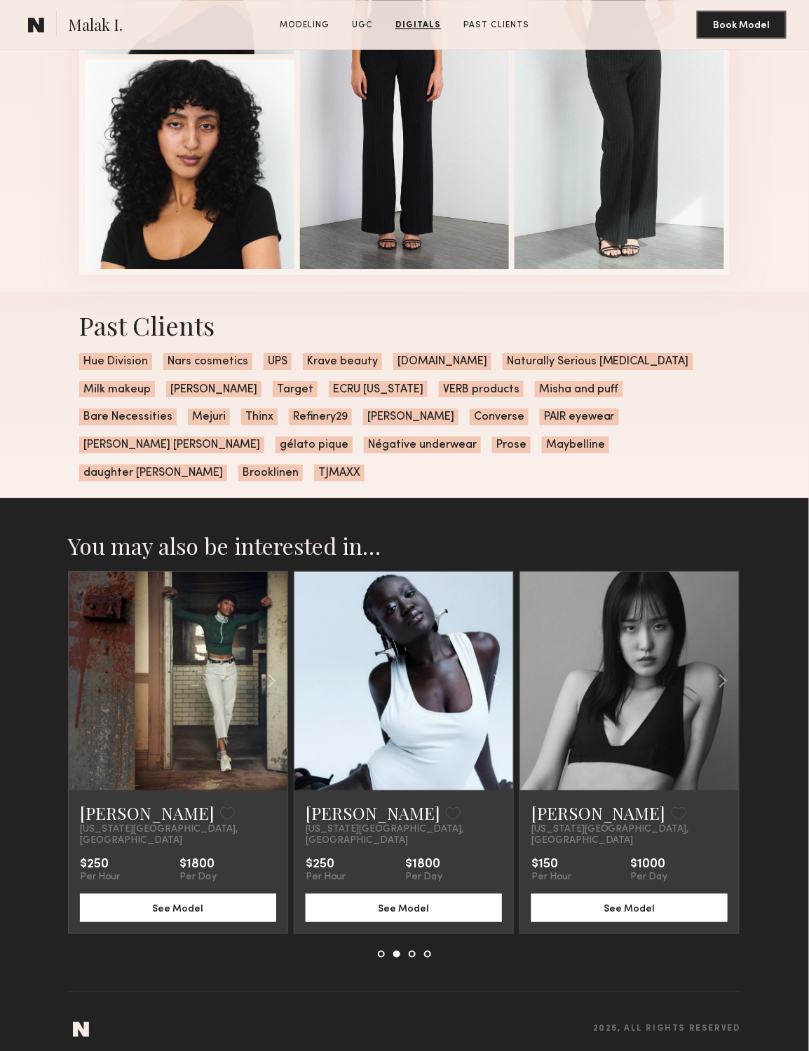
click at [411, 951] on button at bounding box center [412, 954] width 7 height 7
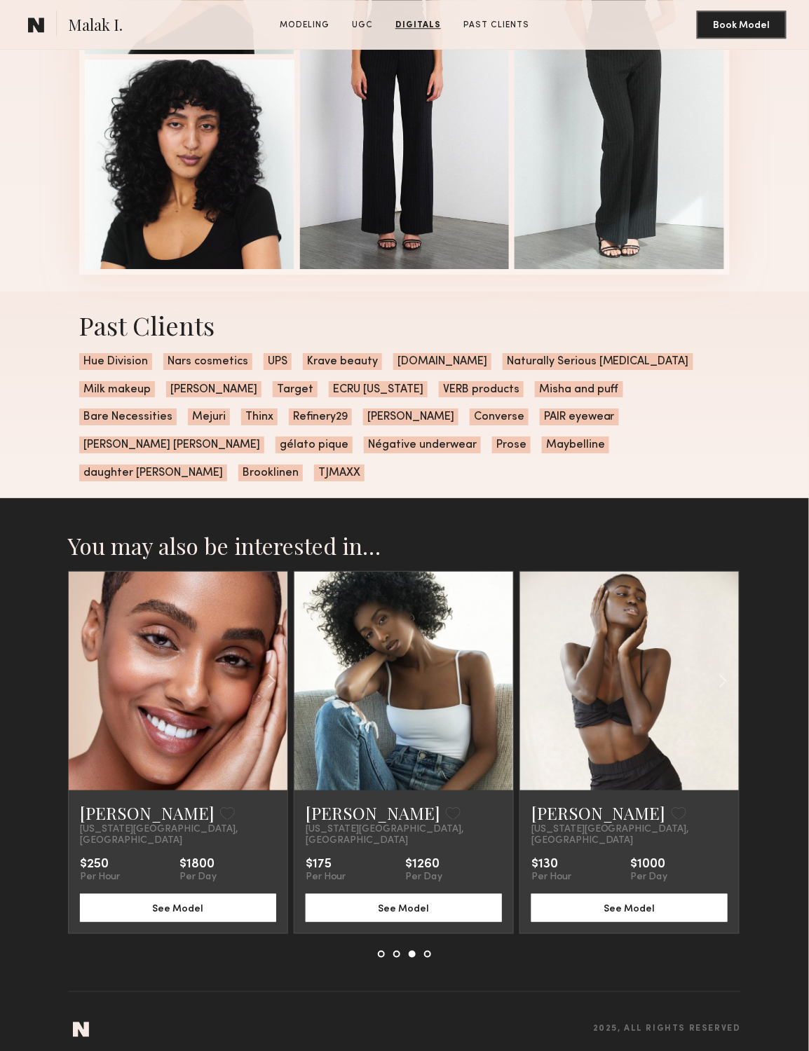
click at [429, 951] on button at bounding box center [427, 954] width 7 height 7
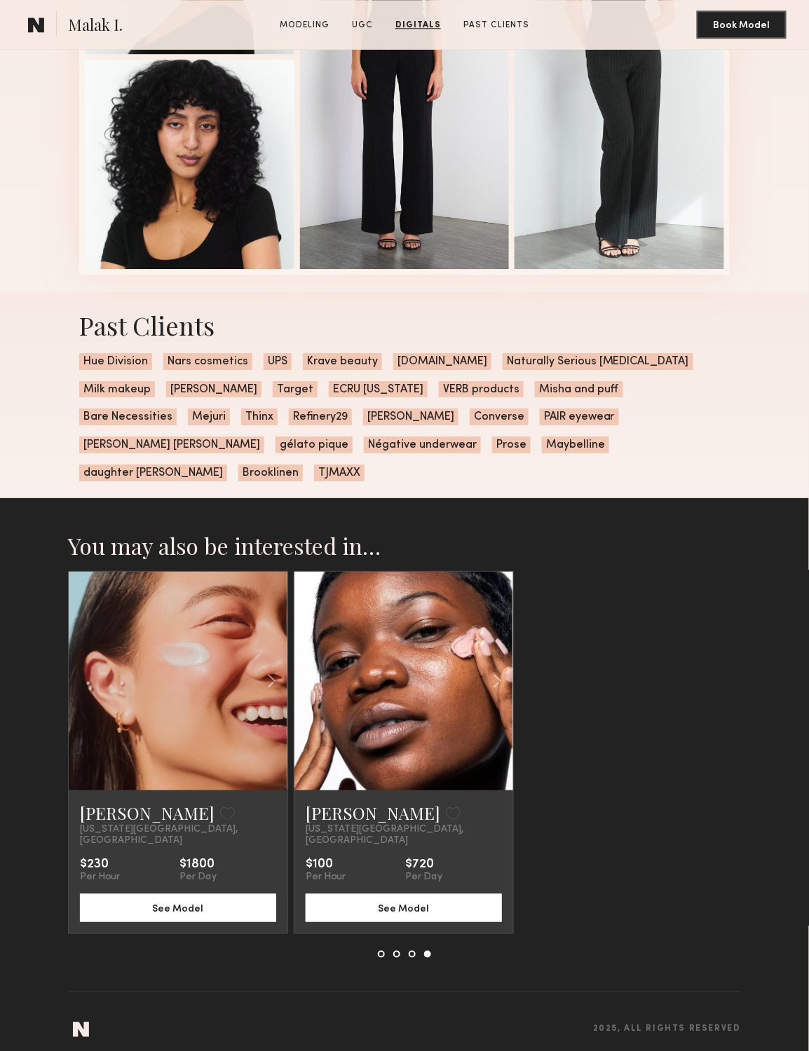
click at [185, 606] on link at bounding box center [178, 681] width 74 height 219
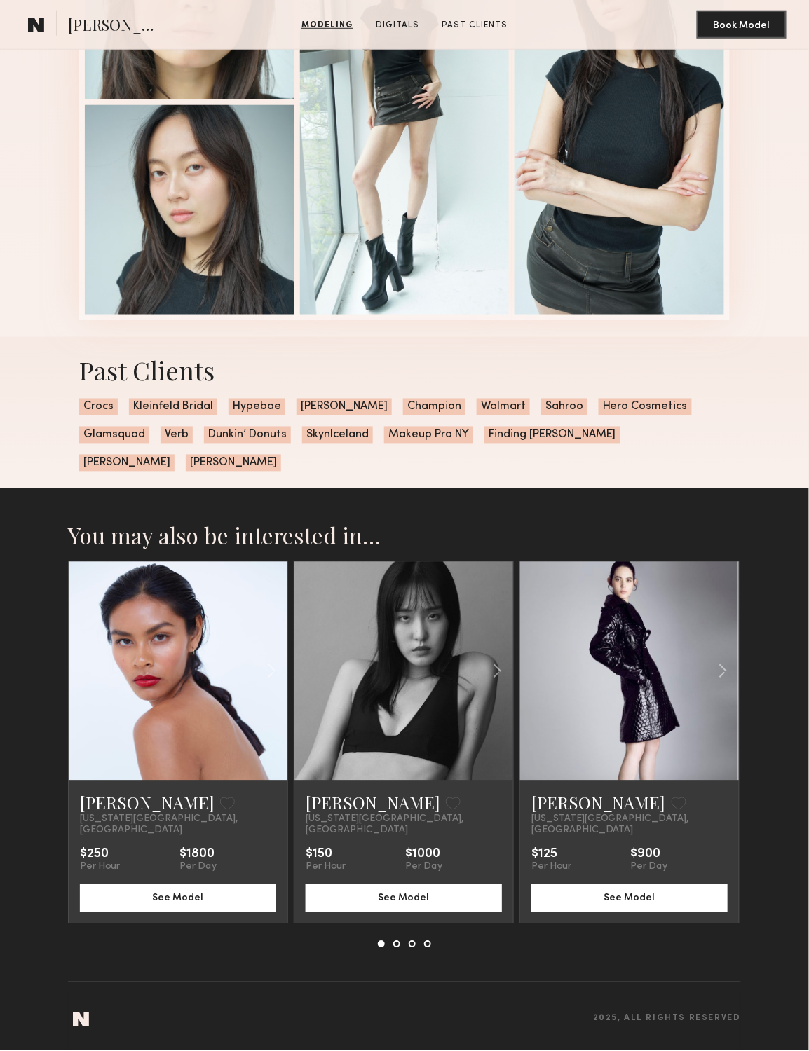
scroll to position [1489, 0]
click at [396, 943] on button at bounding box center [396, 944] width 7 height 7
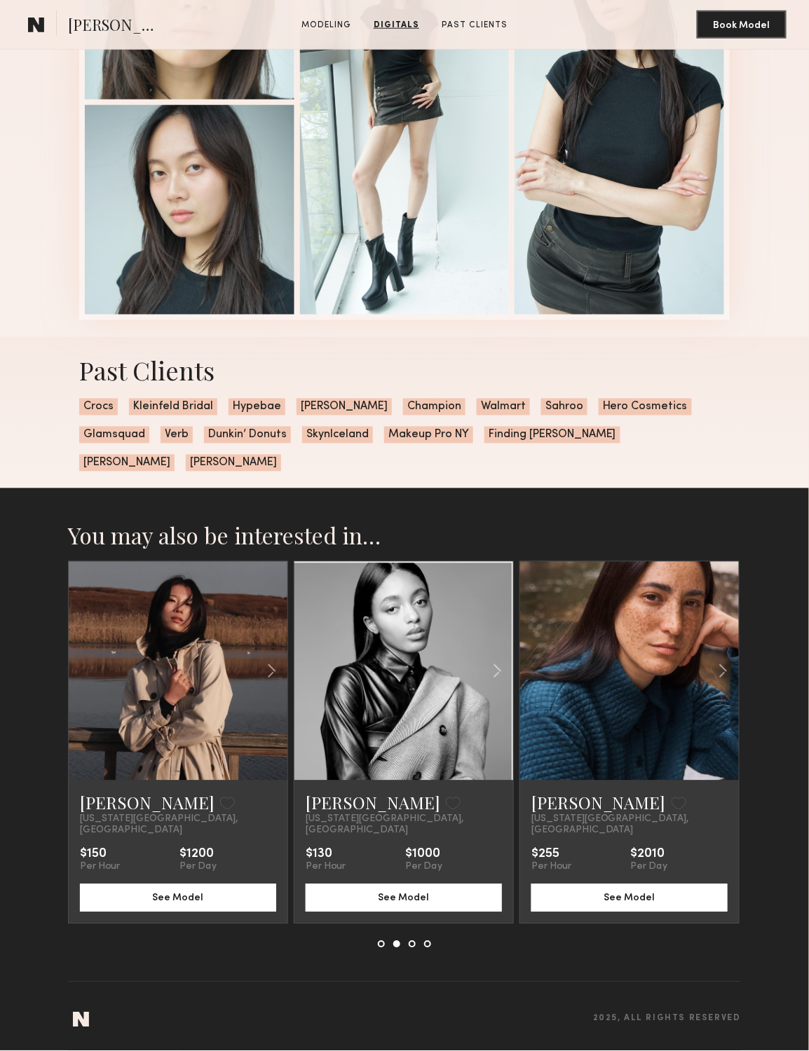
click at [413, 945] on button at bounding box center [412, 944] width 7 height 7
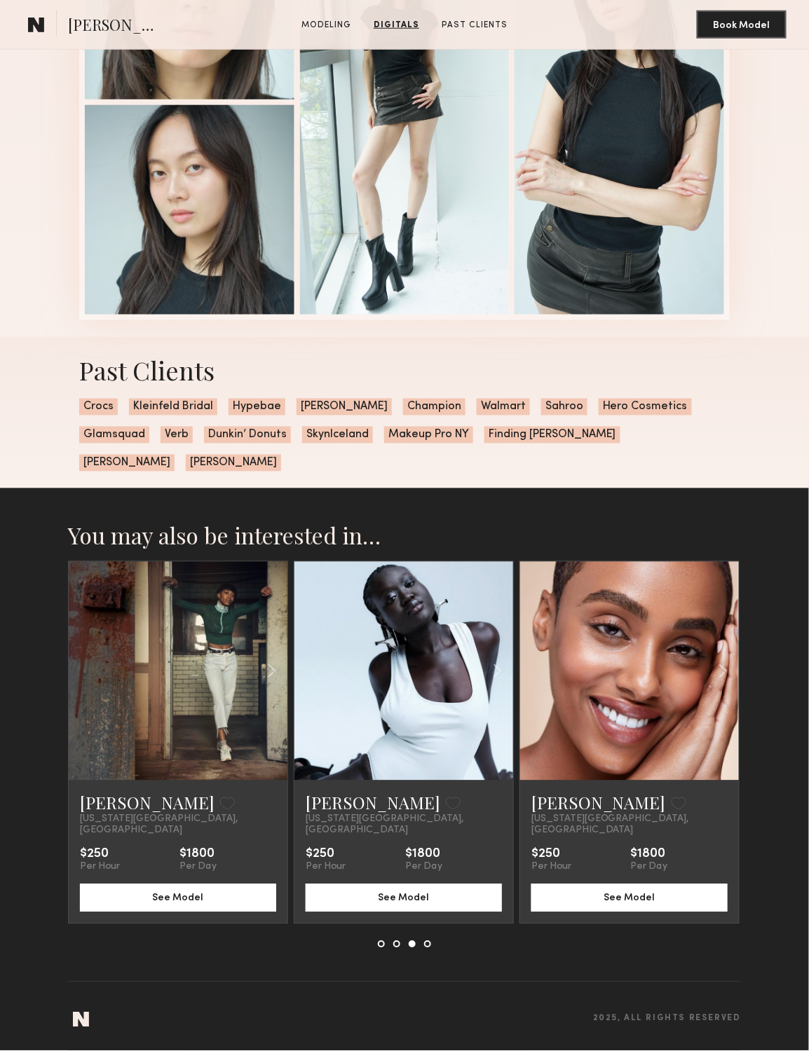
click at [429, 944] on button at bounding box center [427, 944] width 7 height 7
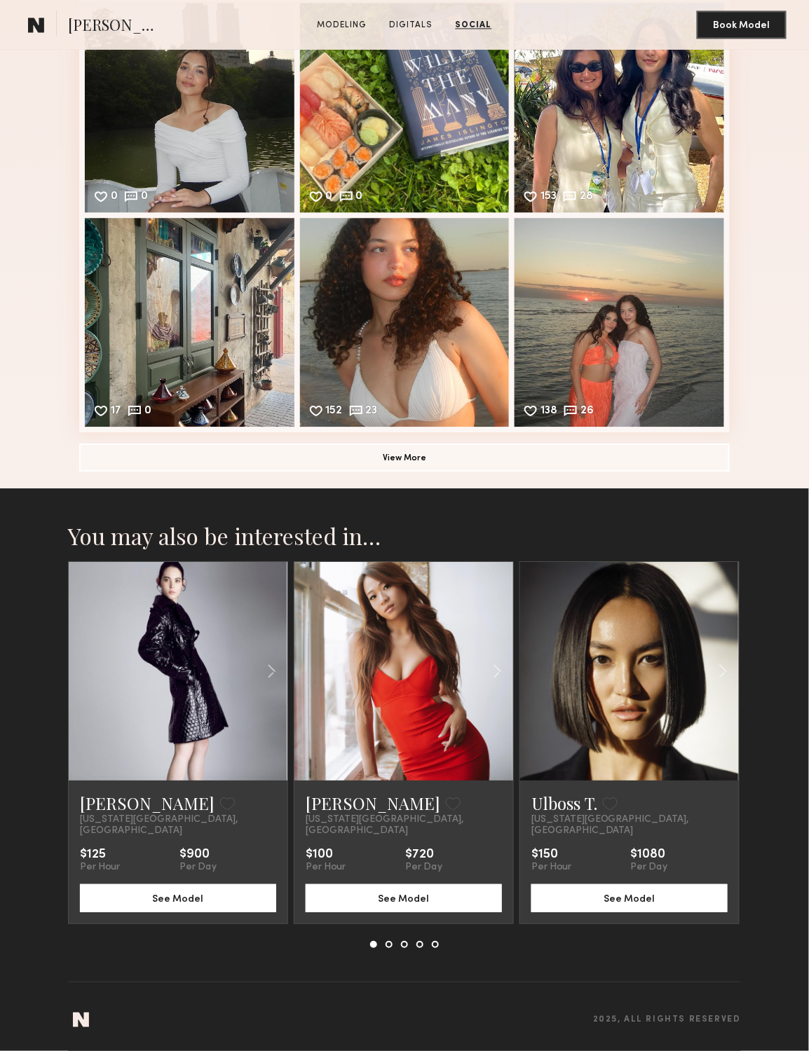
scroll to position [1904, 0]
click at [390, 943] on button at bounding box center [388, 944] width 7 height 7
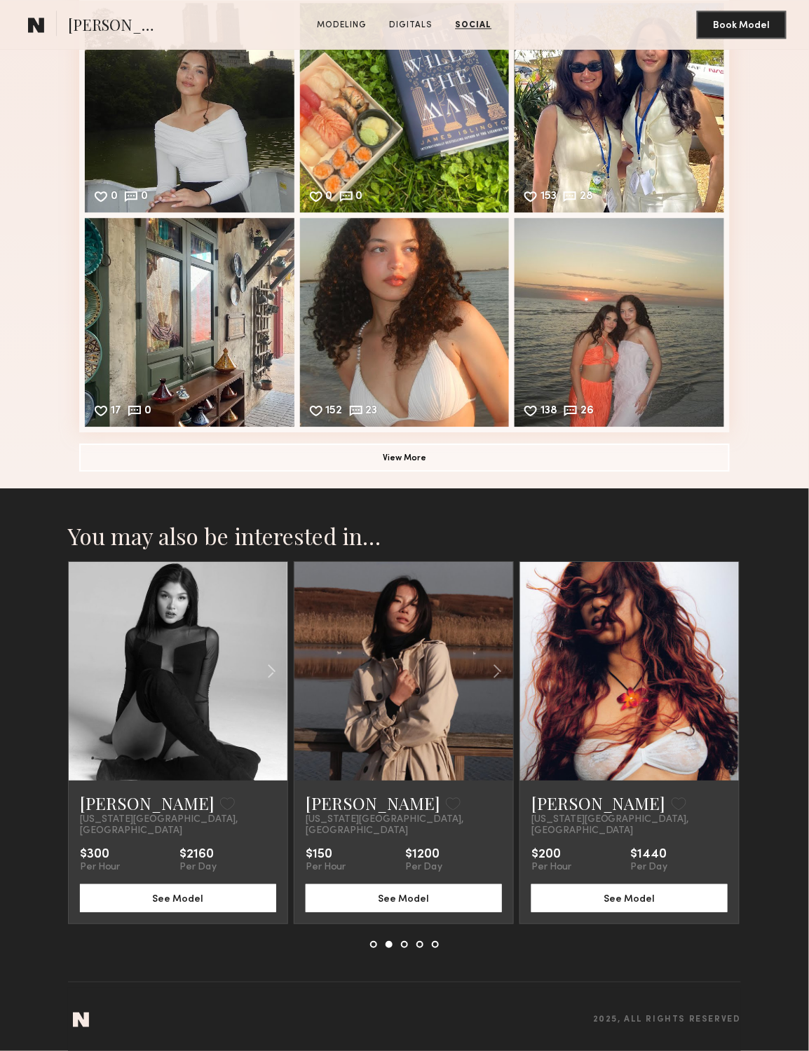
click at [401, 942] on button at bounding box center [404, 944] width 7 height 7
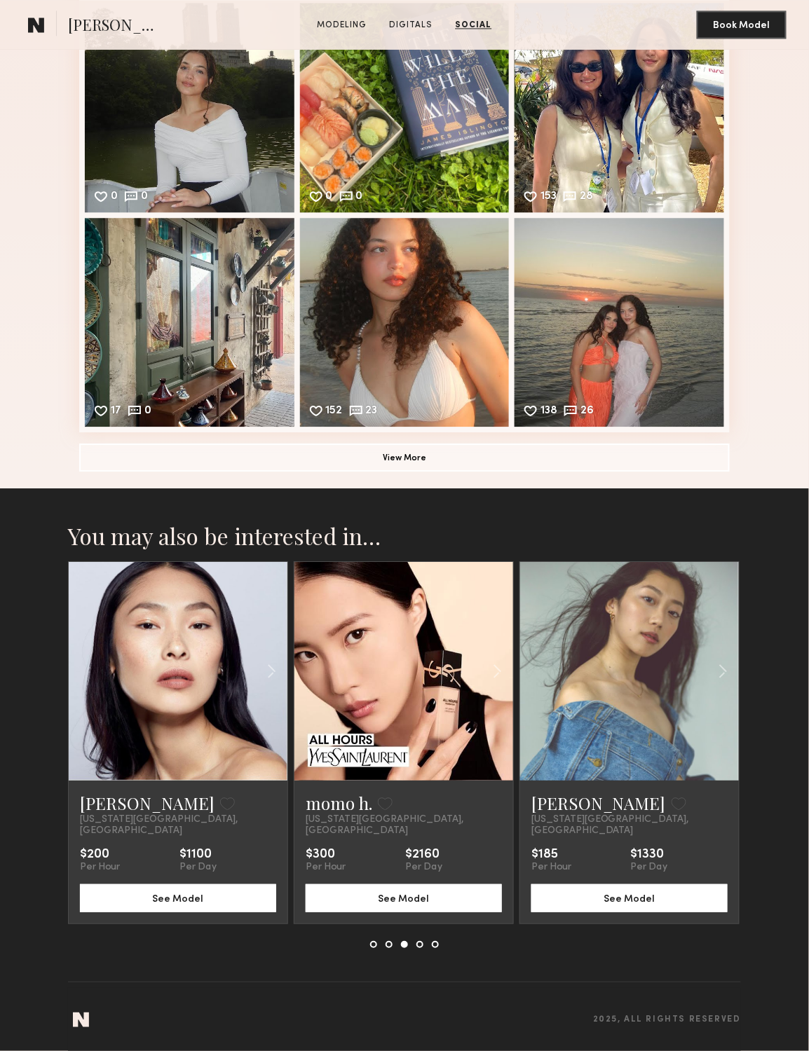
click at [418, 945] on button at bounding box center [419, 944] width 7 height 7
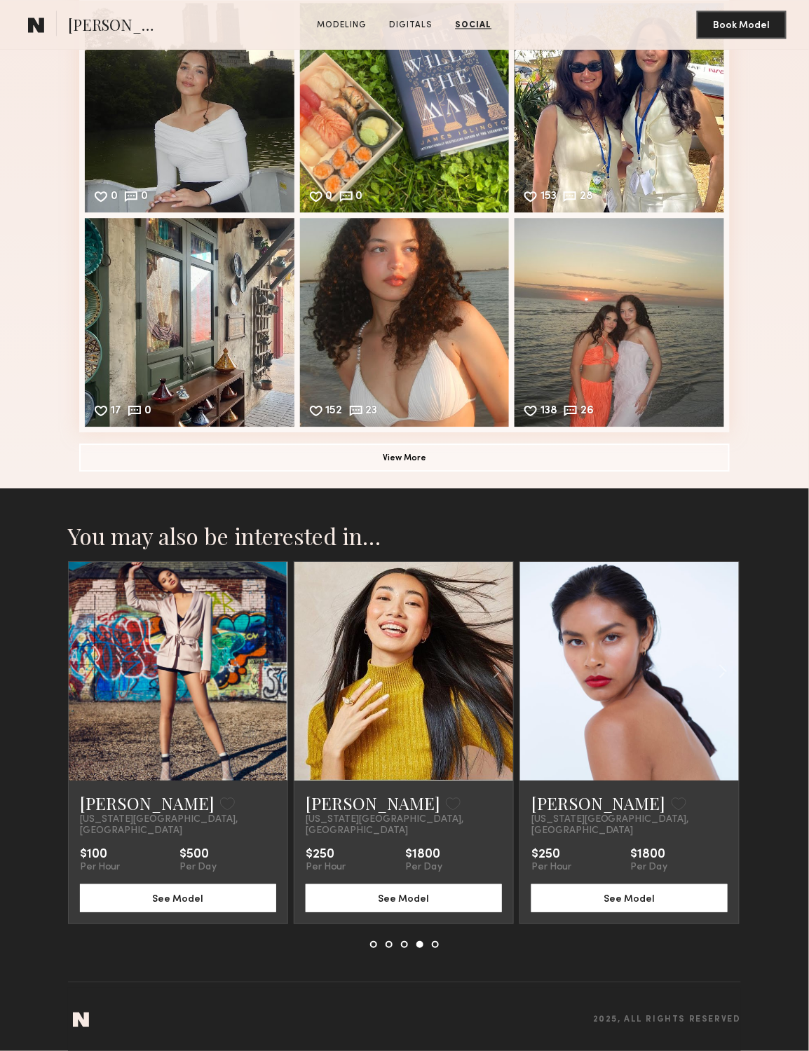
click at [132, 576] on div at bounding box center [178, 671] width 219 height 219
click at [138, 608] on div at bounding box center [178, 671] width 219 height 219
click at [135, 814] on link "[PERSON_NAME]" at bounding box center [147, 803] width 135 height 22
click at [435, 945] on button at bounding box center [435, 944] width 7 height 7
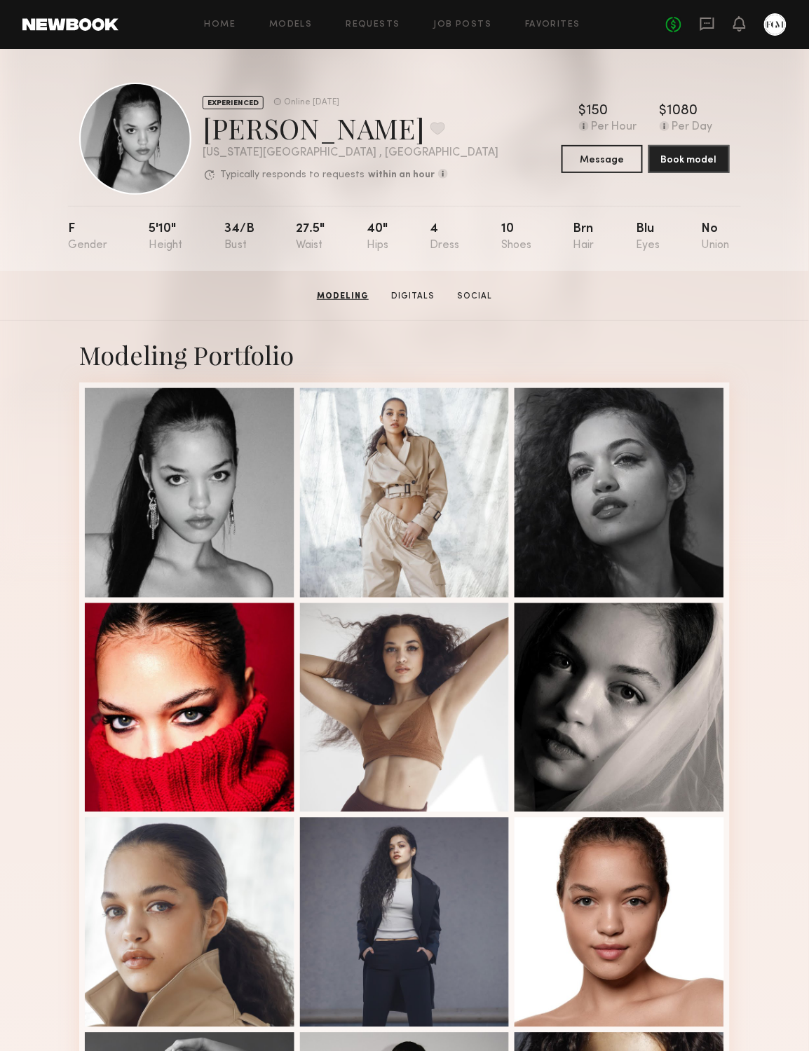
scroll to position [-1, 0]
click at [76, 21] on link at bounding box center [70, 24] width 96 height 13
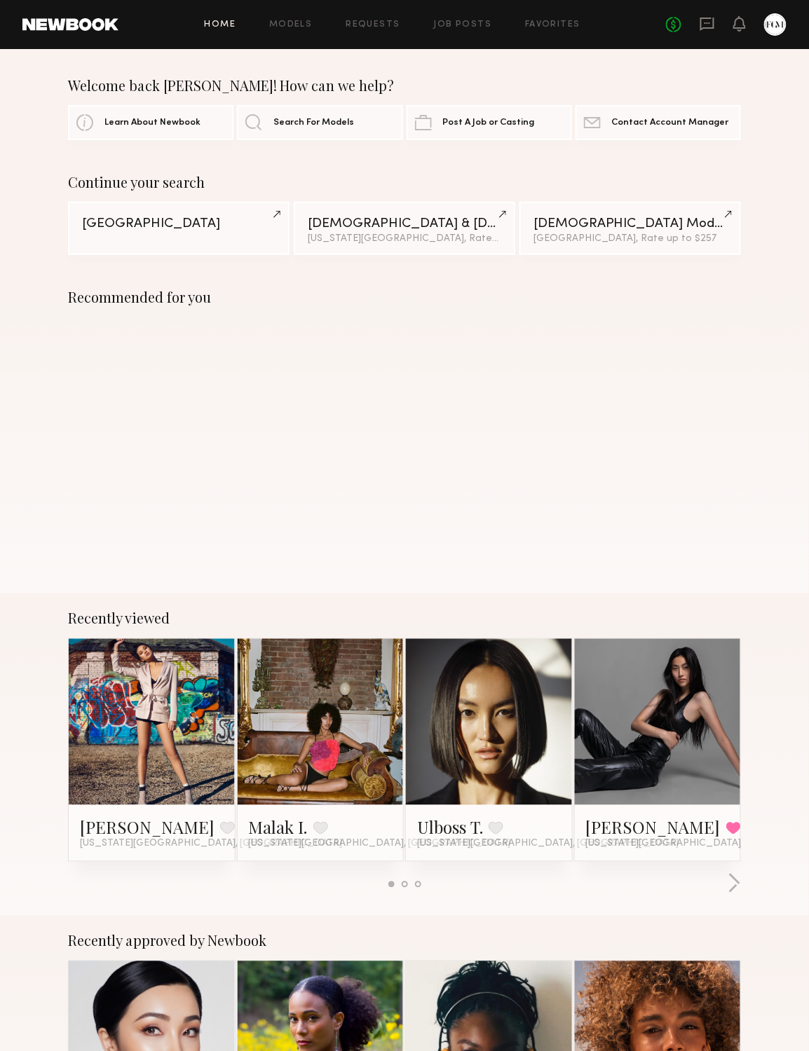
click at [555, 29] on div "Home Models Requests Job Posts Favorites Sign Out No fees up to $5,000" at bounding box center [452, 24] width 668 height 22
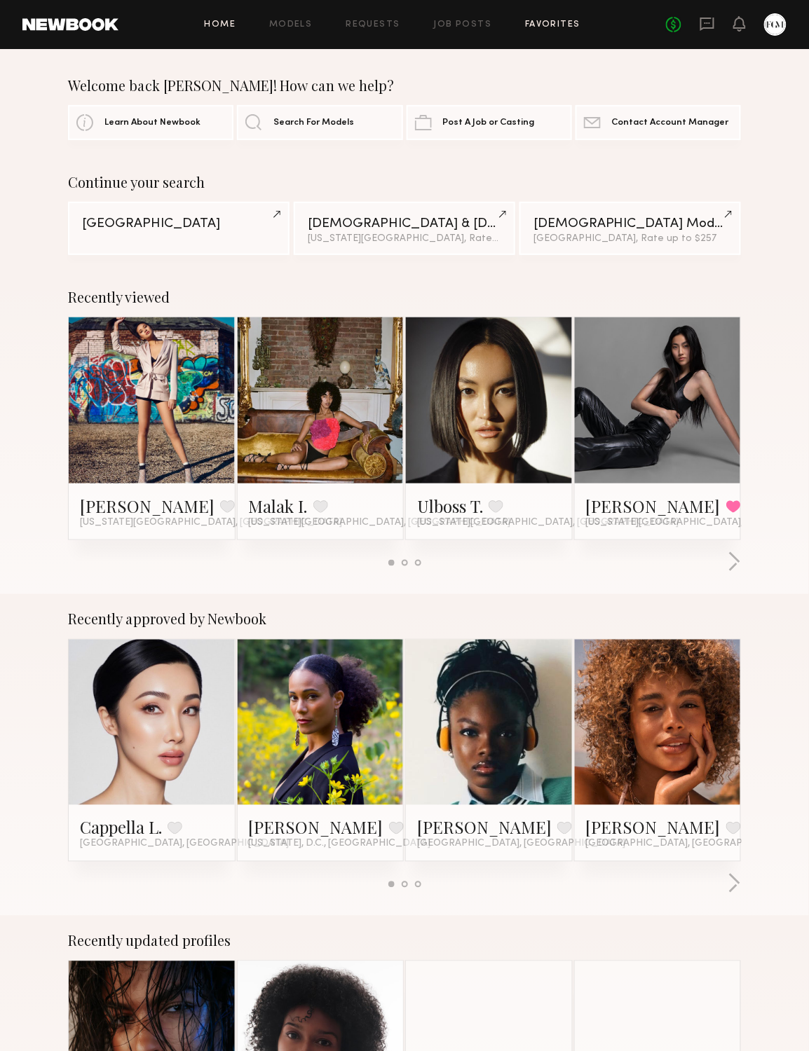
click at [556, 20] on link "Favorites" at bounding box center [552, 24] width 55 height 9
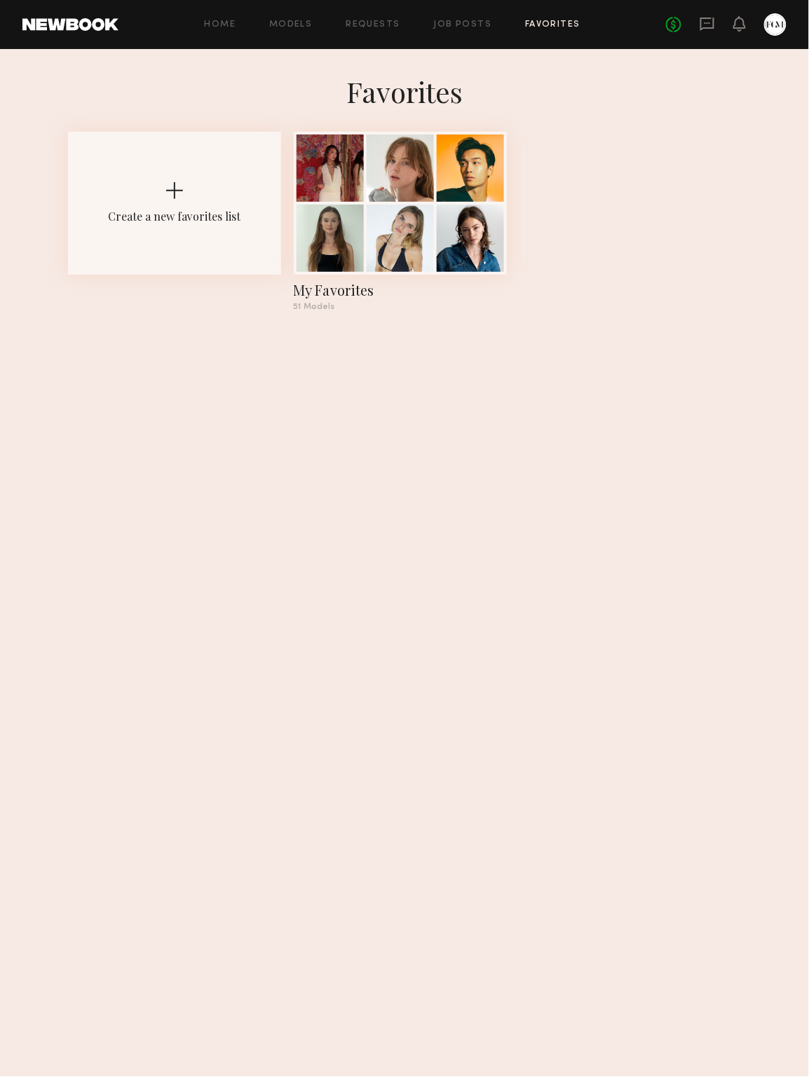
click at [28, 18] on link at bounding box center [70, 24] width 96 height 13
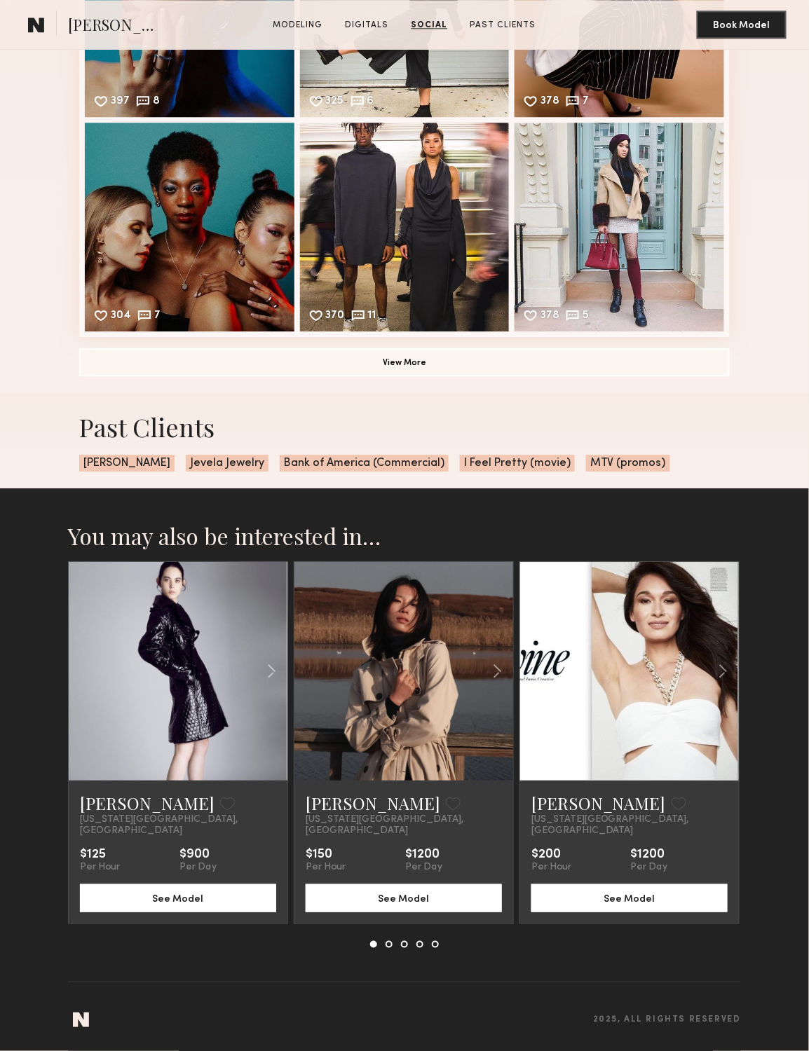
scroll to position [2001, 0]
click at [388, 948] on button at bounding box center [388, 944] width 7 height 7
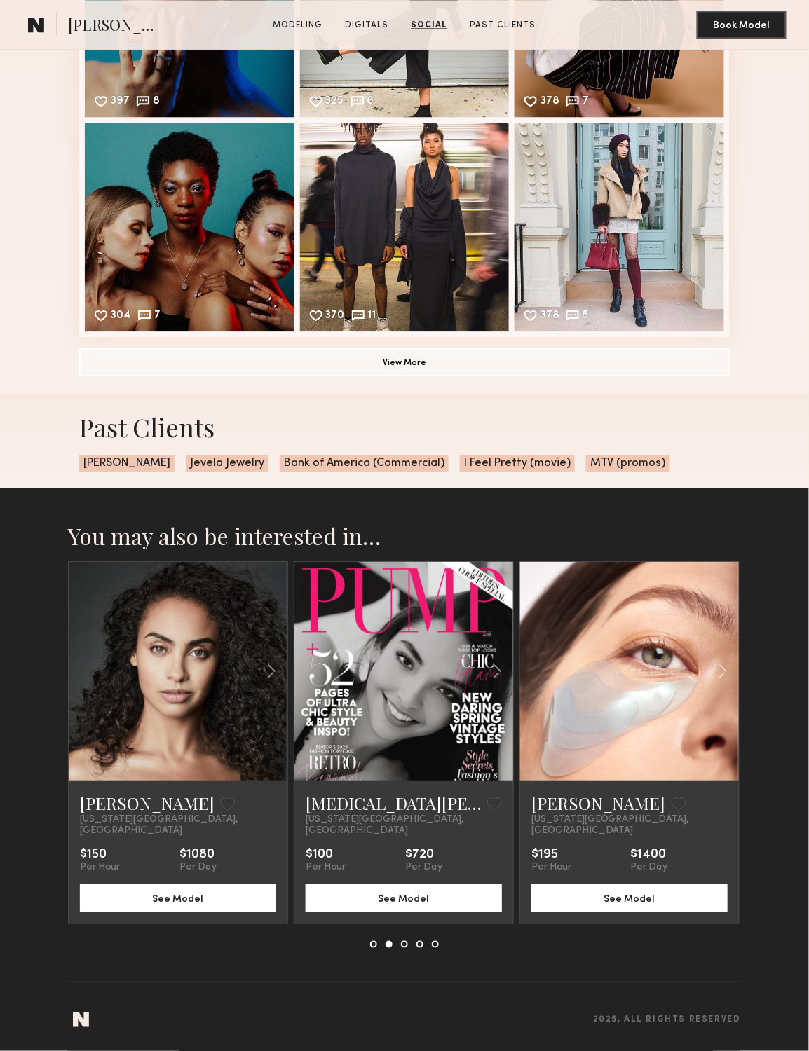
click at [404, 946] on button at bounding box center [404, 944] width 7 height 7
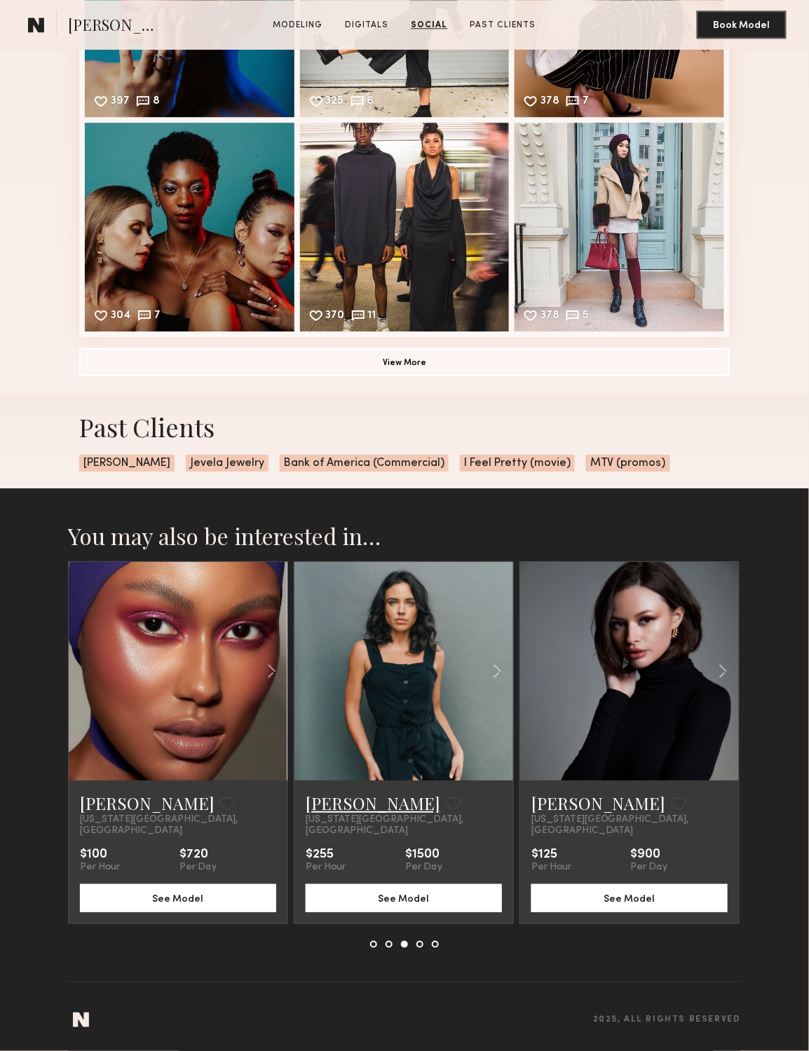
click at [338, 814] on link "[PERSON_NAME]" at bounding box center [373, 803] width 135 height 22
click at [420, 947] on button at bounding box center [419, 944] width 7 height 7
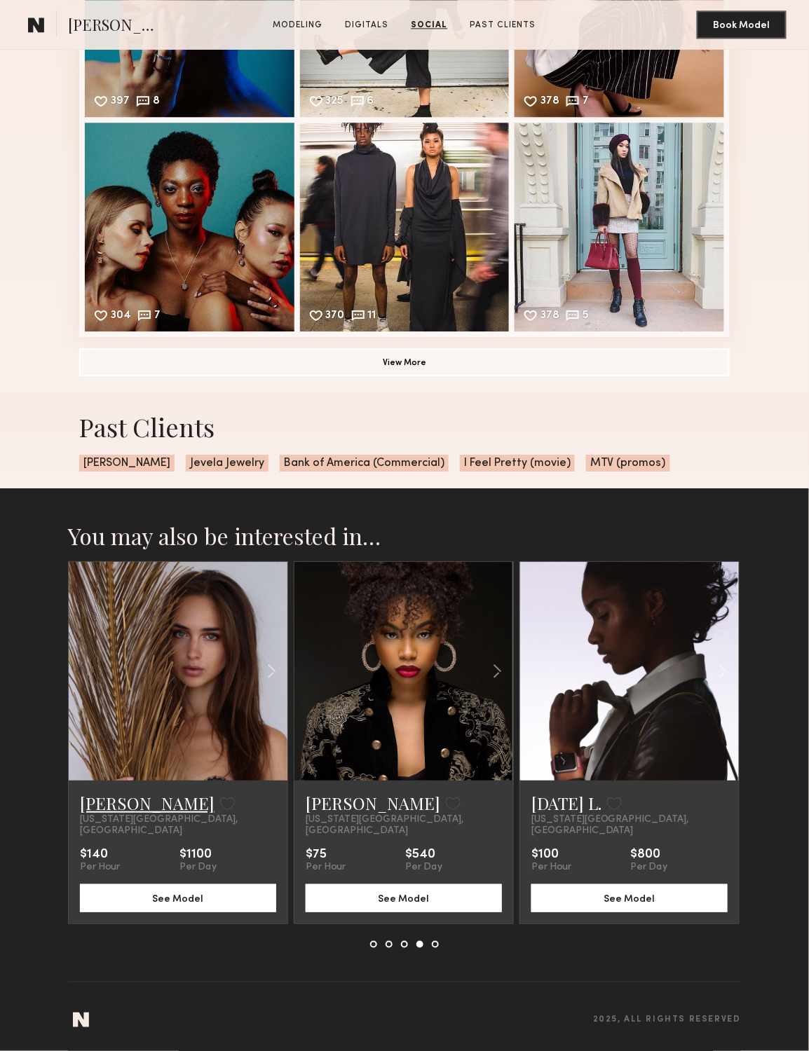
click at [109, 814] on link "[PERSON_NAME]" at bounding box center [147, 803] width 135 height 22
click at [581, 811] on link "Epiphany L." at bounding box center [566, 803] width 70 height 22
click at [408, 945] on div "Kristina B. Favorite New York City, NY $140 Per Hour $1100 Per Day See Model Dr…" at bounding box center [404, 754] width 673 height 387
click at [406, 948] on button at bounding box center [404, 944] width 7 height 7
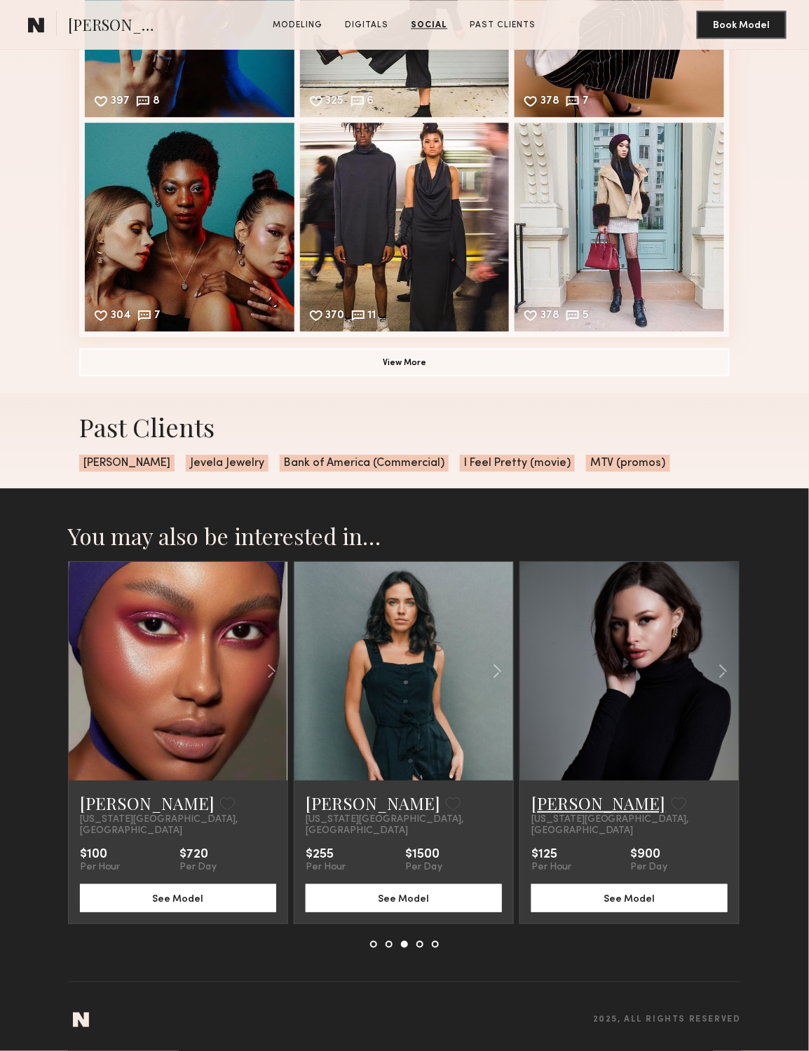
click at [564, 814] on link "Marija S." at bounding box center [598, 803] width 135 height 22
click at [433, 948] on button at bounding box center [435, 944] width 7 height 7
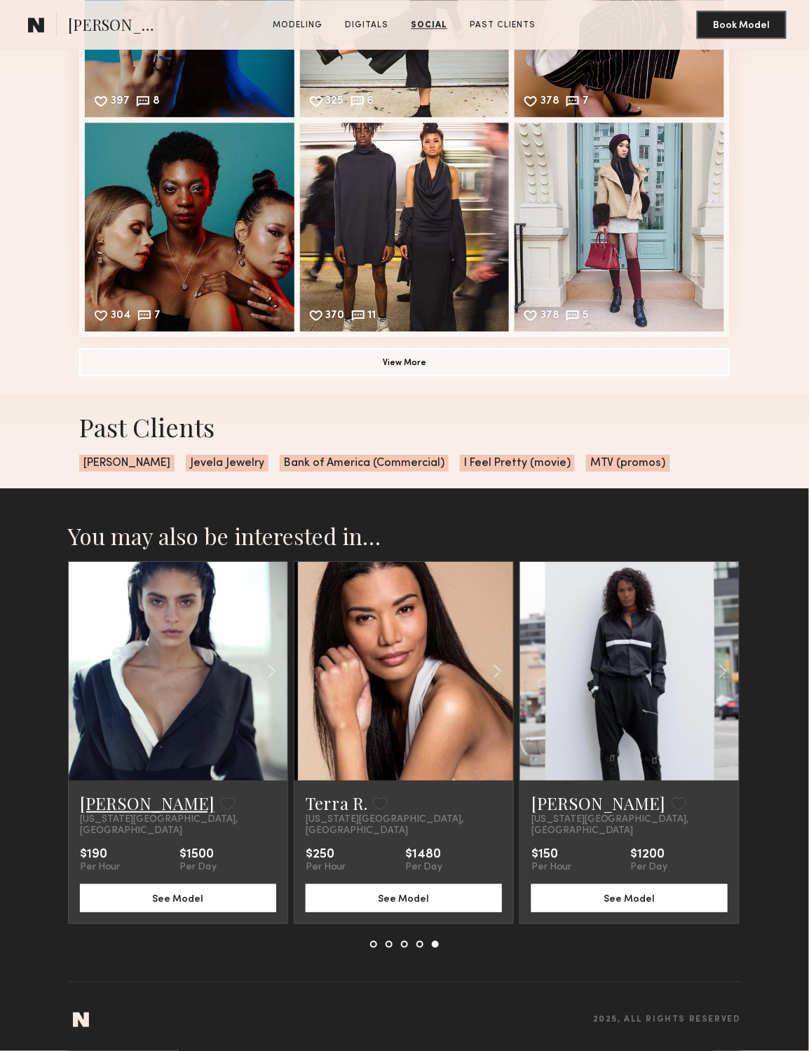
click at [121, 814] on link "[PERSON_NAME]" at bounding box center [147, 803] width 135 height 22
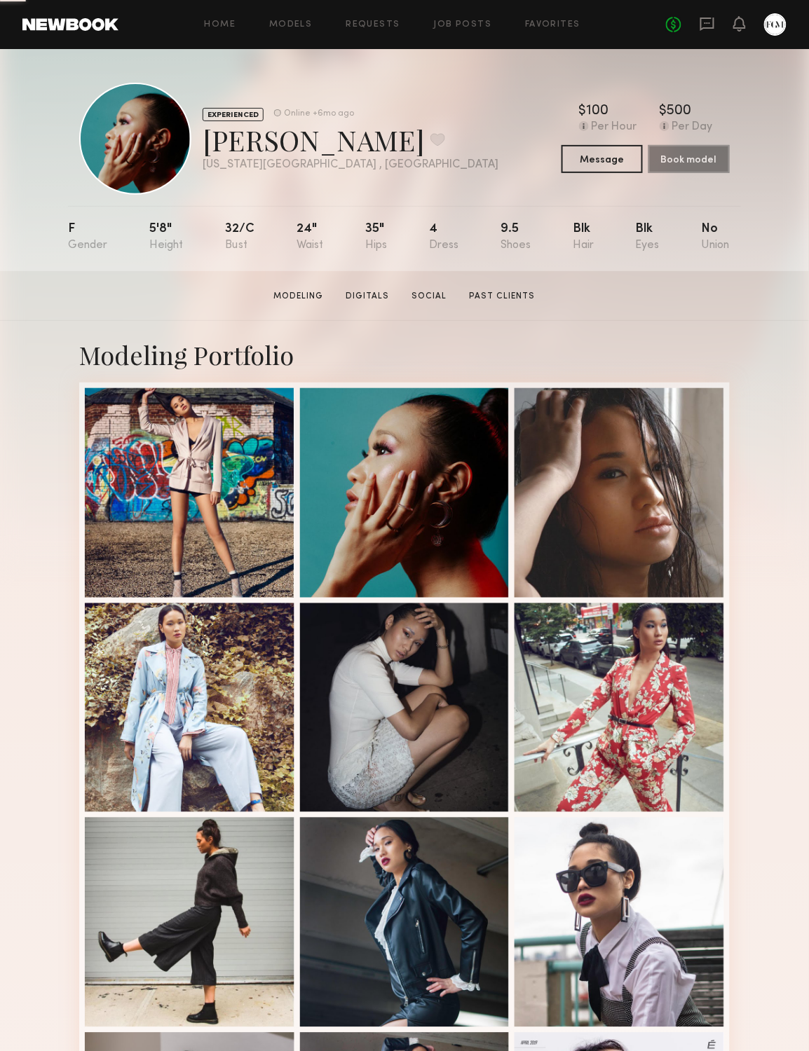
scroll to position [0, 0]
click at [559, 21] on link "Favorites" at bounding box center [552, 24] width 55 height 9
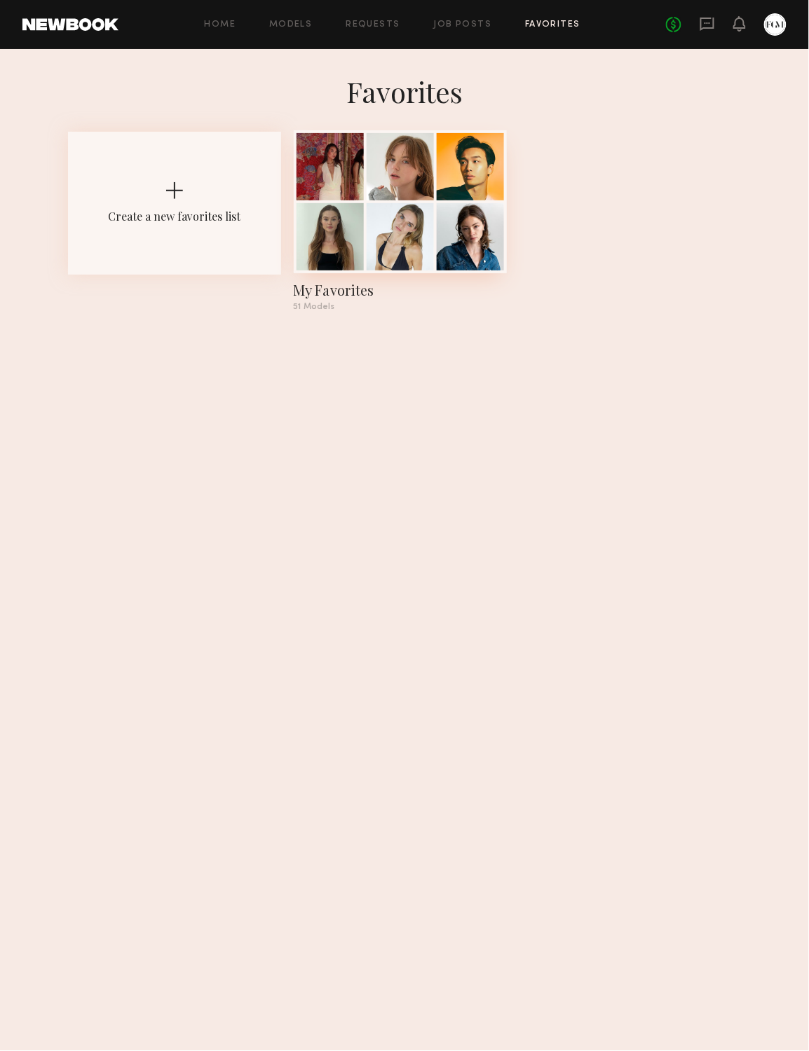
click at [483, 174] on div at bounding box center [470, 166] width 67 height 67
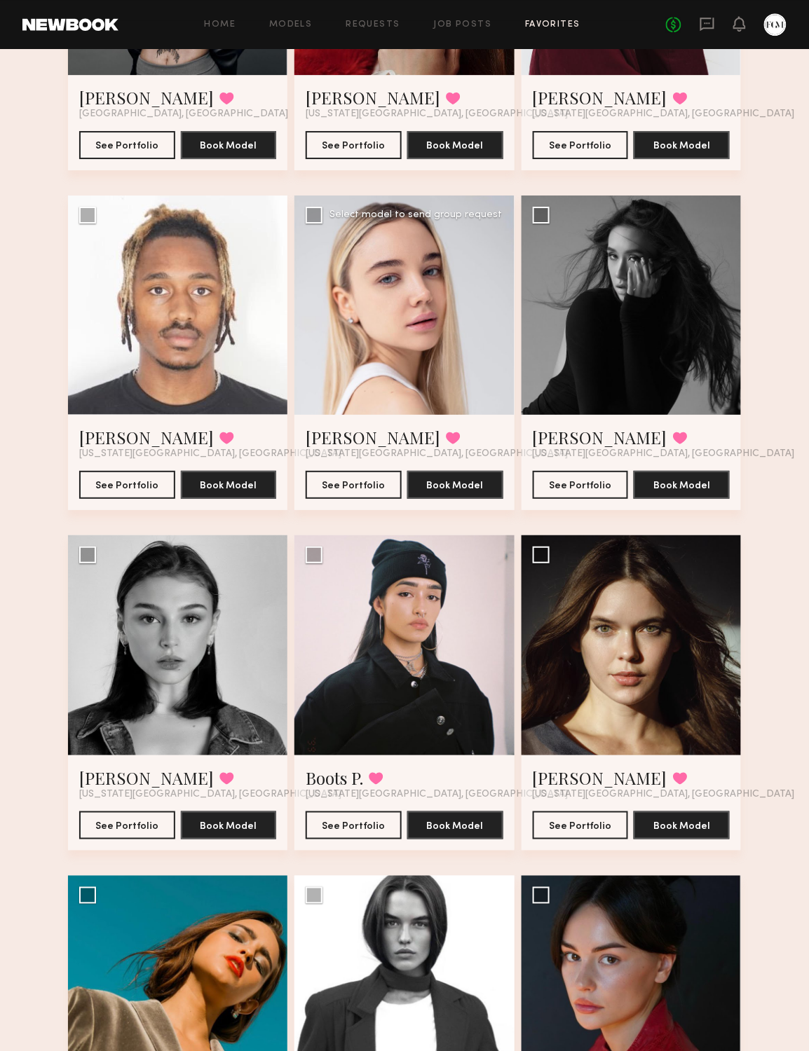
scroll to position [1074, 0]
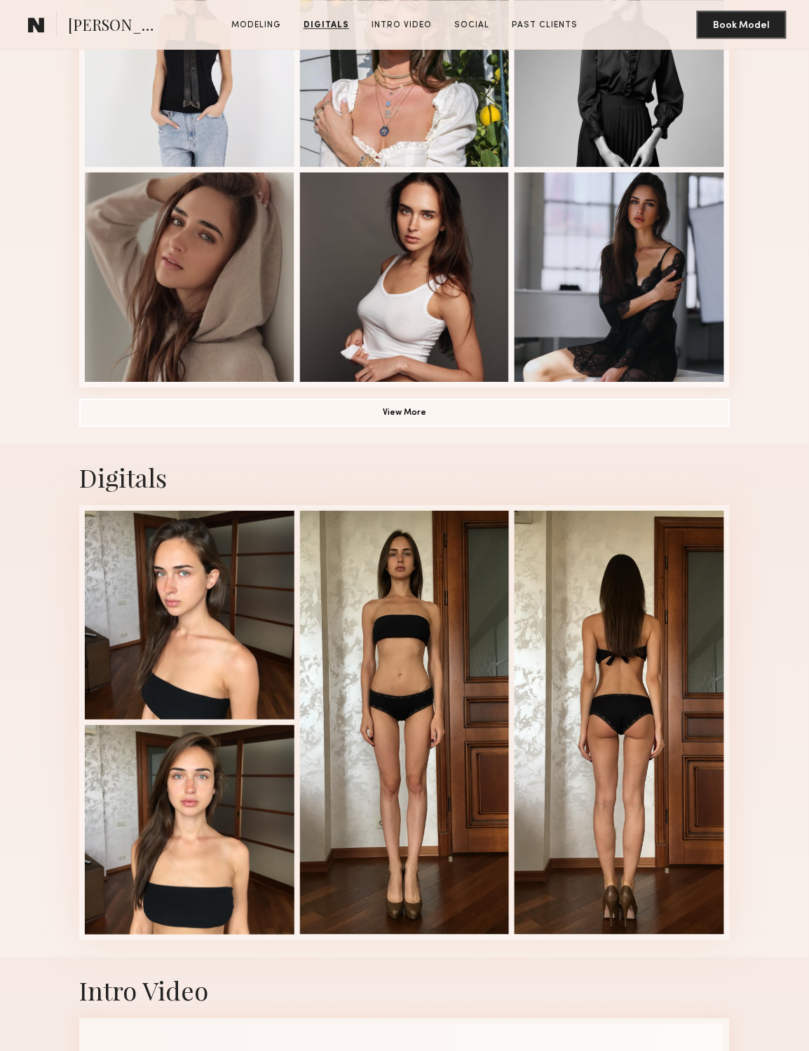
scroll to position [426, 0]
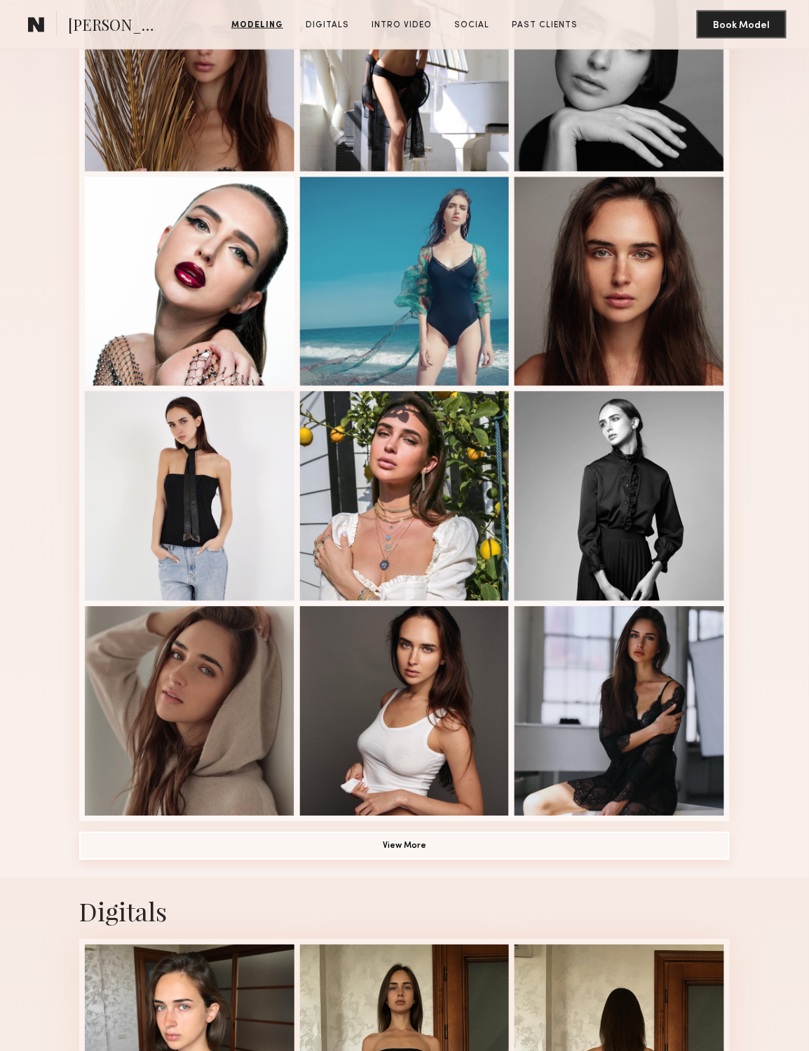
click at [331, 851] on button "View More" at bounding box center [404, 846] width 650 height 28
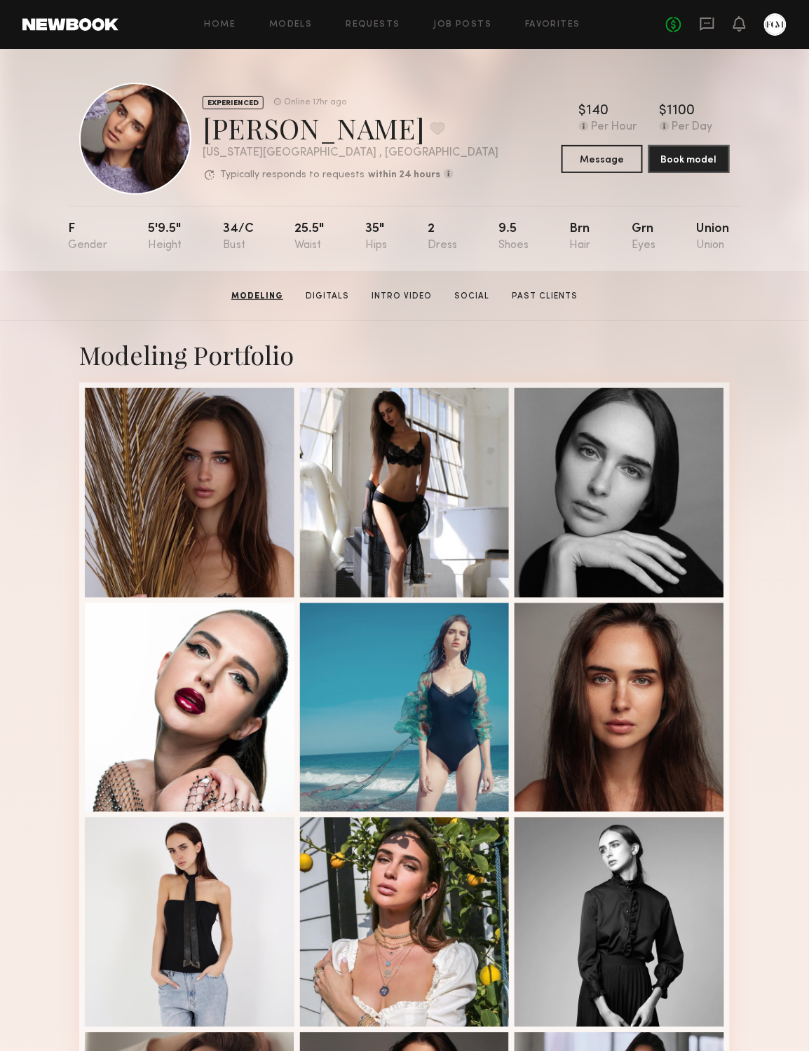
scroll to position [0, 0]
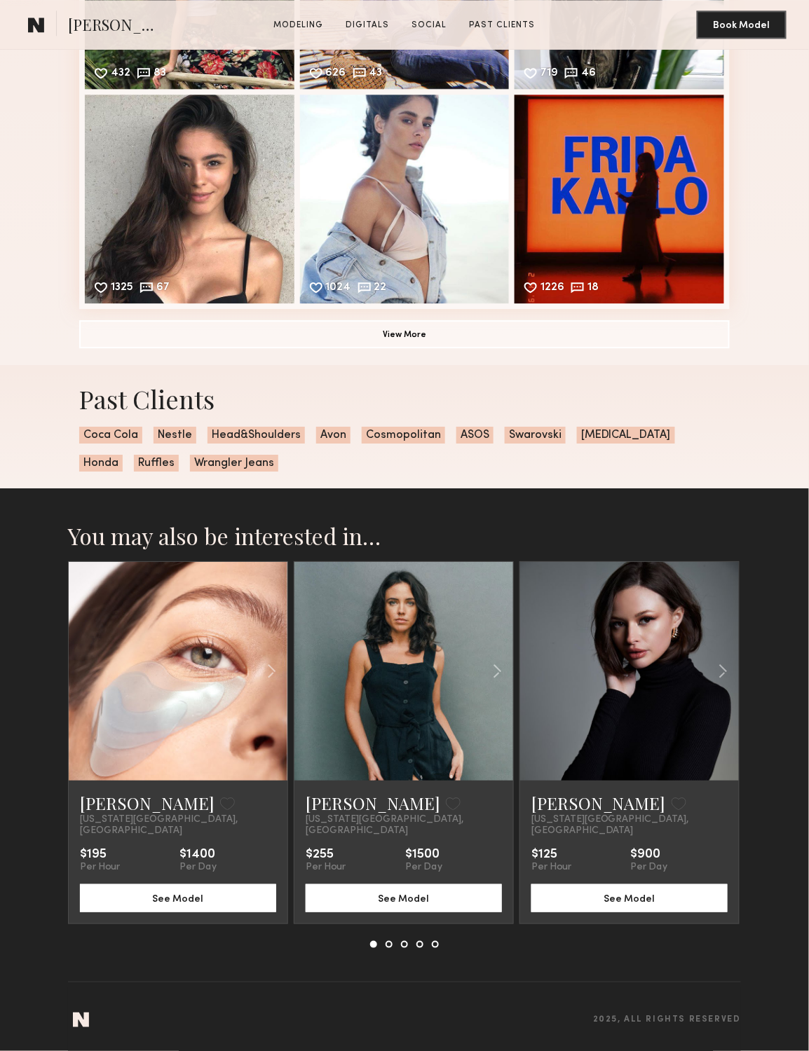
scroll to position [1994, 0]
click at [391, 943] on button at bounding box center [388, 944] width 7 height 7
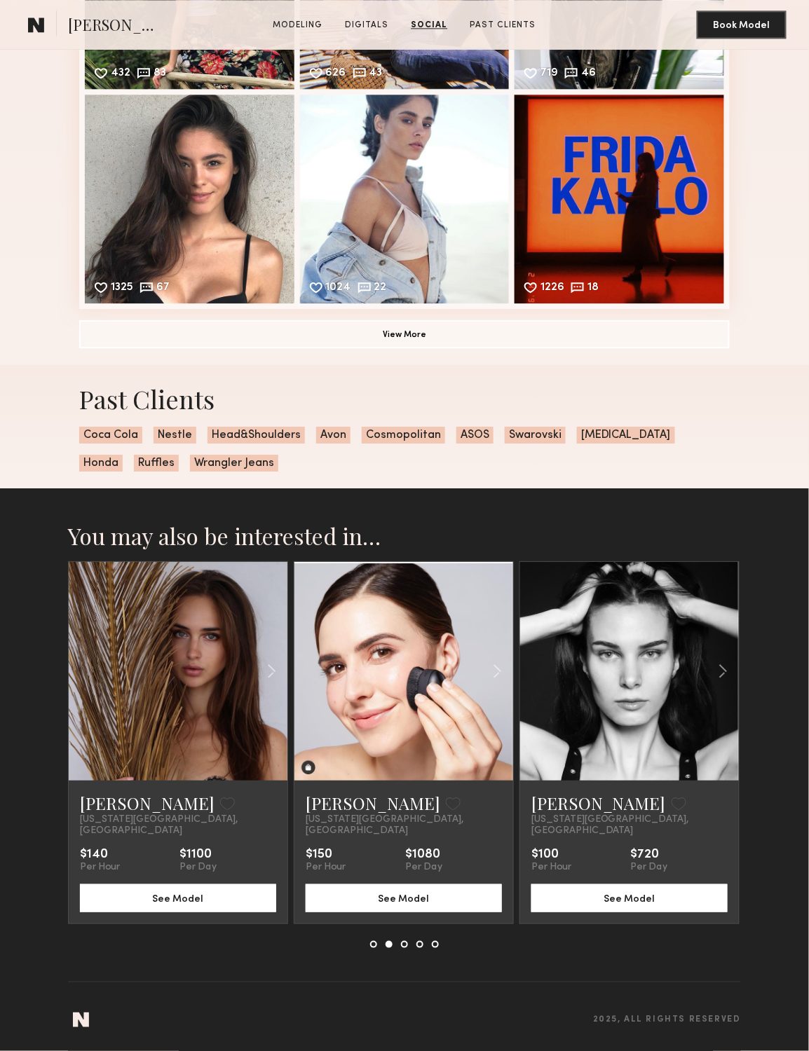
click at [402, 945] on button at bounding box center [404, 944] width 7 height 7
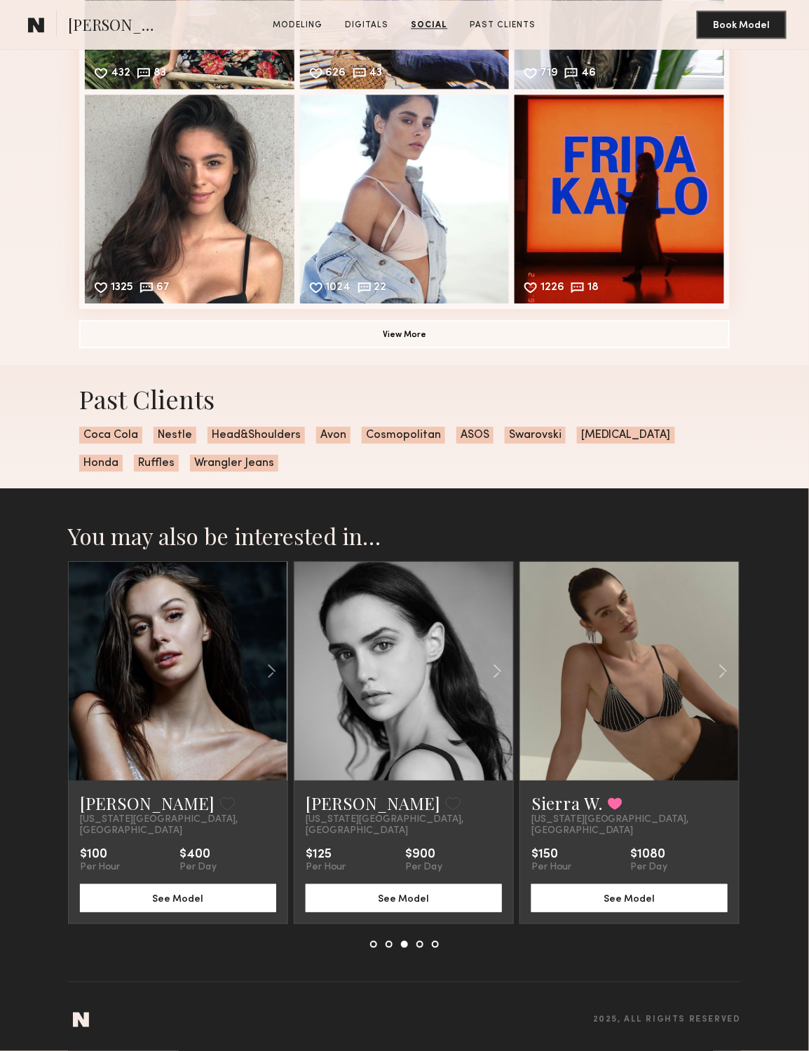
click at [419, 946] on button at bounding box center [419, 944] width 7 height 7
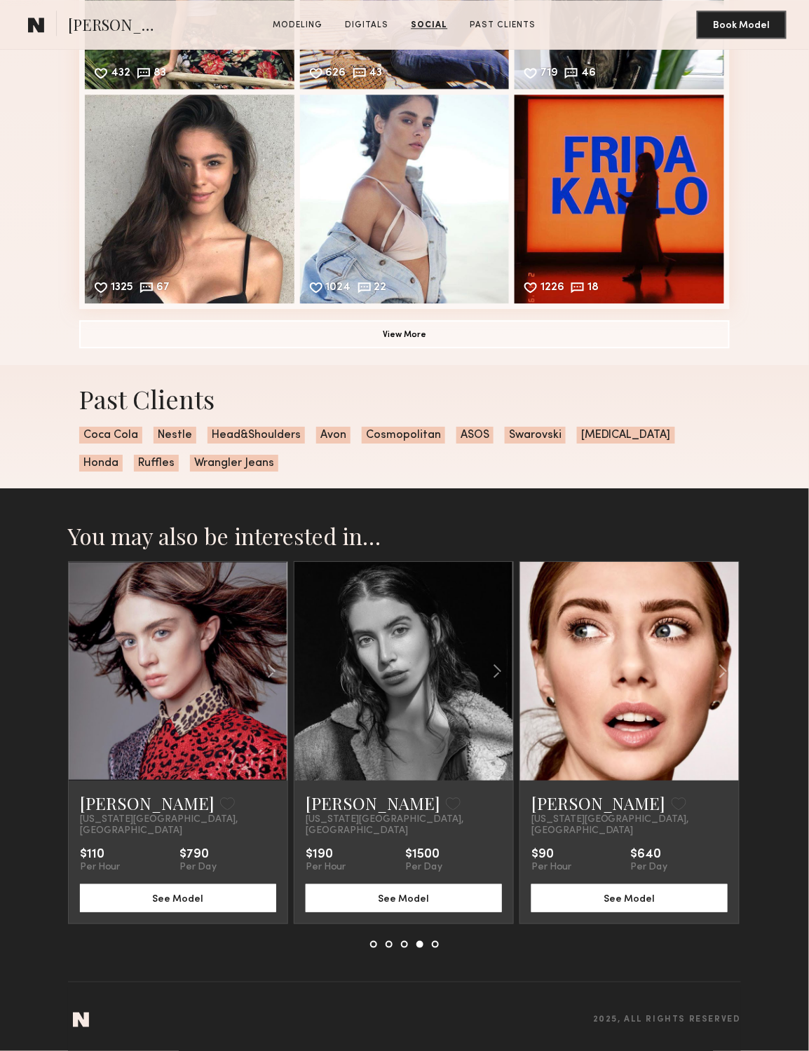
click at [437, 944] on button at bounding box center [435, 944] width 7 height 7
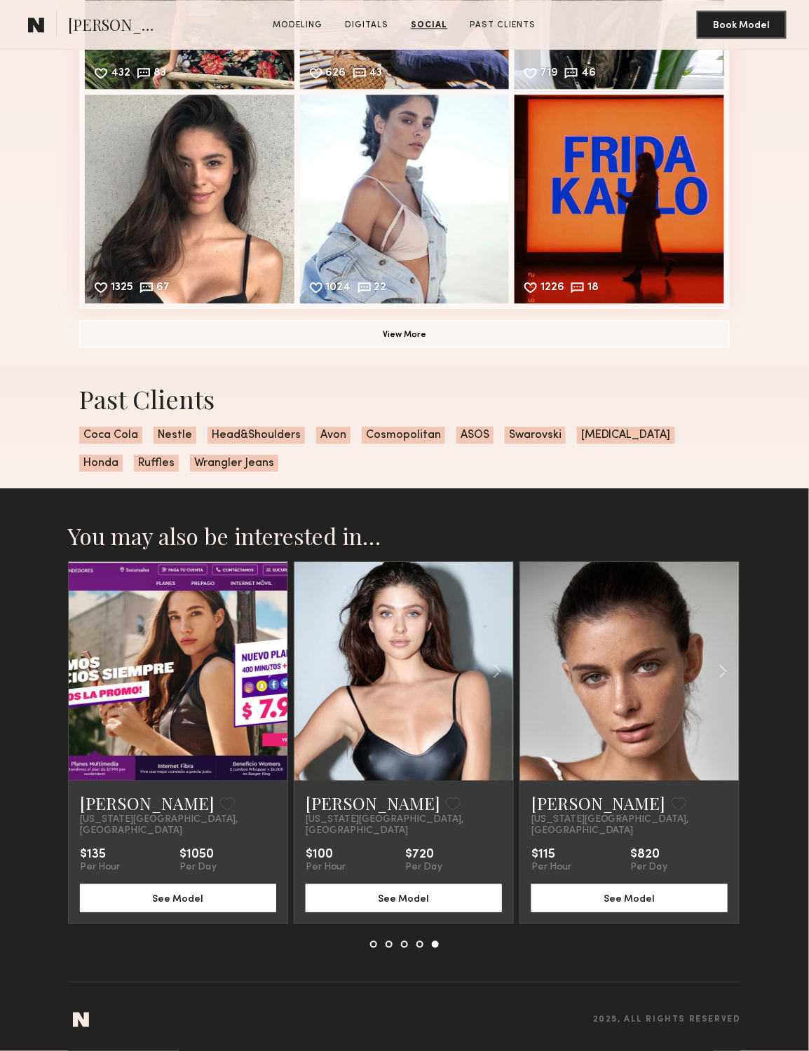
click at [338, 823] on span "New York City, NY" at bounding box center [404, 825] width 196 height 22
click at [338, 814] on link "Arina M." at bounding box center [373, 803] width 135 height 22
